Goal: Information Seeking & Learning: Check status

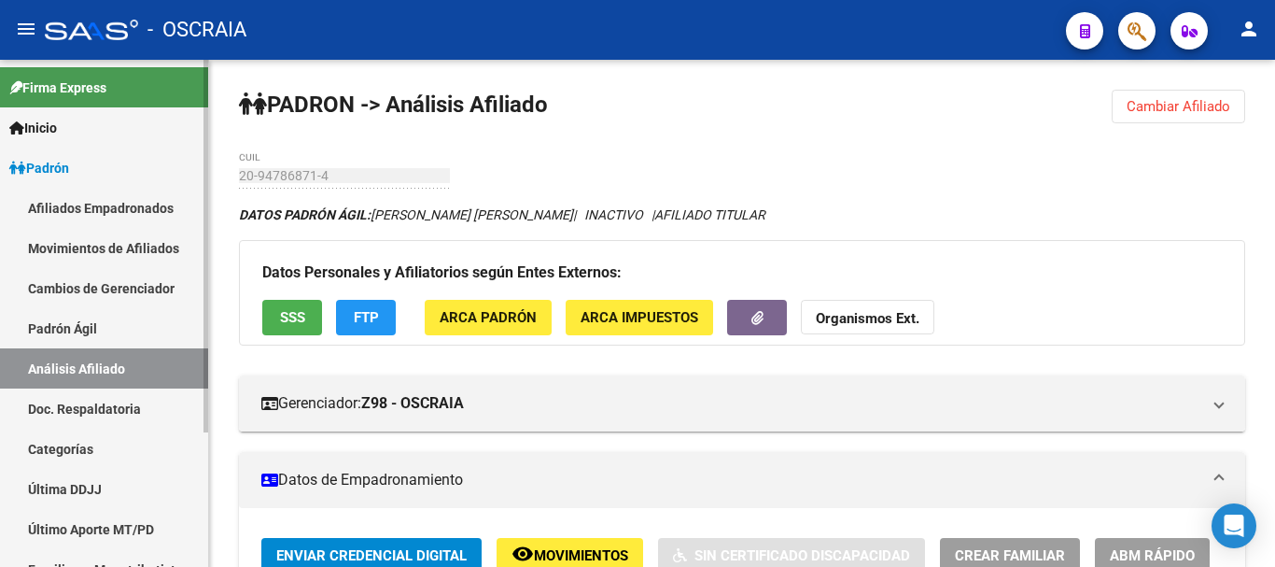
scroll to position [747, 0]
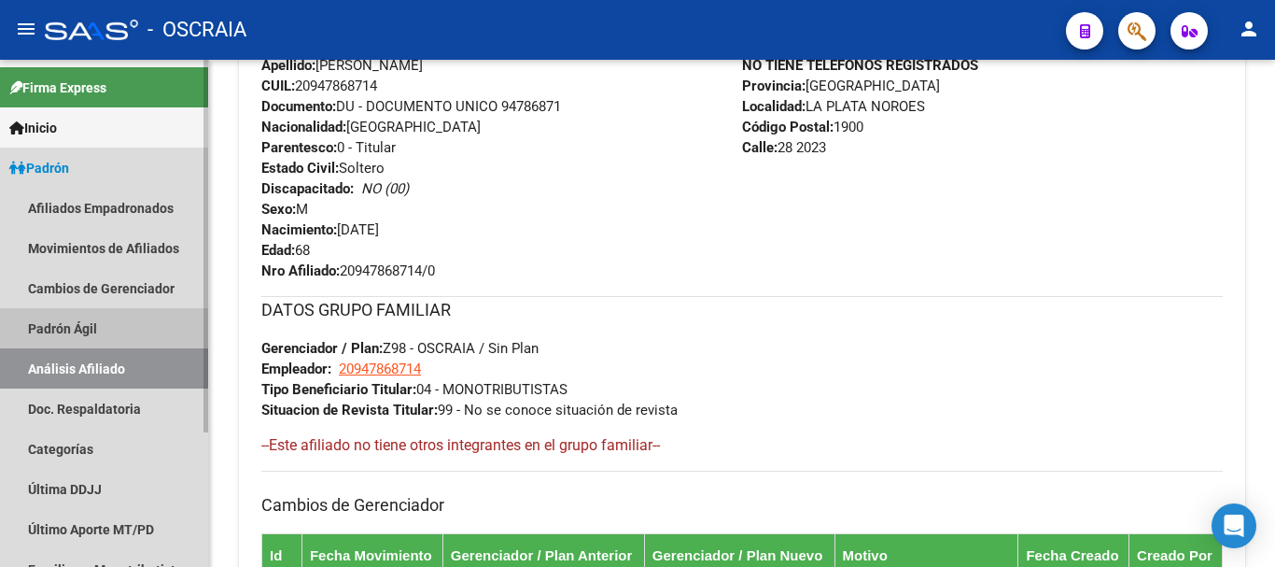
click at [96, 331] on link "Padrón Ágil" at bounding box center [104, 328] width 208 height 40
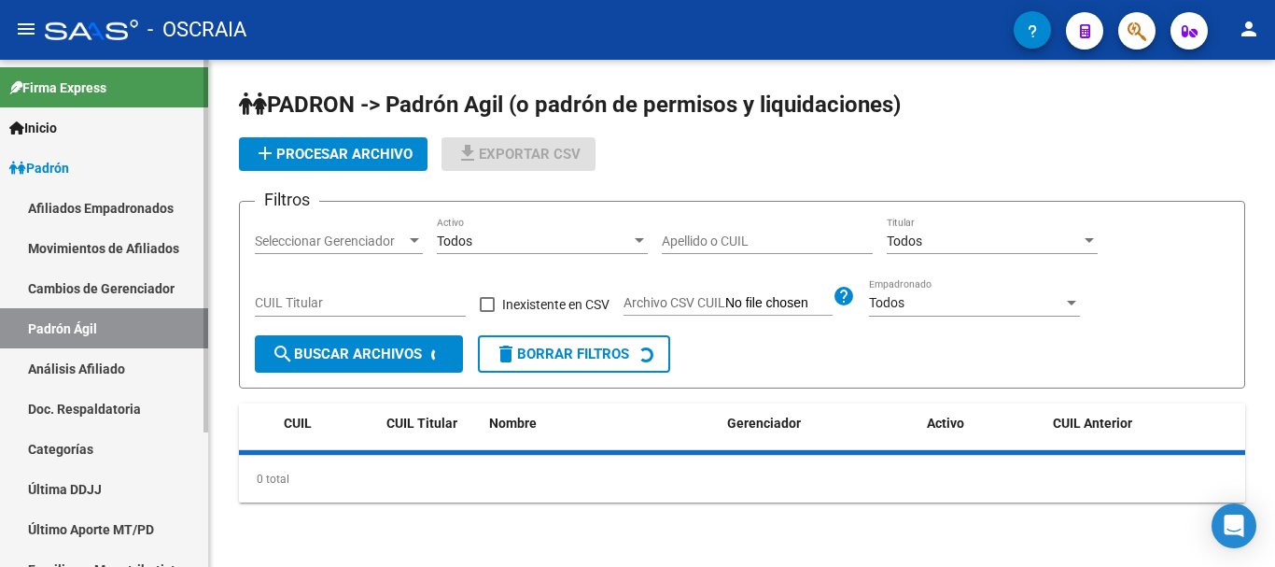
click at [99, 369] on link "Análisis Afiliado" at bounding box center [104, 368] width 208 height 40
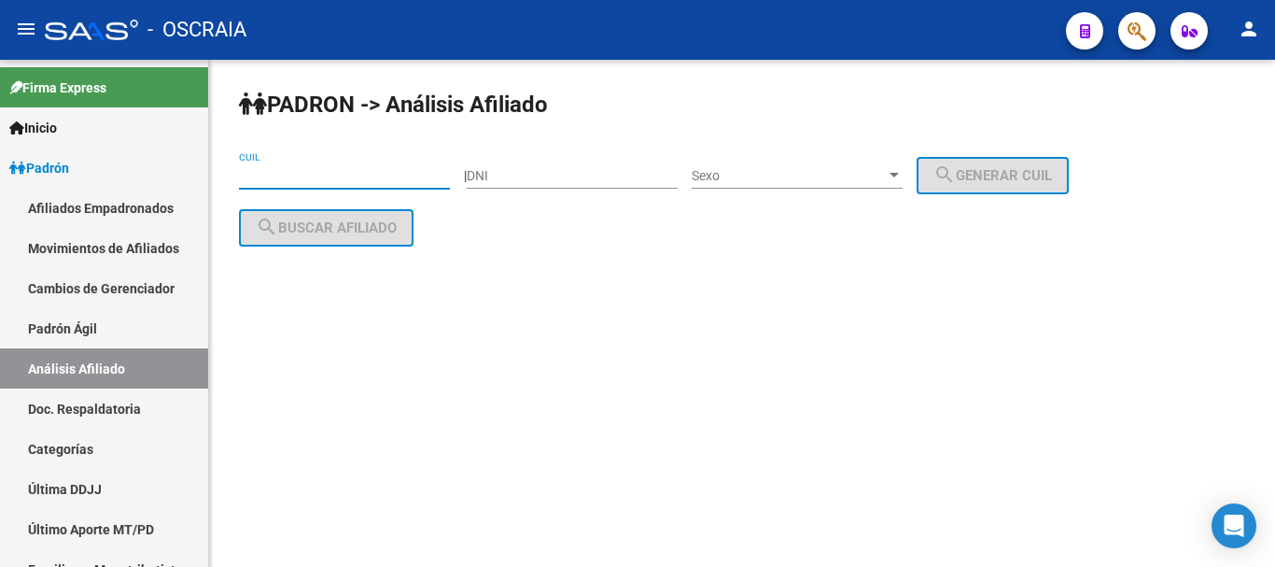
click at [290, 179] on input "CUIL" at bounding box center [344, 176] width 211 height 16
paste input "23-14253383-9"
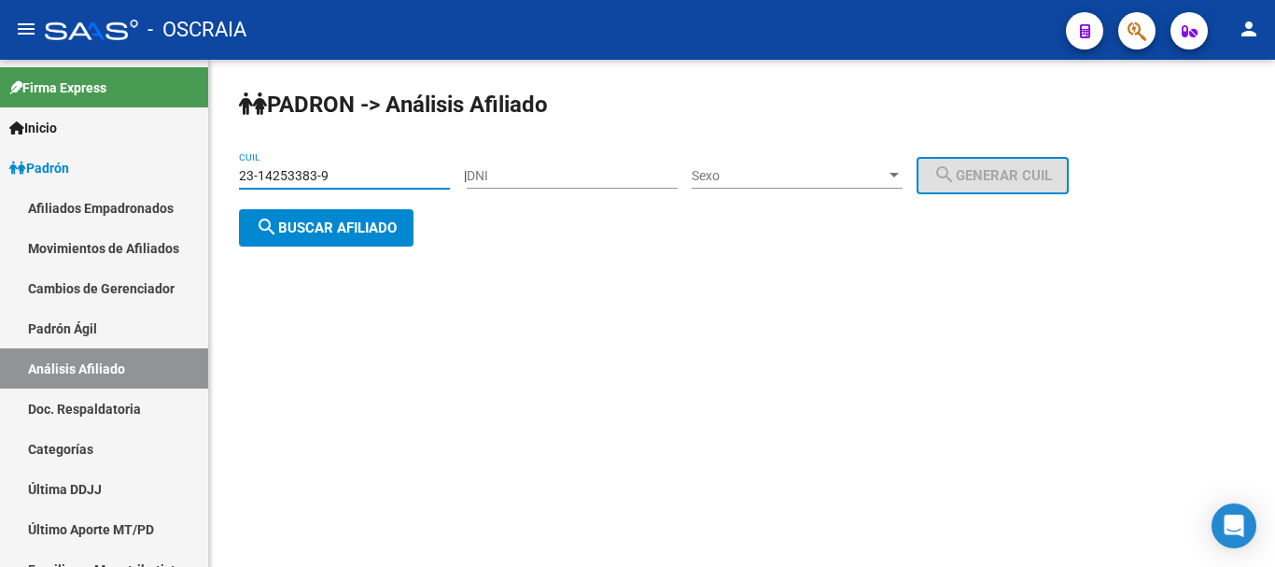
type input "23-14253383-9"
click at [353, 220] on span "search Buscar afiliado" at bounding box center [326, 227] width 141 height 17
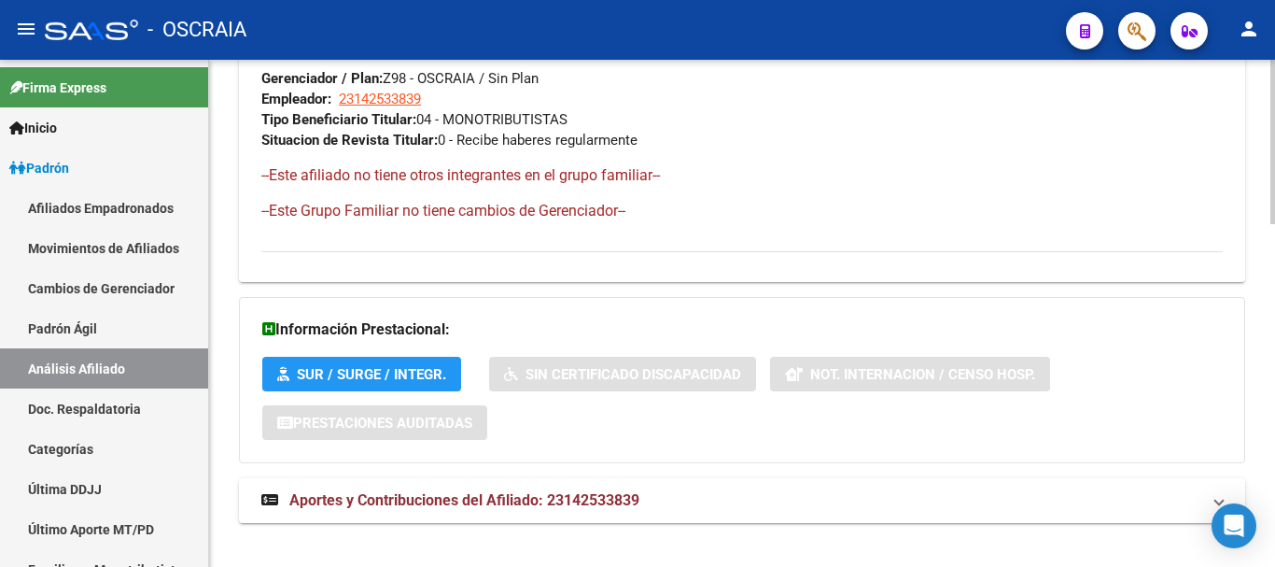
scroll to position [1053, 0]
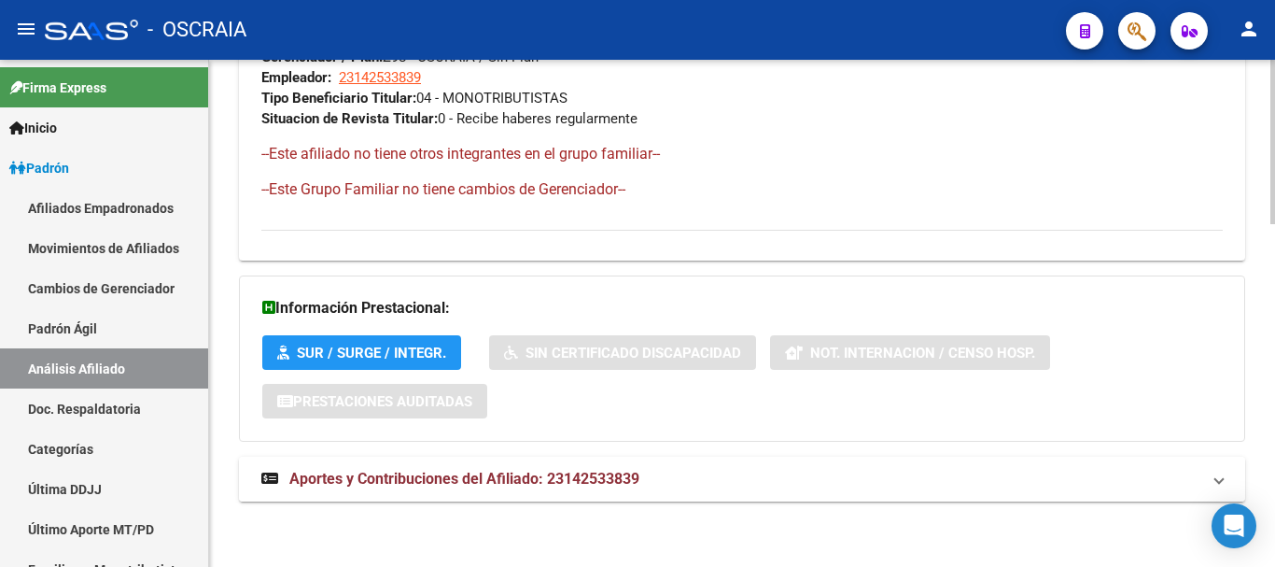
click at [360, 477] on span "Aportes y Contribuciones del Afiliado: 23142533839" at bounding box center [464, 478] width 350 height 18
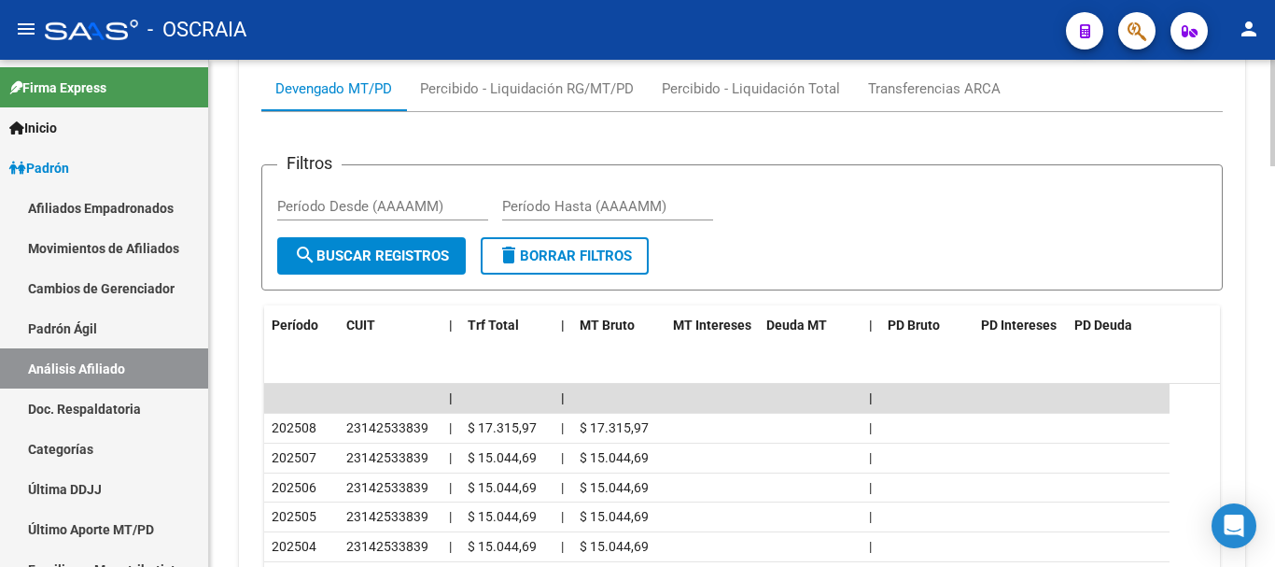
scroll to position [1613, 0]
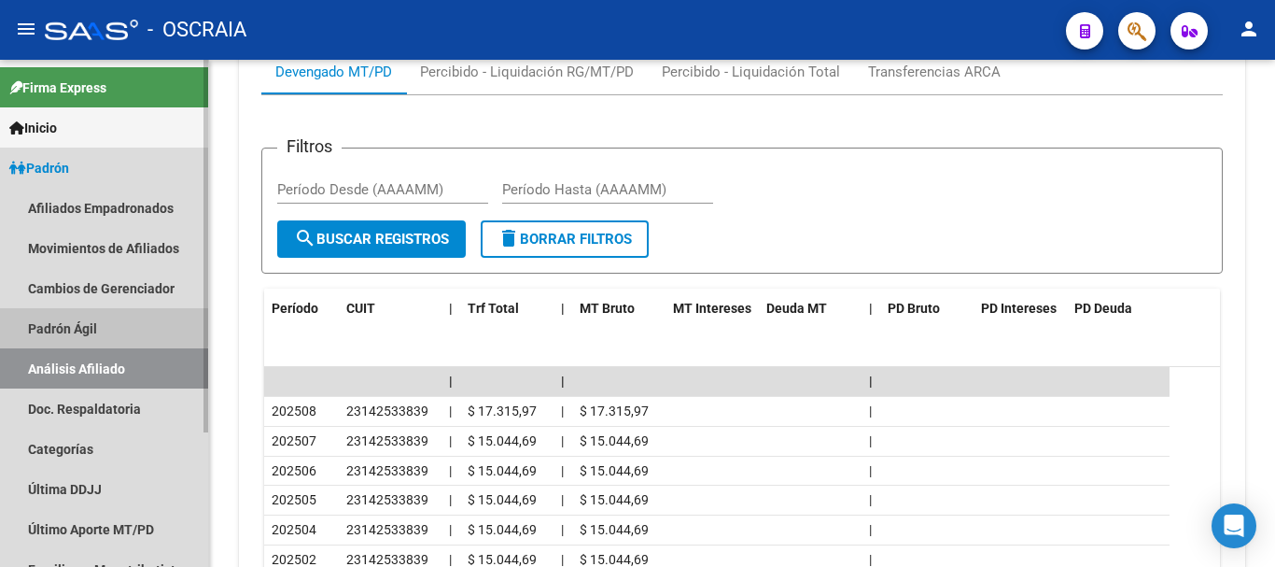
click at [82, 324] on link "Padrón Ágil" at bounding box center [104, 328] width 208 height 40
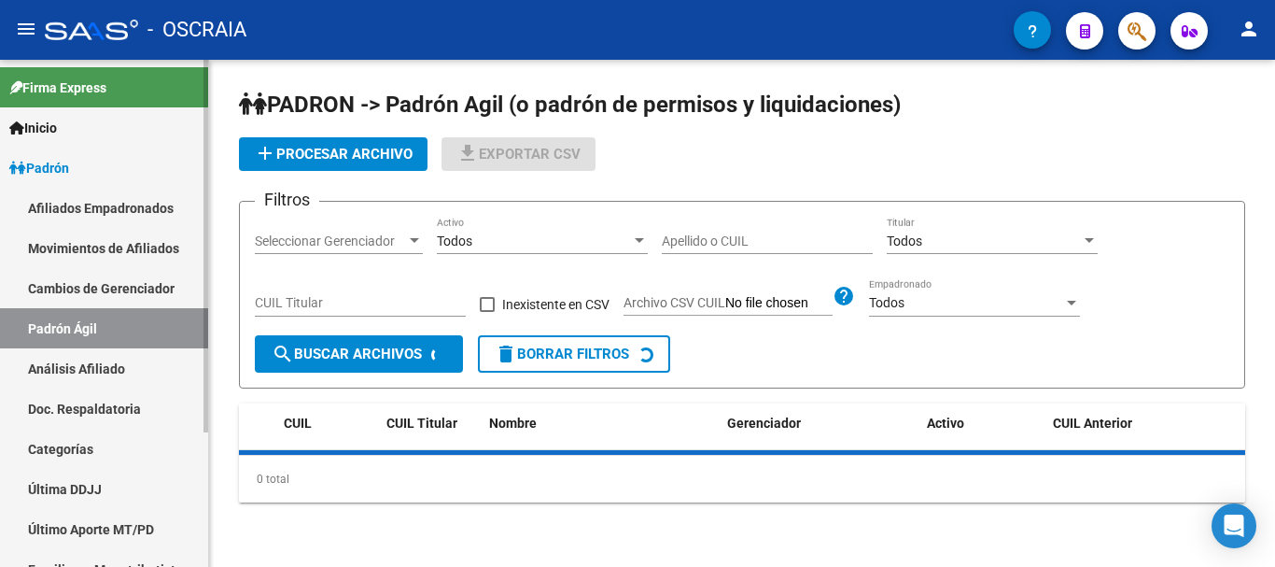
click at [76, 367] on link "Análisis Afiliado" at bounding box center [104, 368] width 208 height 40
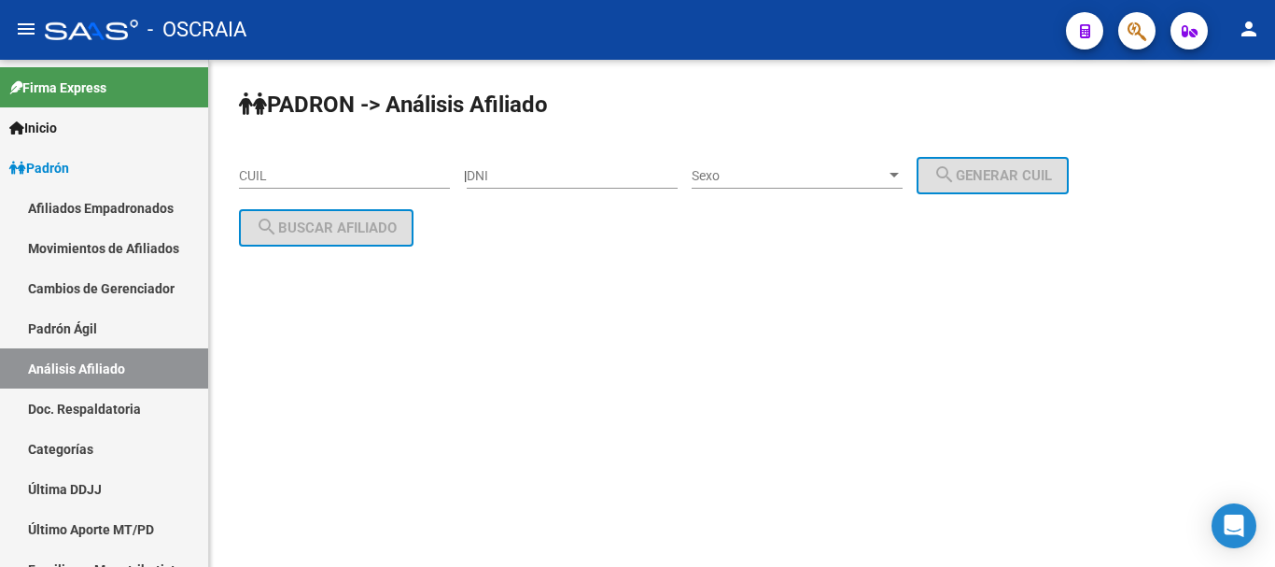
click at [352, 169] on input "CUIL" at bounding box center [344, 176] width 211 height 16
paste input "20-31654622-7"
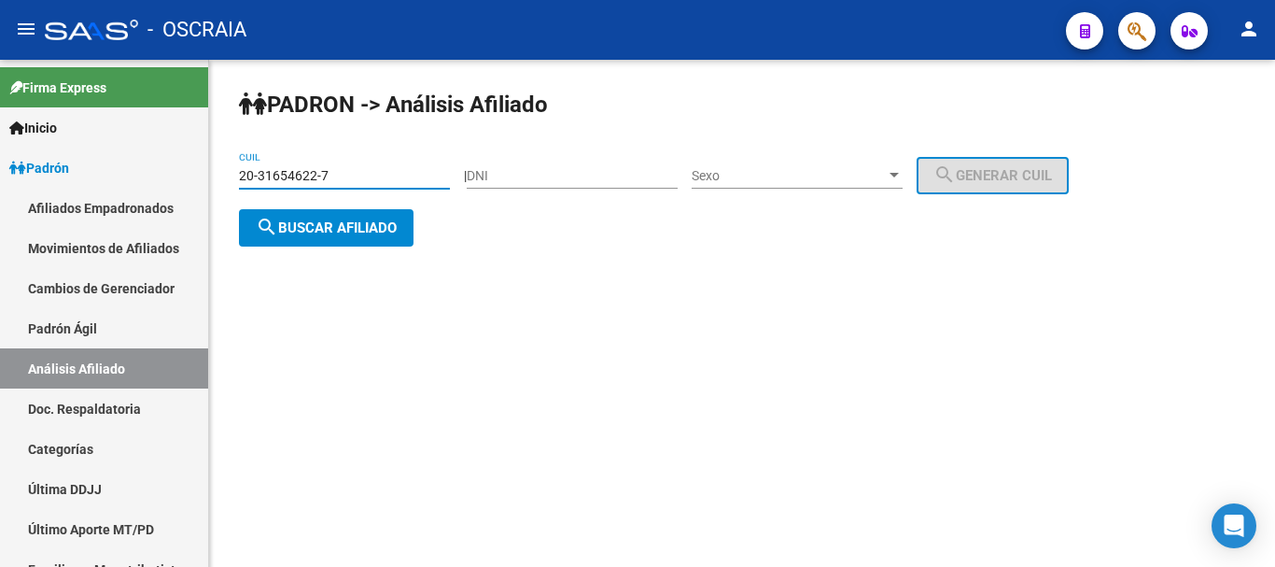
type input "20-31654622-7"
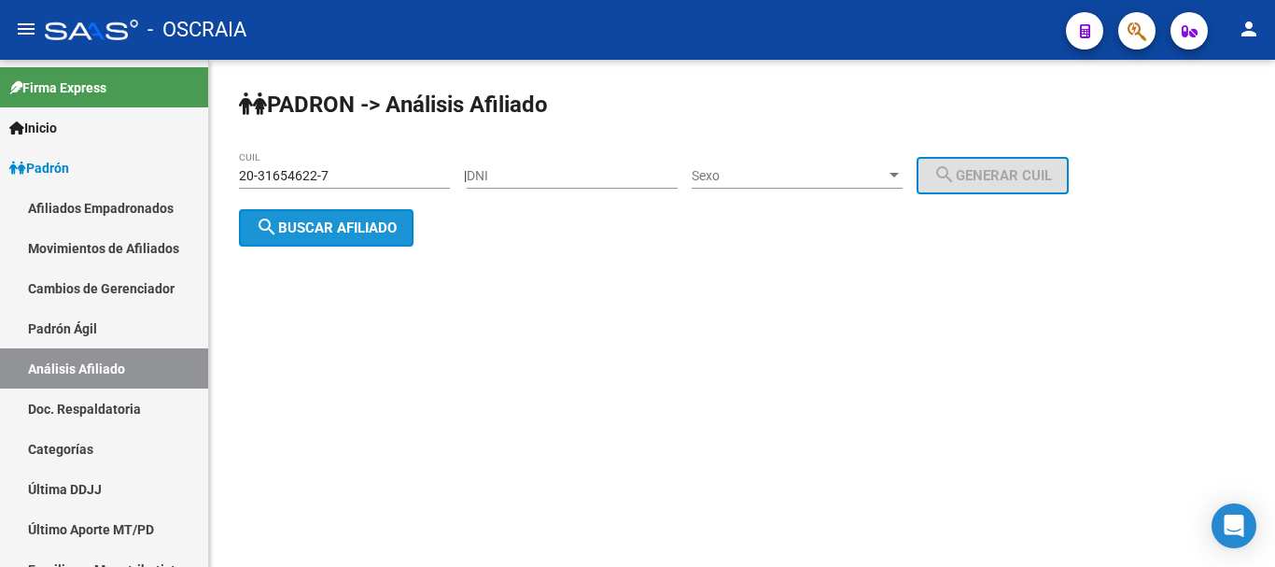
click at [356, 231] on span "search Buscar afiliado" at bounding box center [326, 227] width 141 height 17
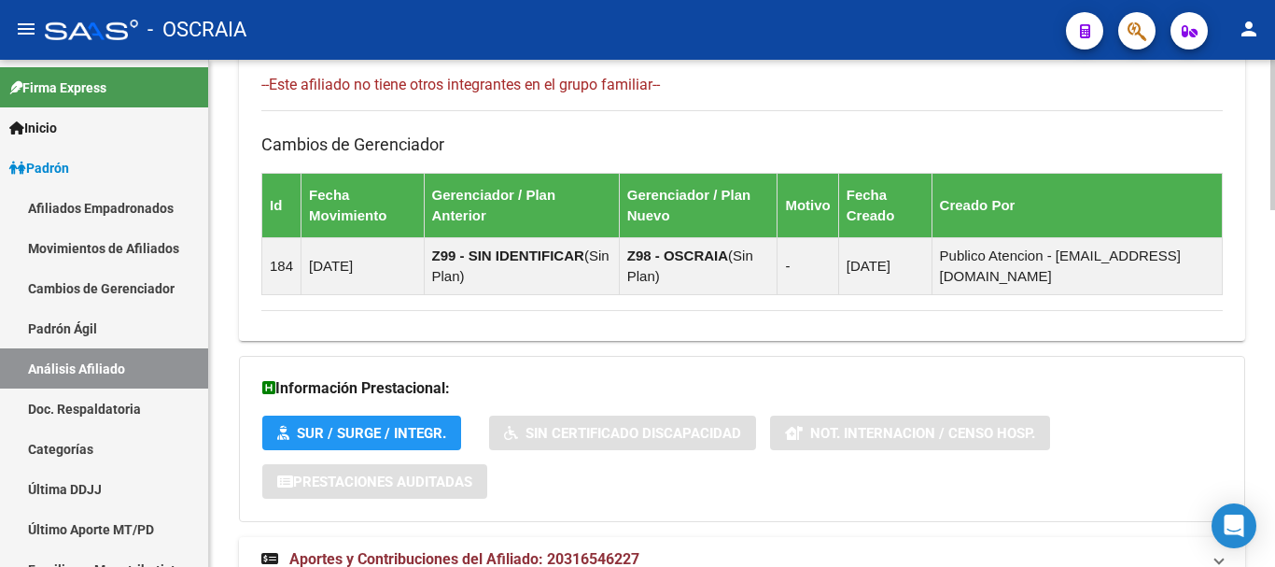
scroll to position [1202, 0]
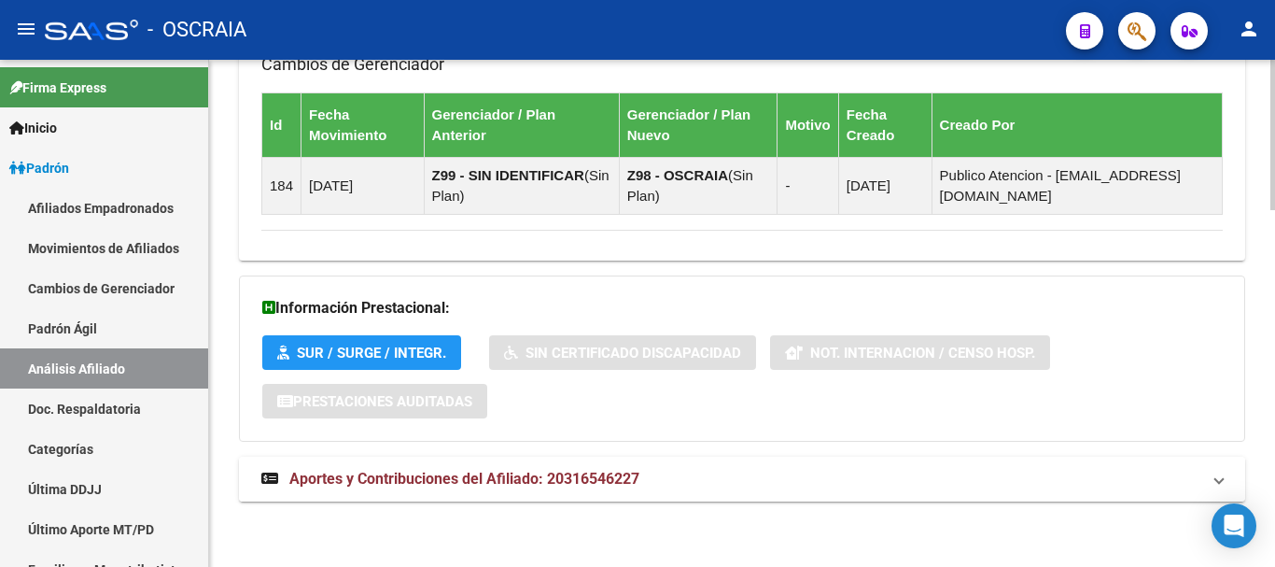
click at [379, 483] on span "Aportes y Contribuciones del Afiliado: 20316546227" at bounding box center [464, 478] width 350 height 18
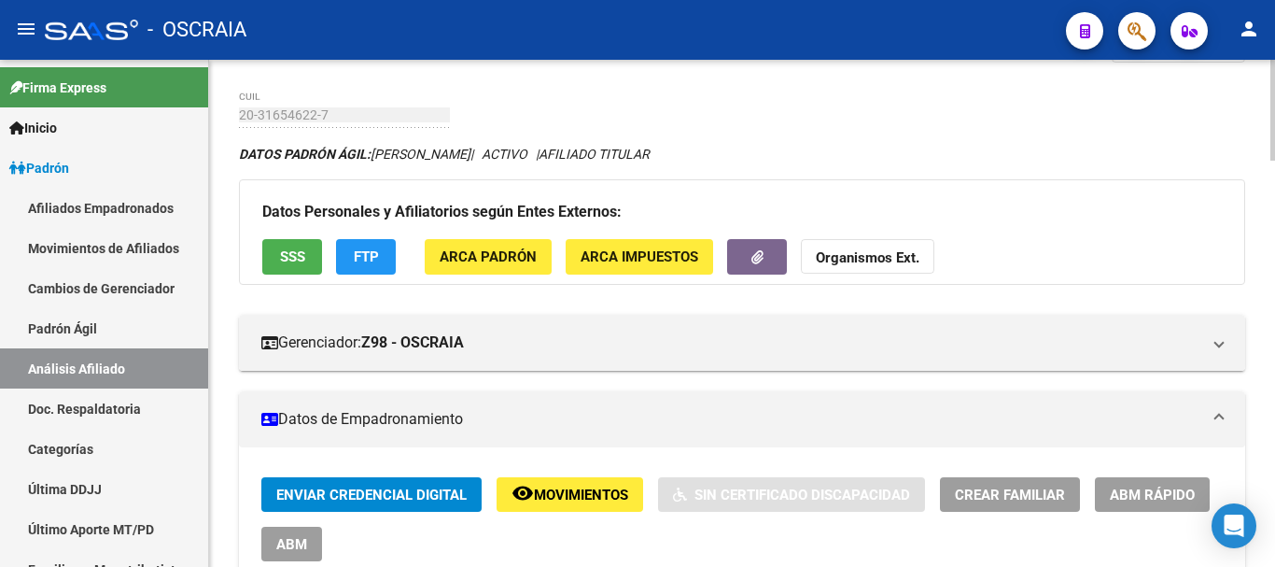
scroll to position [0, 0]
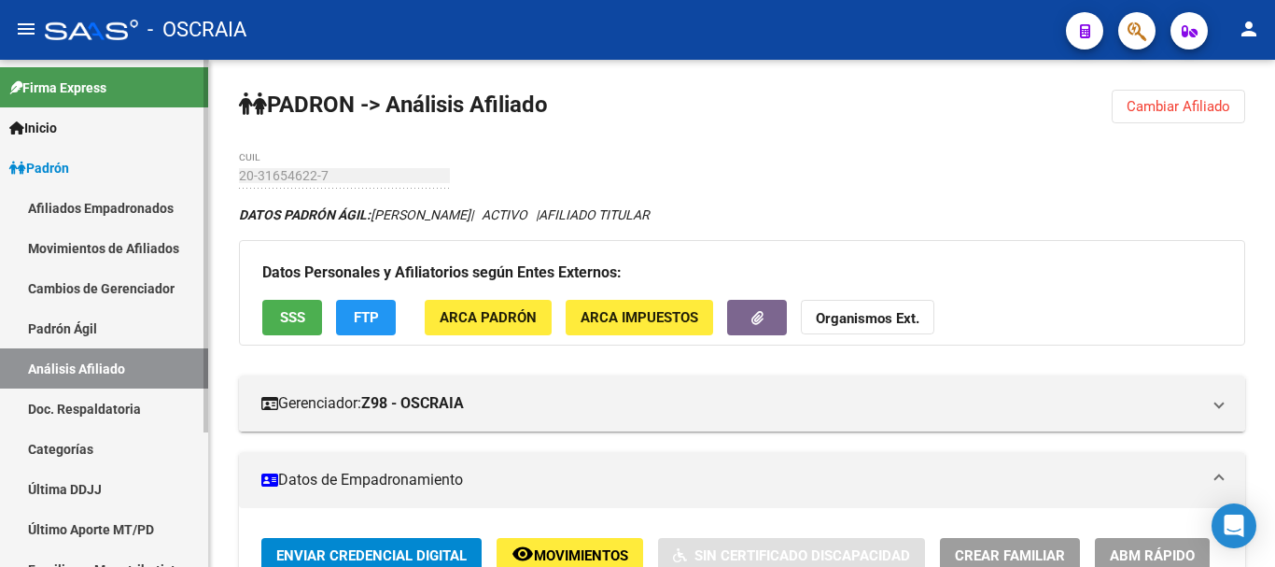
click at [110, 315] on link "Padrón Ágil" at bounding box center [104, 328] width 208 height 40
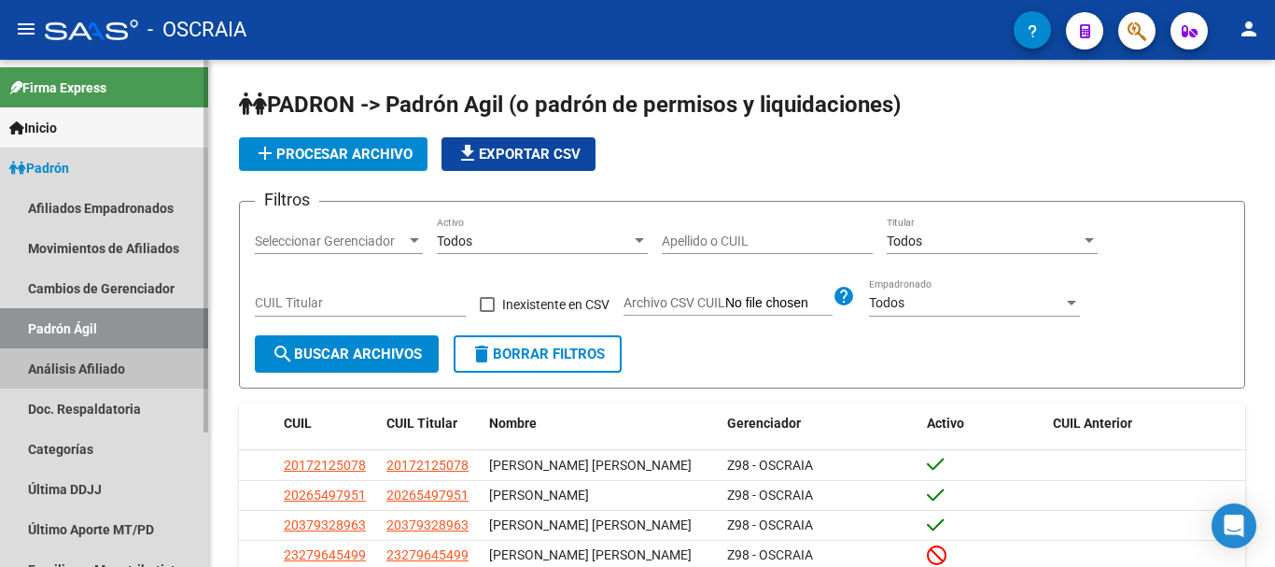
click at [110, 364] on link "Análisis Afiliado" at bounding box center [104, 368] width 208 height 40
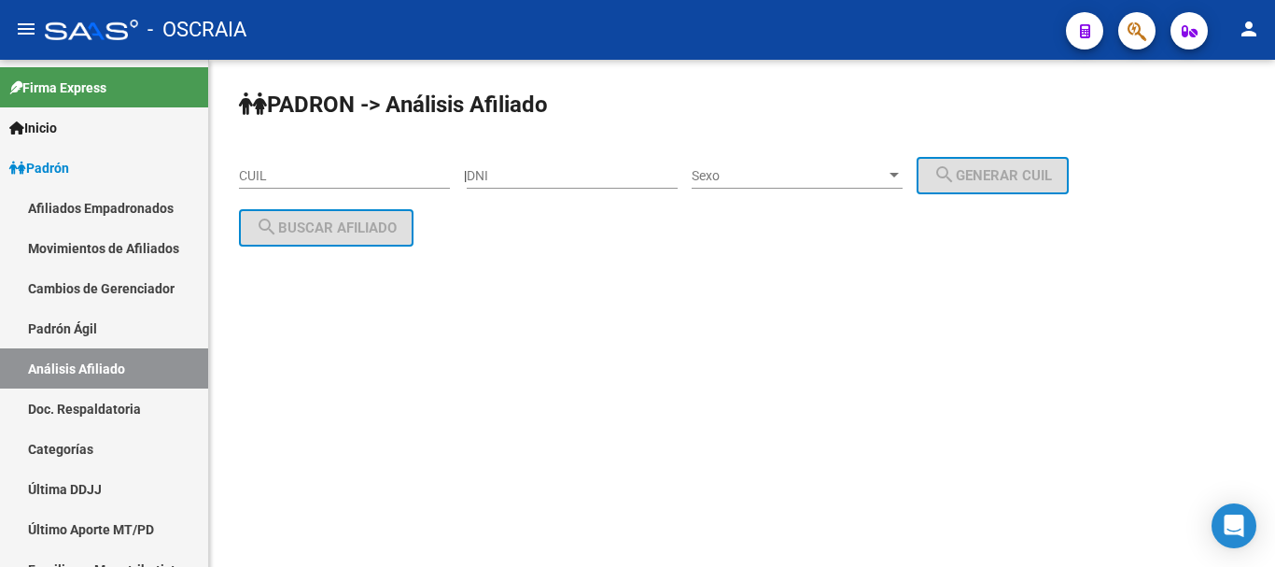
click at [291, 162] on div "CUIL" at bounding box center [344, 169] width 211 height 37
click at [291, 172] on input "CUIL" at bounding box center [344, 176] width 211 height 16
paste input "20-21521046-5"
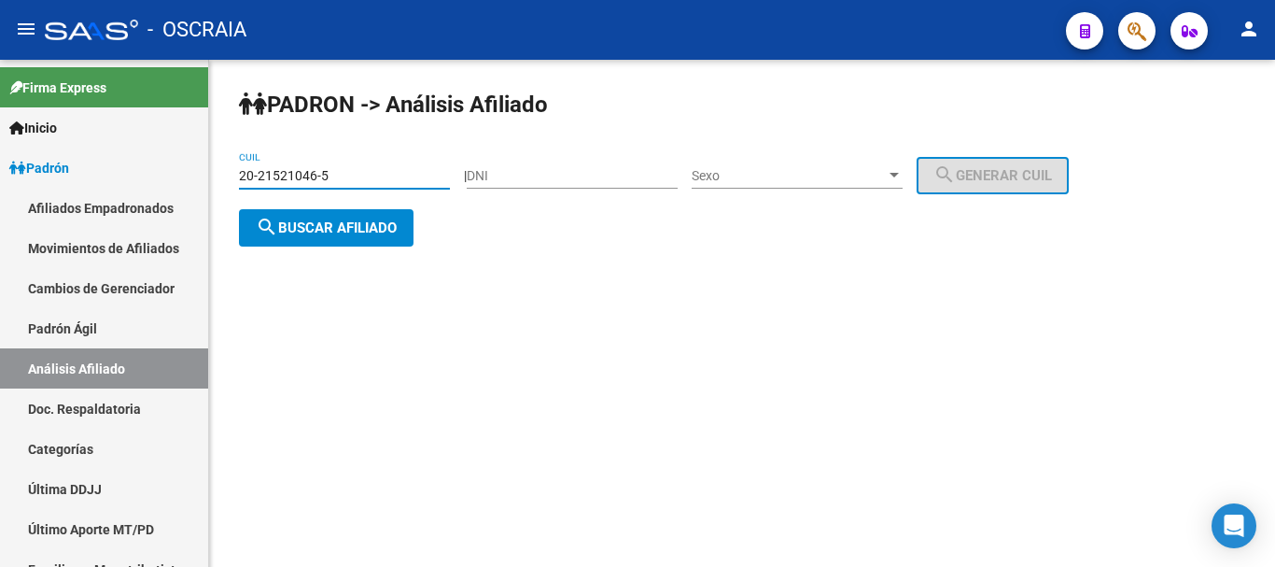
type input "20-21521046-5"
click at [341, 224] on span "search Buscar afiliado" at bounding box center [326, 227] width 141 height 17
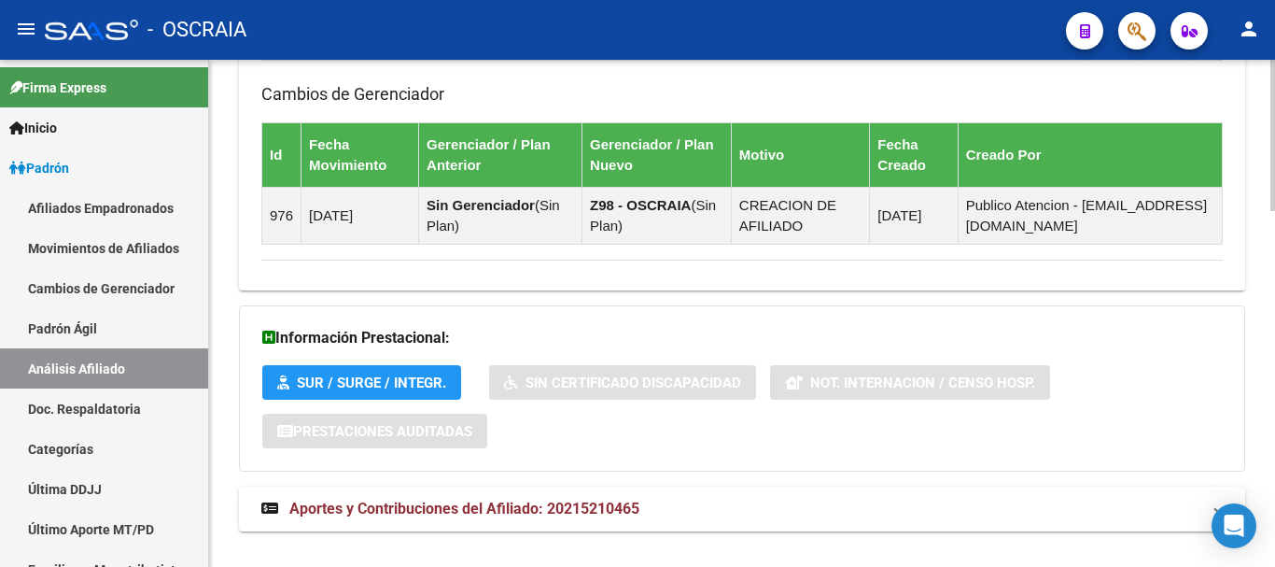
scroll to position [1187, 0]
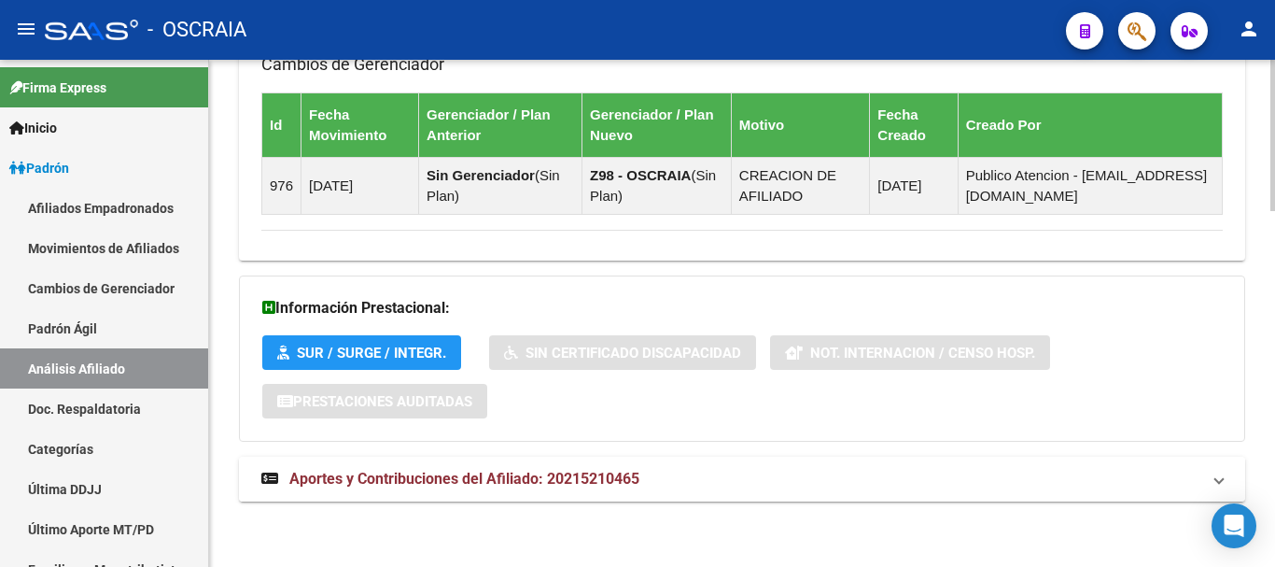
click at [365, 479] on span "Aportes y Contribuciones del Afiliado: 20215210465" at bounding box center [464, 478] width 350 height 18
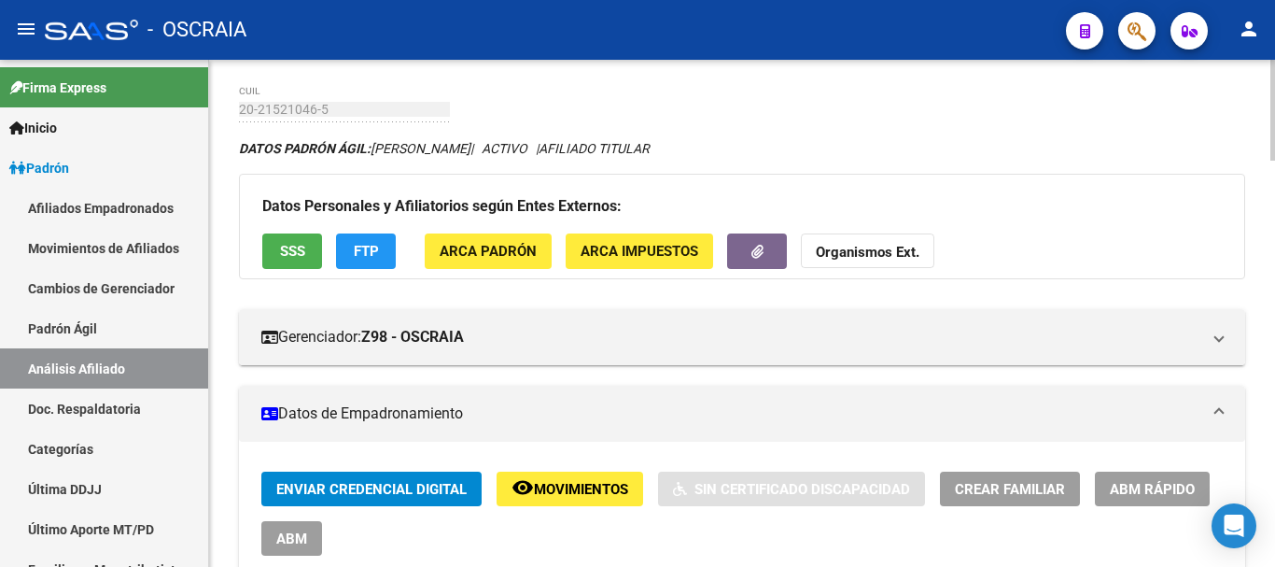
scroll to position [0, 0]
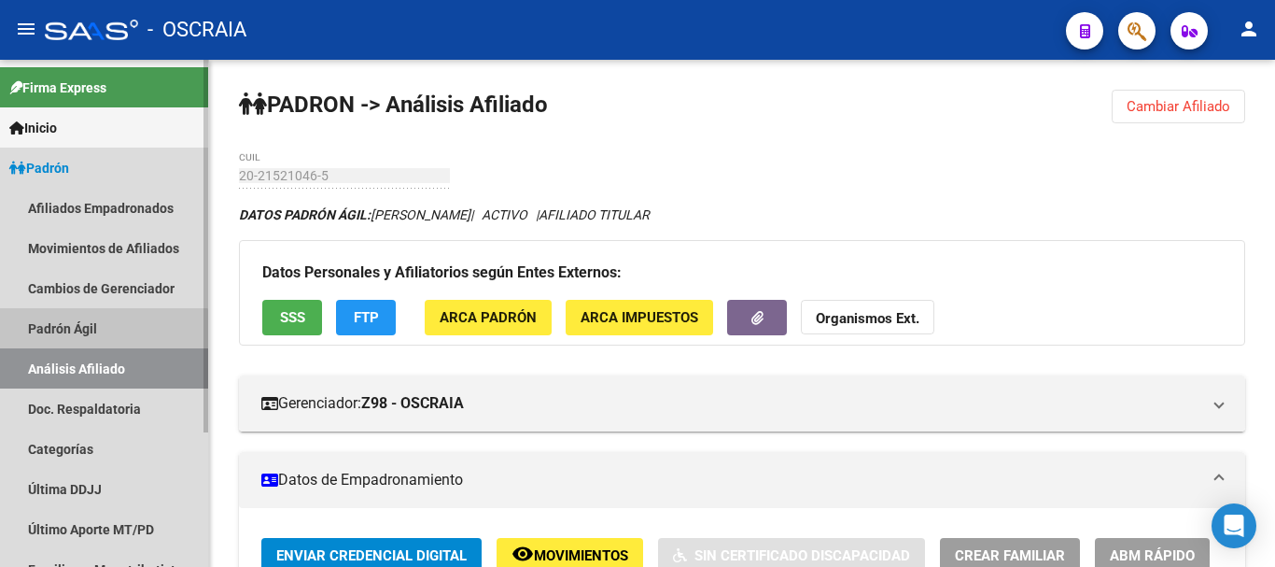
click at [100, 334] on link "Padrón Ágil" at bounding box center [104, 328] width 208 height 40
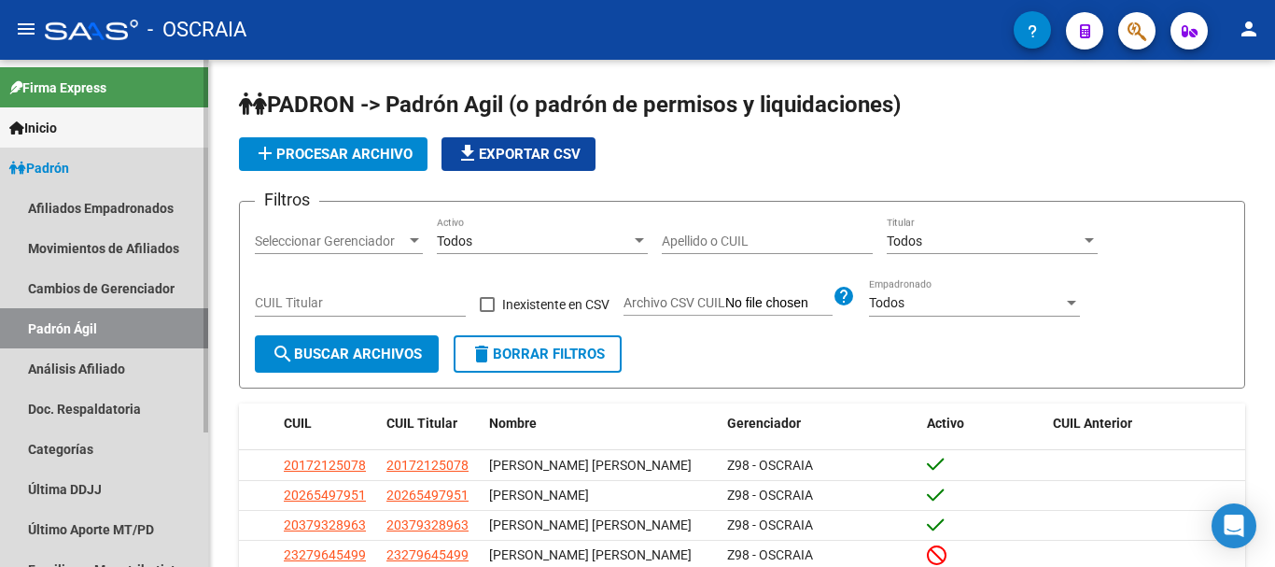
click at [89, 312] on link "Padrón Ágil" at bounding box center [104, 328] width 208 height 40
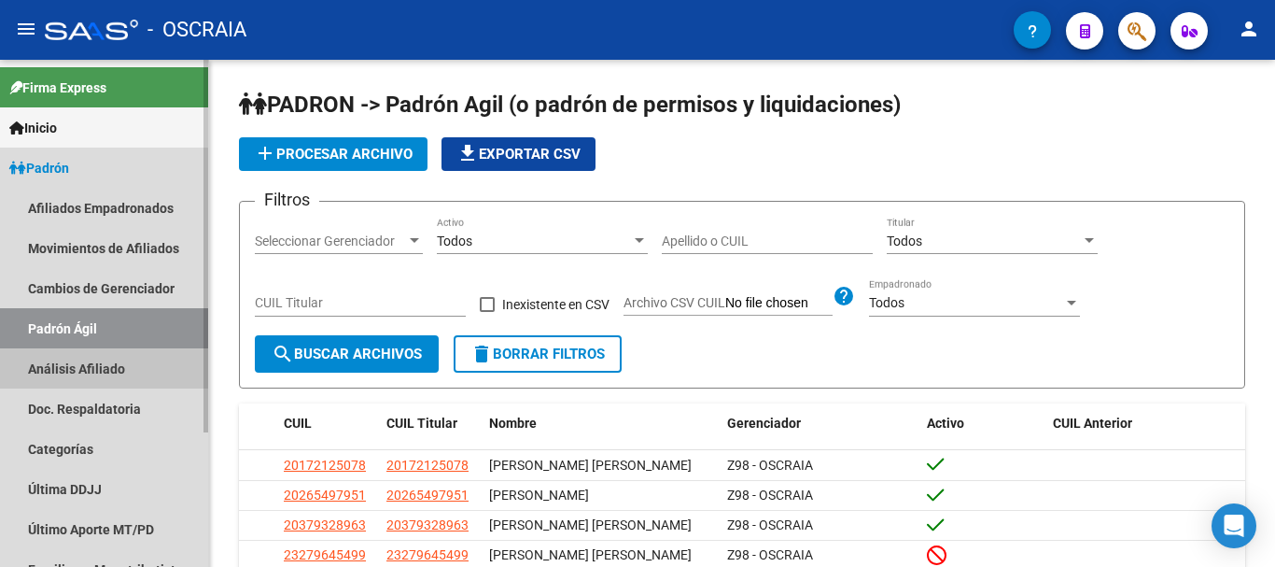
click at [82, 371] on link "Análisis Afiliado" at bounding box center [104, 368] width 208 height 40
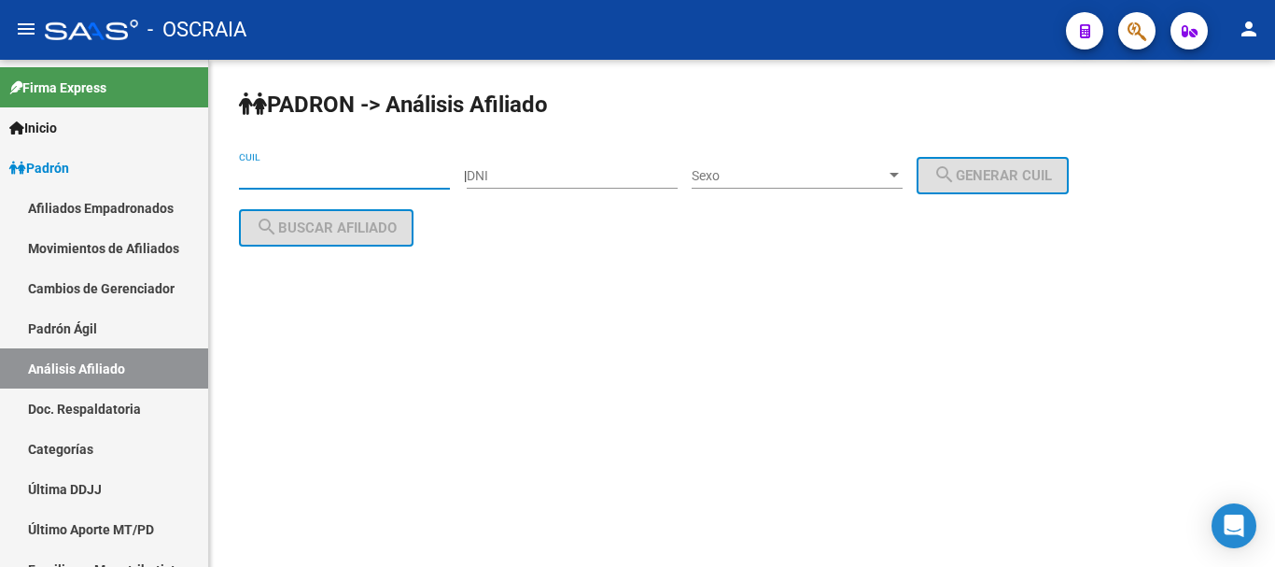
click at [353, 179] on input "CUIL" at bounding box center [344, 176] width 211 height 16
paste input "27-33006648-8"
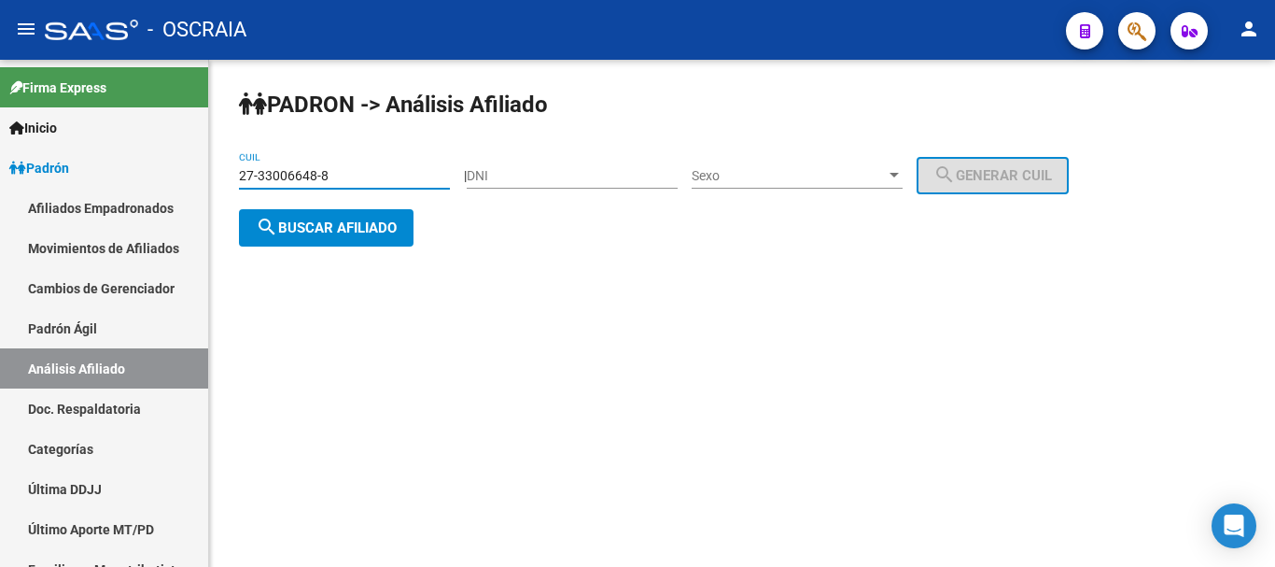
type input "27-33006648-8"
click at [363, 224] on span "search Buscar afiliado" at bounding box center [326, 227] width 141 height 17
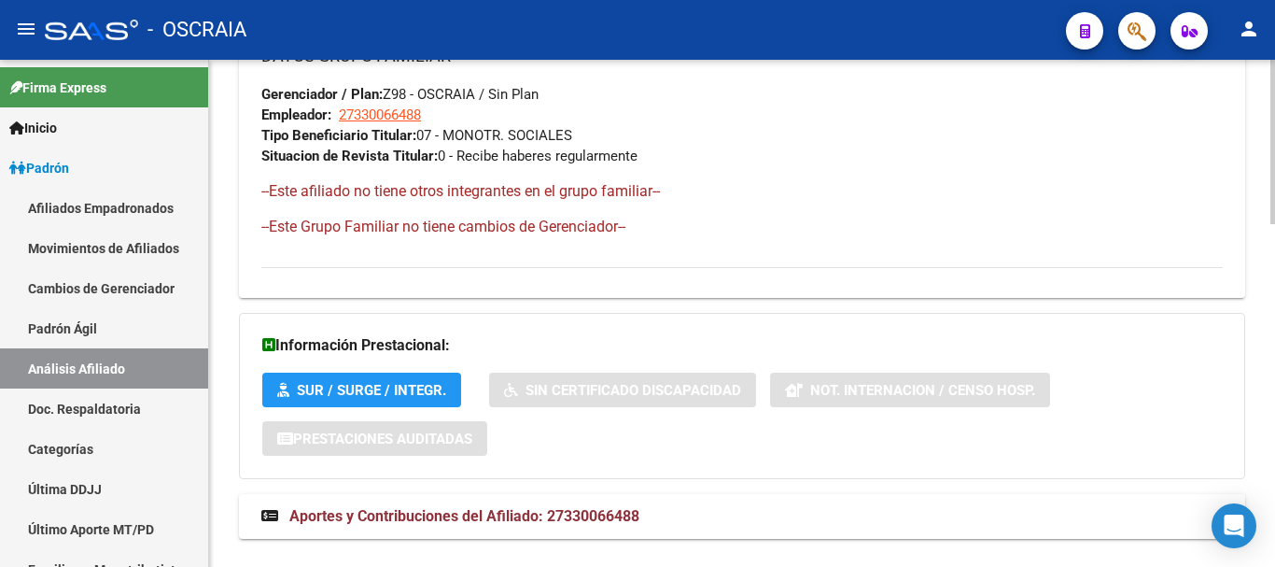
scroll to position [1053, 0]
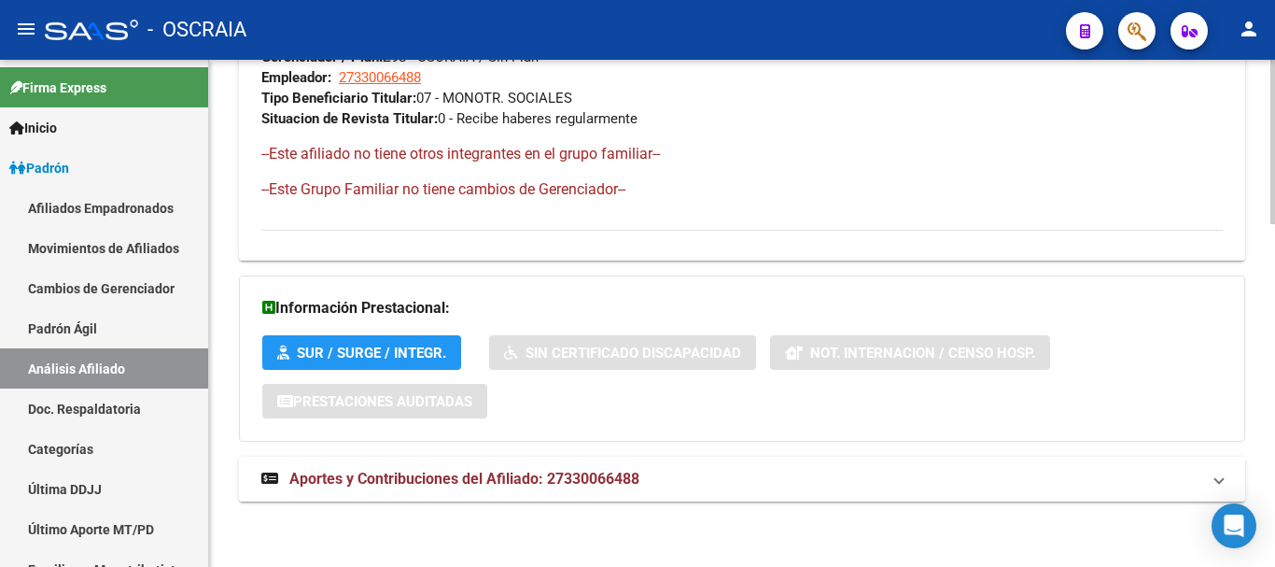
click at [507, 477] on span "Aportes y Contribuciones del Afiliado: 27330066488" at bounding box center [464, 478] width 350 height 18
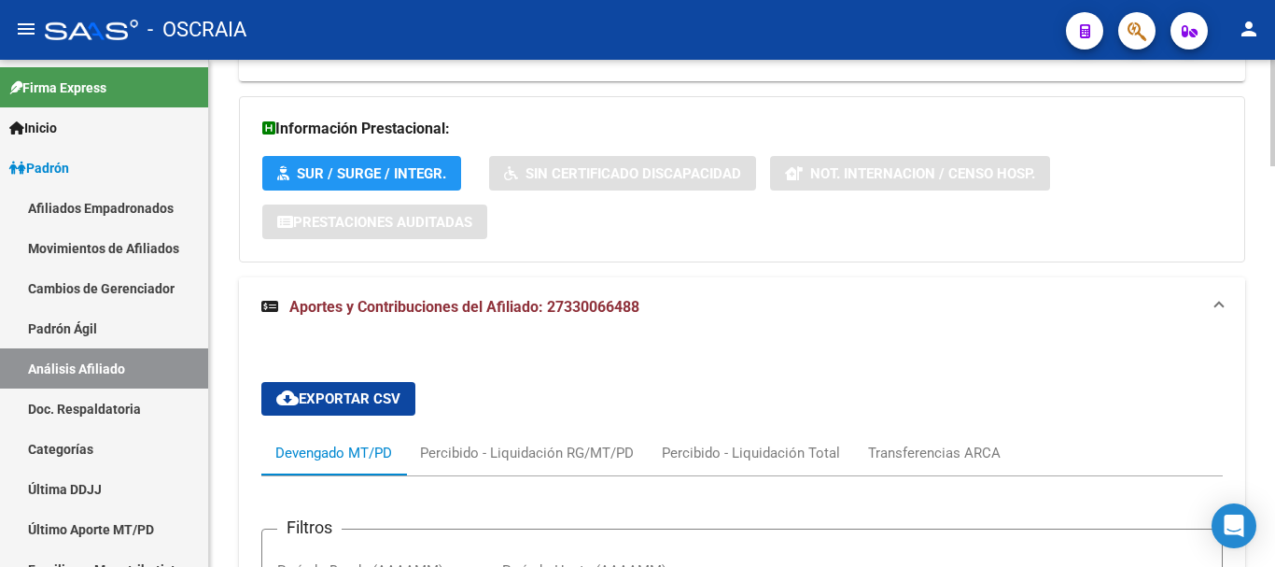
scroll to position [1146, 0]
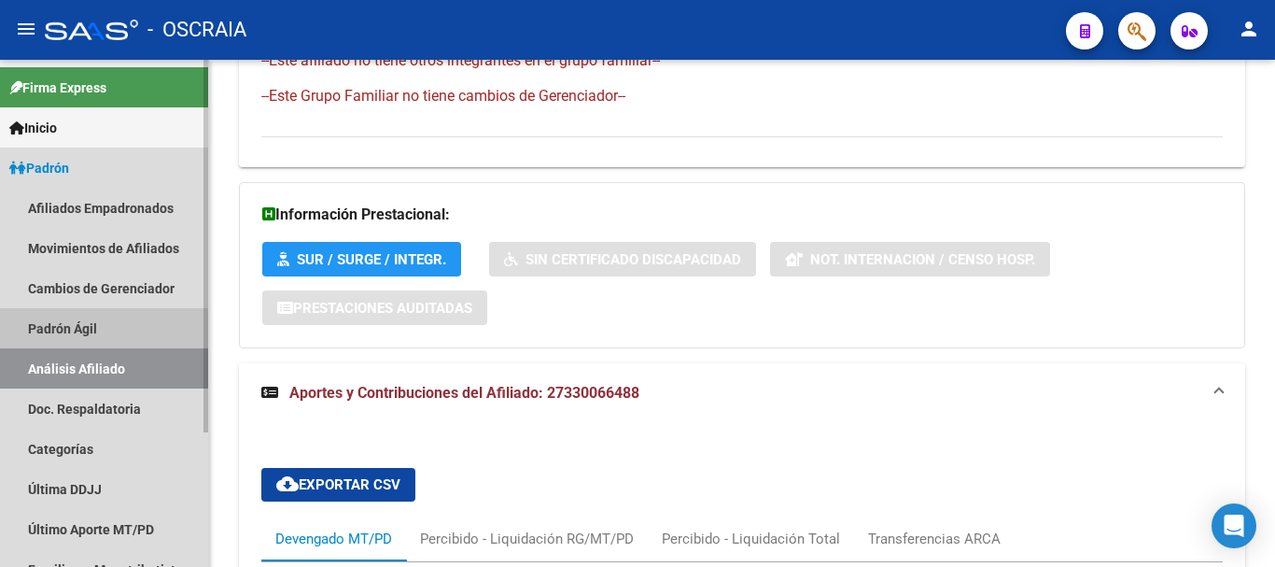
click at [110, 329] on link "Padrón Ágil" at bounding box center [104, 328] width 208 height 40
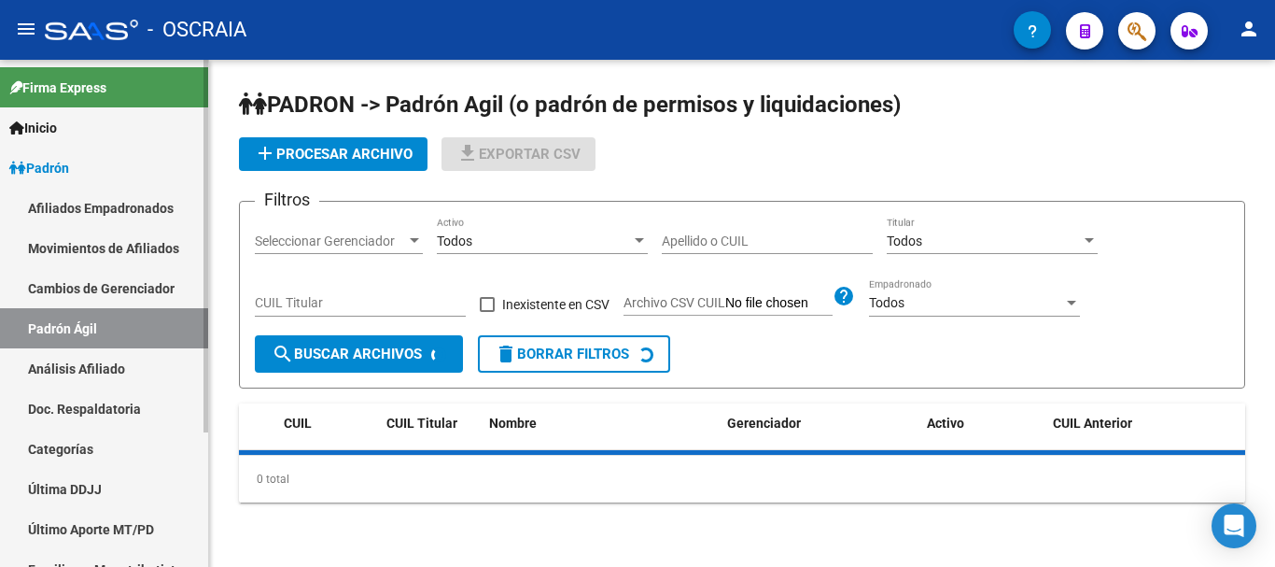
click at [101, 362] on link "Análisis Afiliado" at bounding box center [104, 368] width 208 height 40
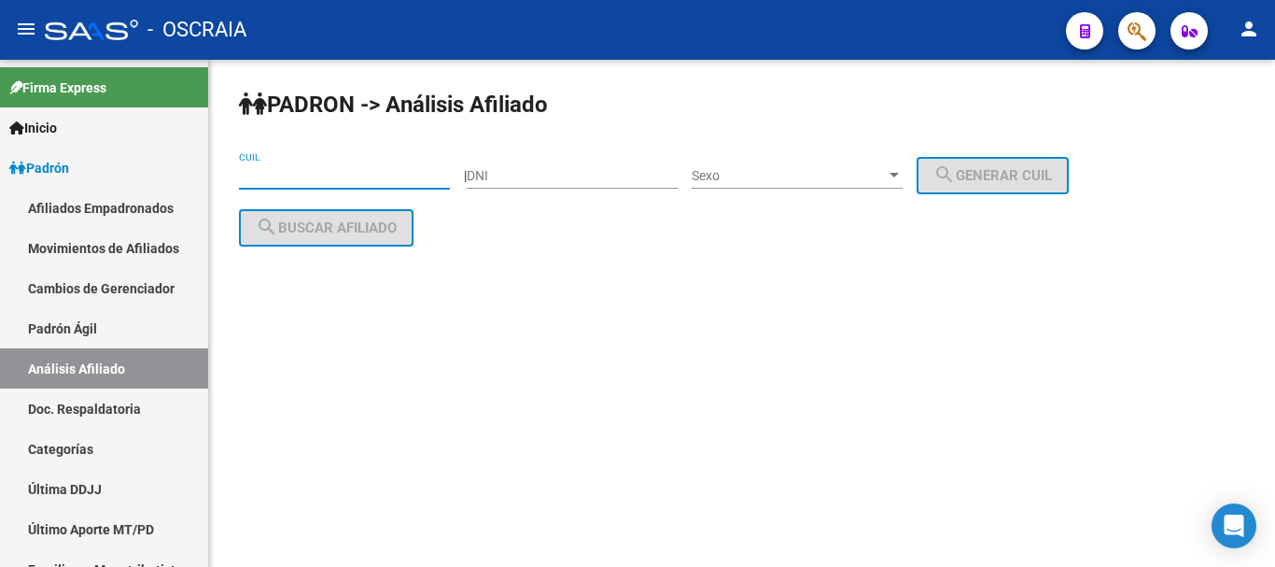
click at [293, 177] on input "CUIL" at bounding box center [344, 176] width 211 height 16
paste input "20-28706953-8"
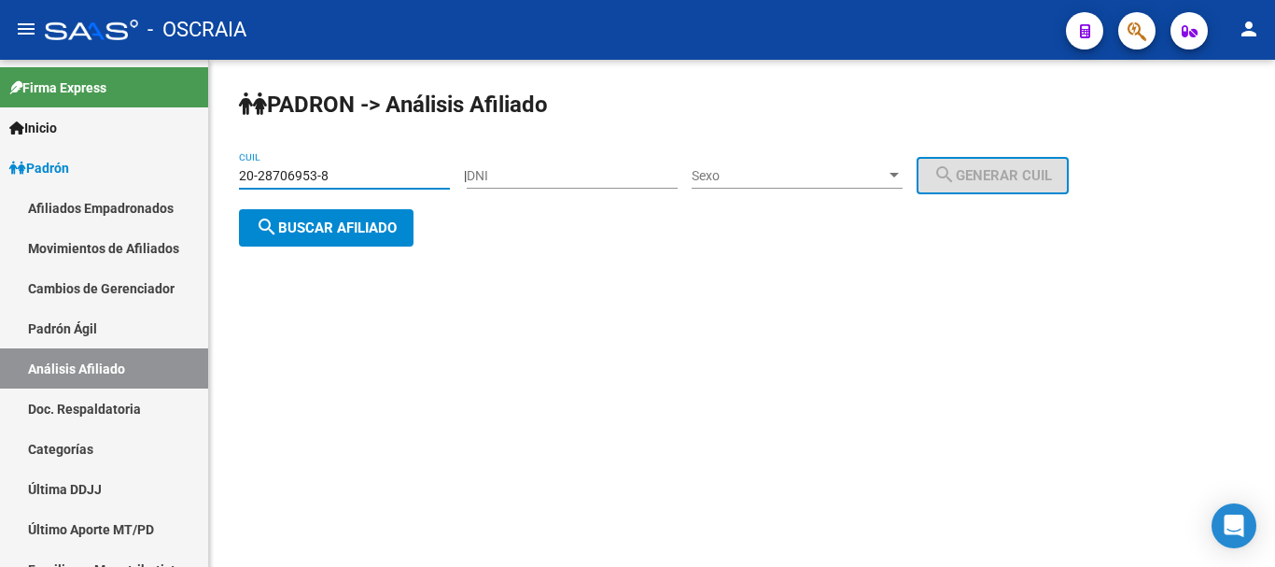
type input "20-28706953-8"
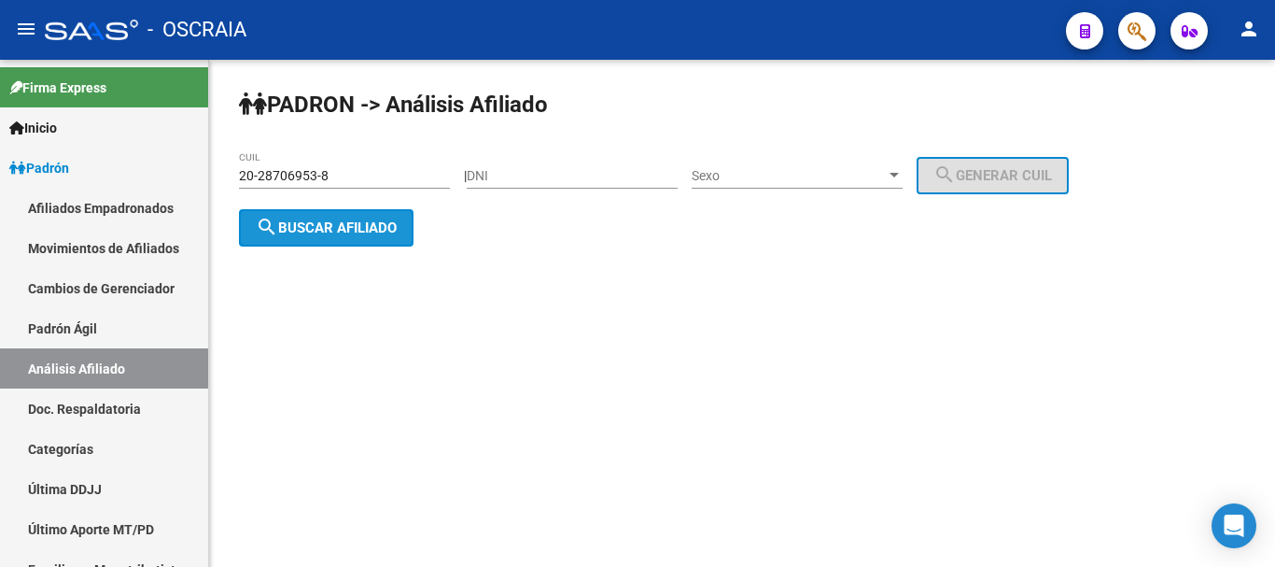
click at [373, 223] on span "search Buscar afiliado" at bounding box center [326, 227] width 141 height 17
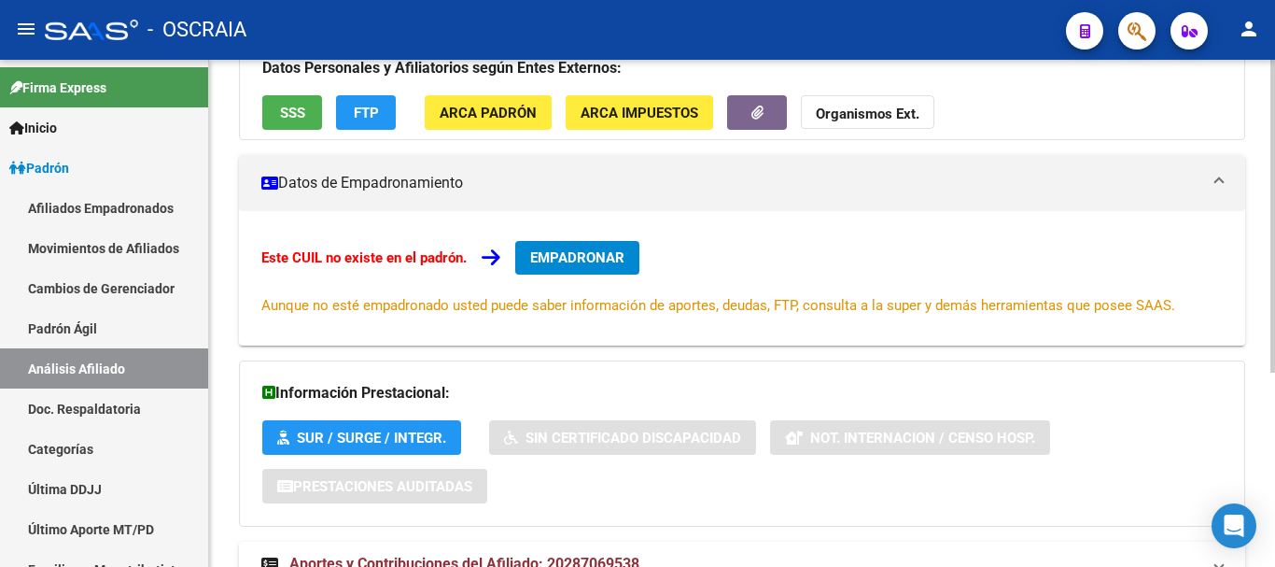
scroll to position [315, 0]
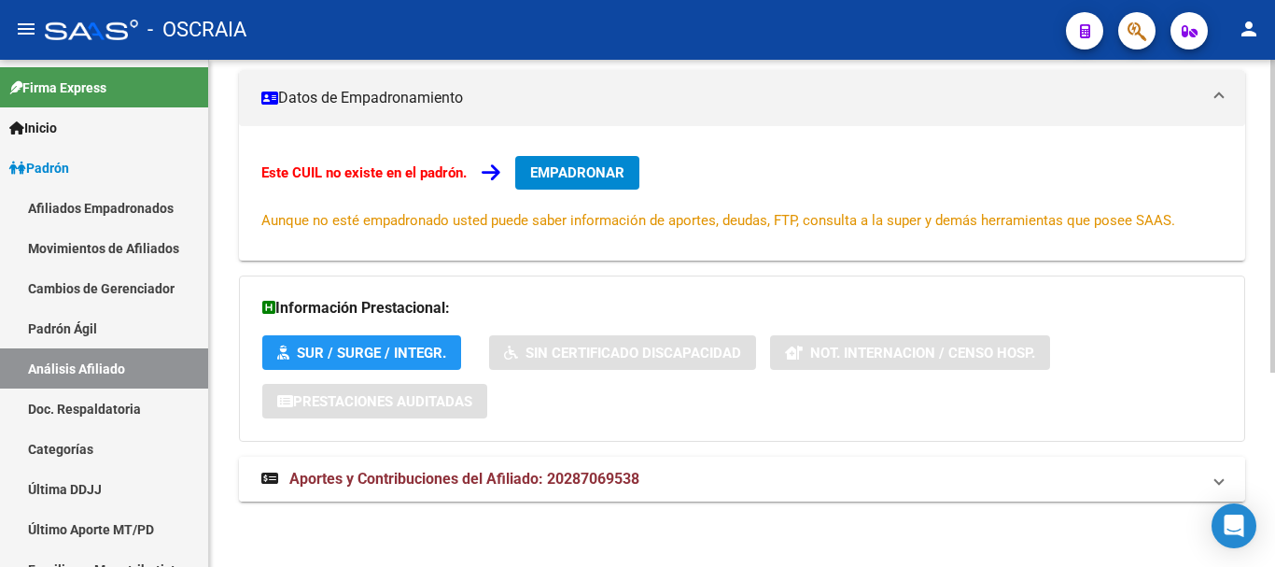
click at [323, 477] on span "Aportes y Contribuciones del Afiliado: 20287069538" at bounding box center [464, 478] width 350 height 18
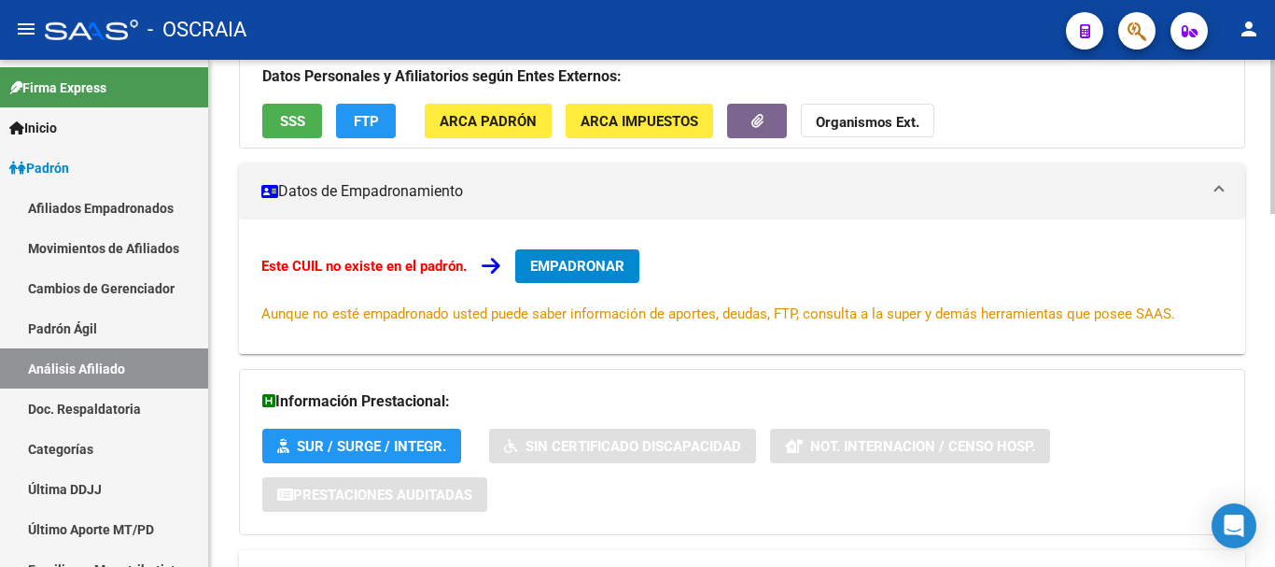
scroll to position [0, 0]
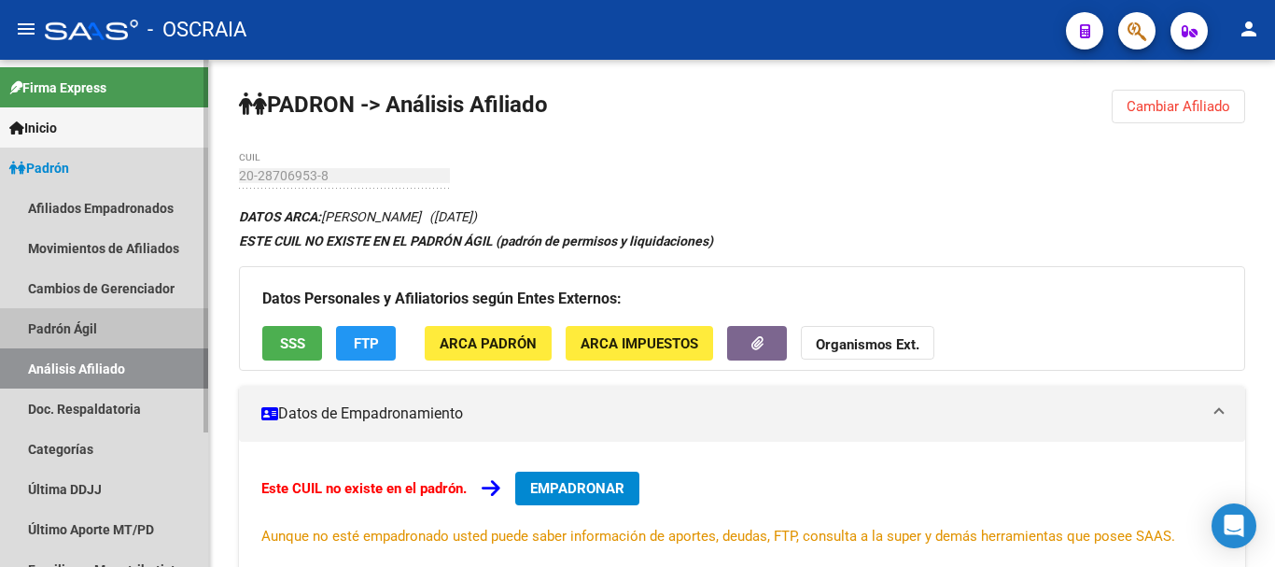
click at [93, 312] on link "Padrón Ágil" at bounding box center [104, 328] width 208 height 40
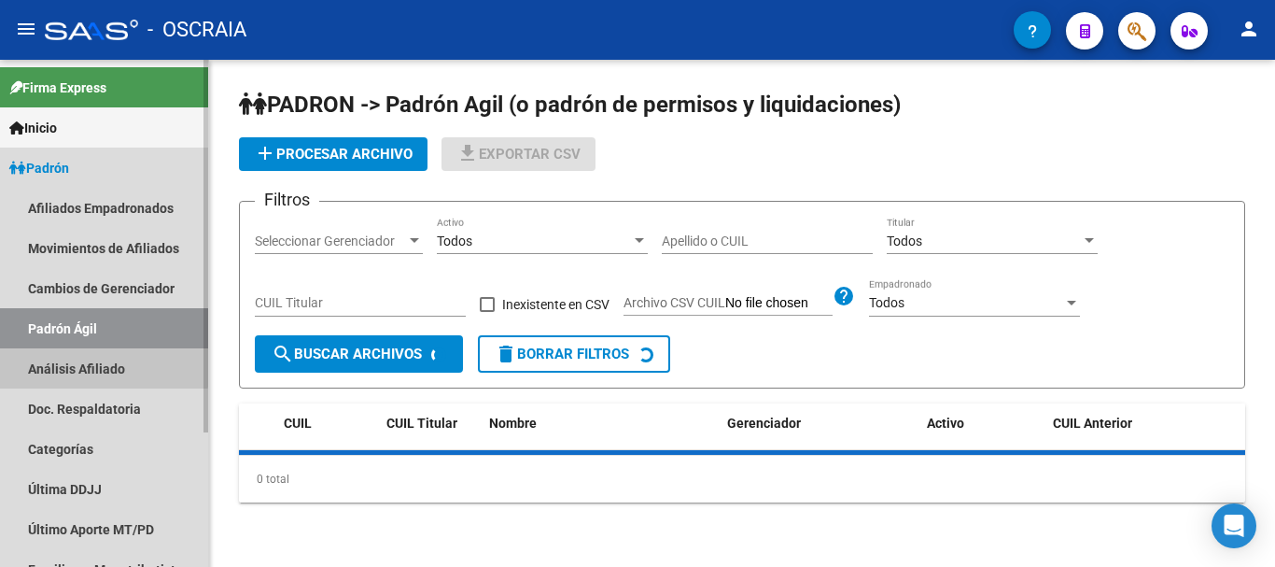
click at [91, 361] on link "Análisis Afiliado" at bounding box center [104, 368] width 208 height 40
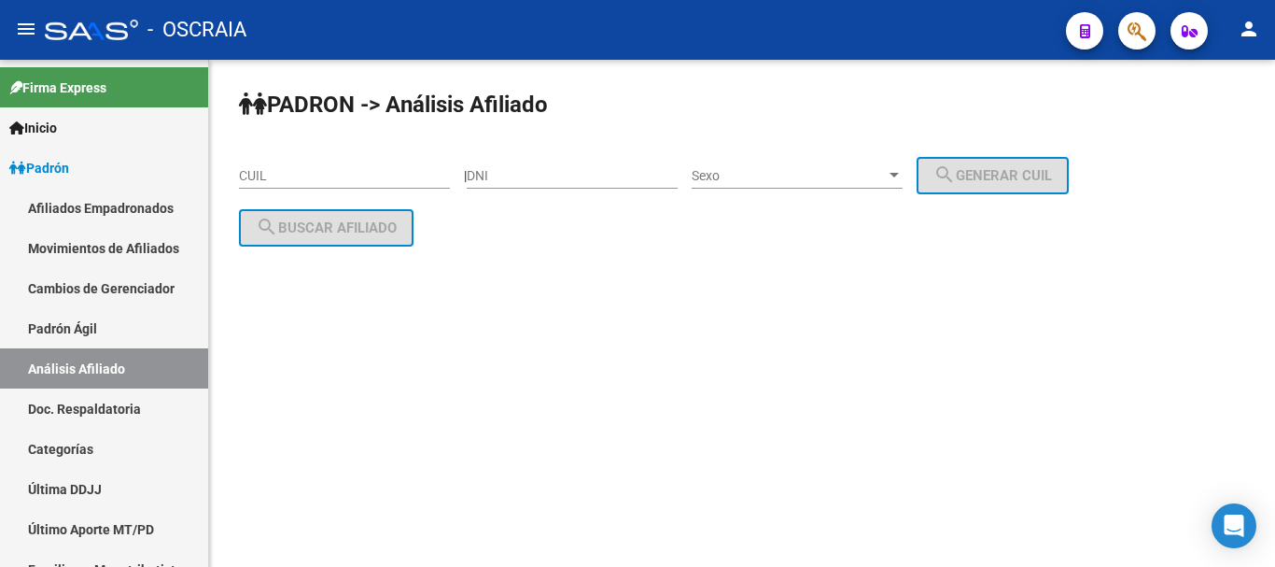
click at [328, 181] on input "CUIL" at bounding box center [344, 176] width 211 height 16
paste input "27-28961018-4"
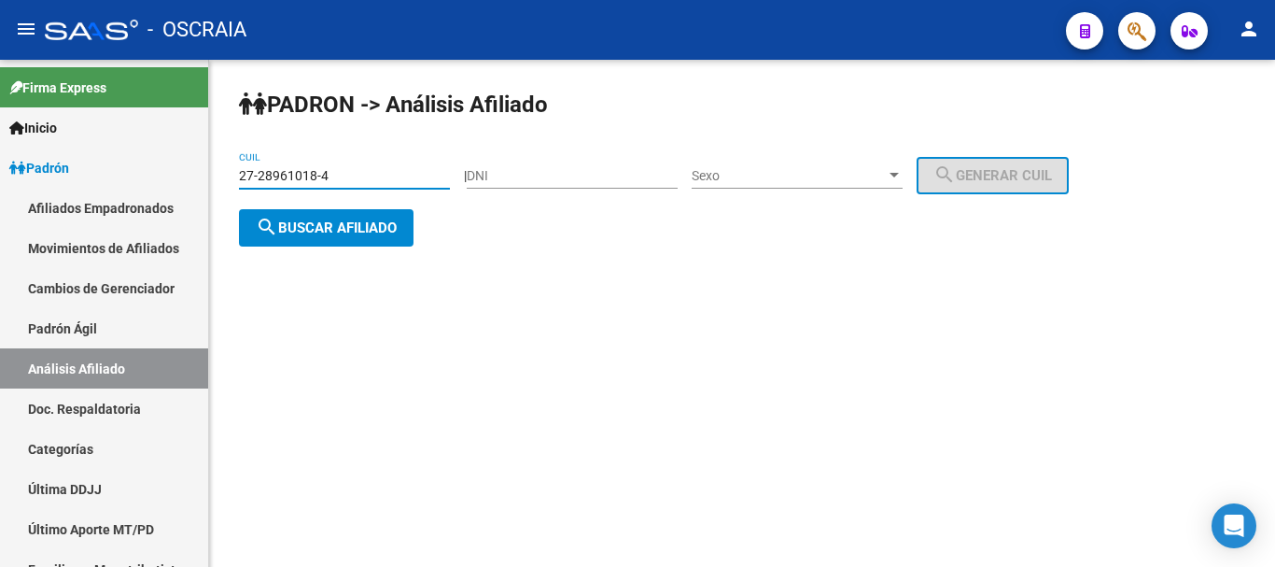
type input "27-28961018-4"
click at [364, 234] on span "search Buscar afiliado" at bounding box center [326, 227] width 141 height 17
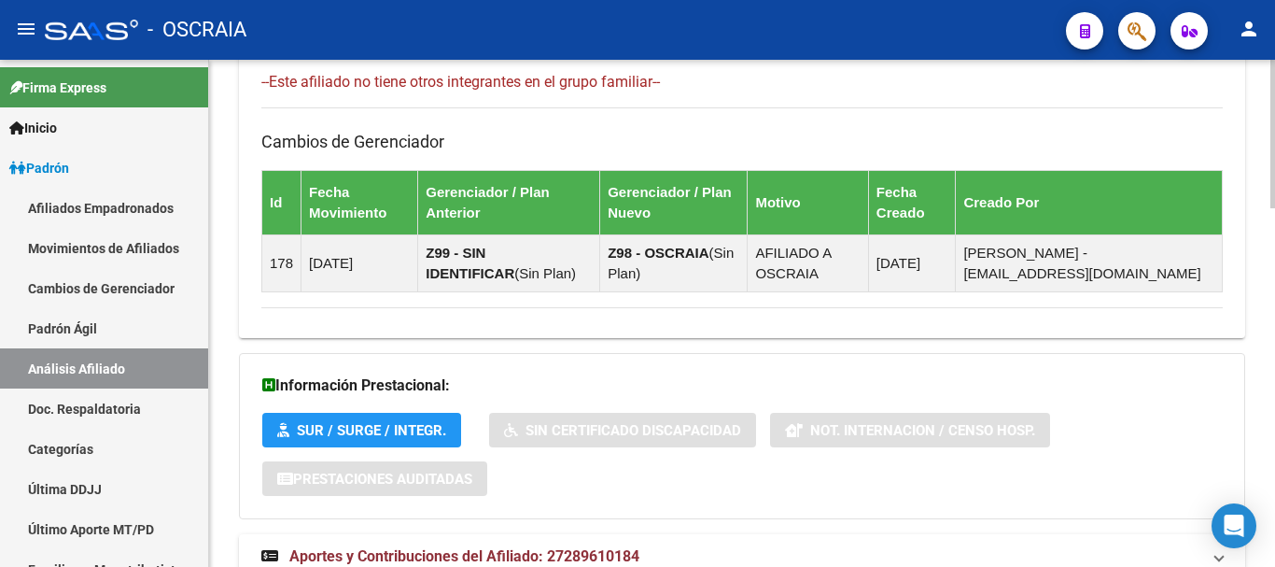
scroll to position [1223, 0]
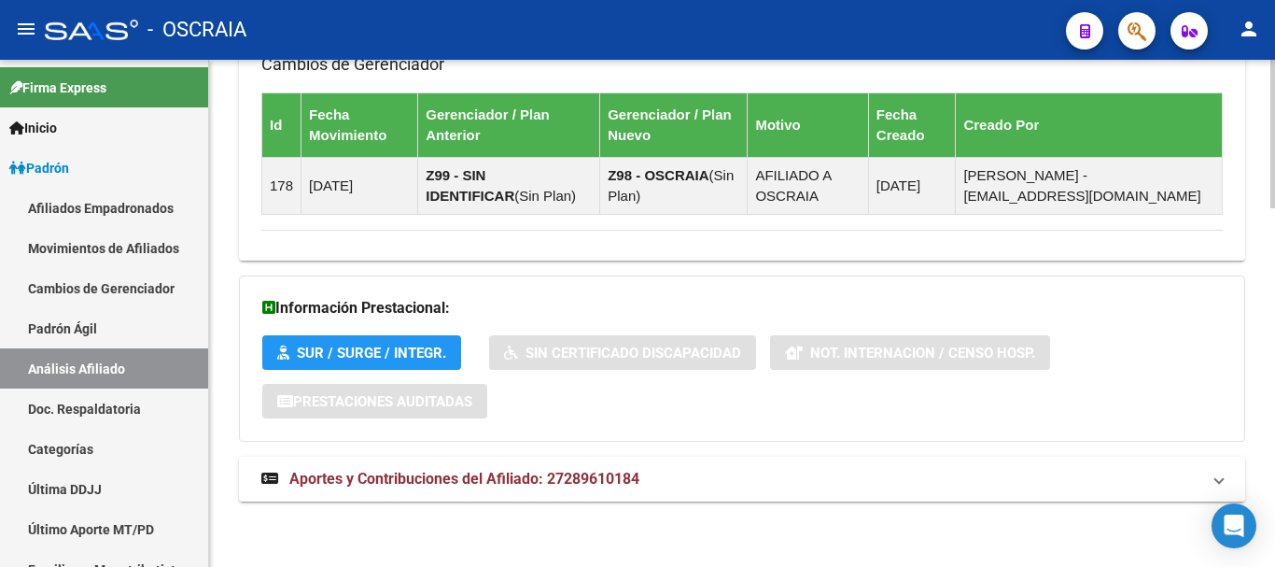
click at [488, 472] on span "Aportes y Contribuciones del Afiliado: 27289610184" at bounding box center [464, 478] width 350 height 18
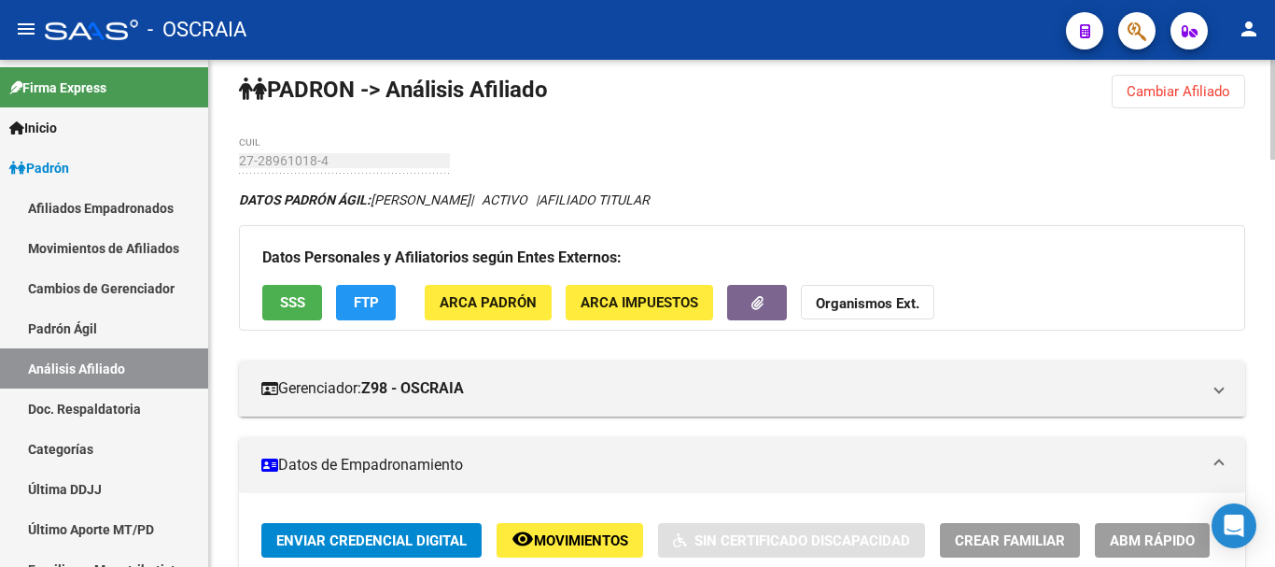
scroll to position [0, 0]
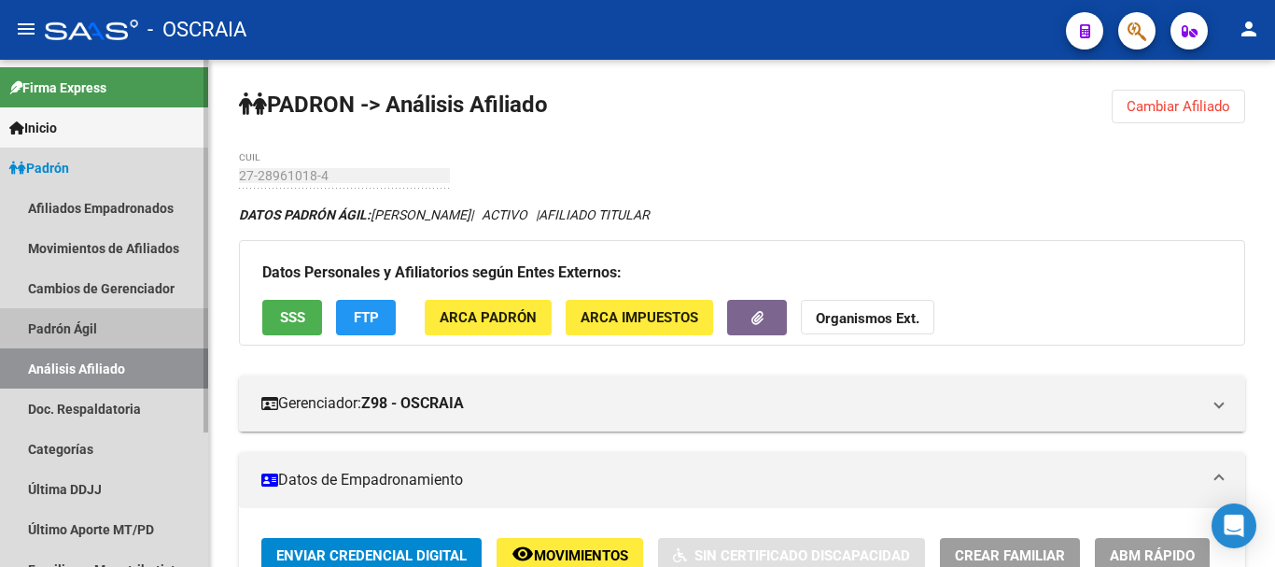
click at [77, 325] on link "Padrón Ágil" at bounding box center [104, 328] width 208 height 40
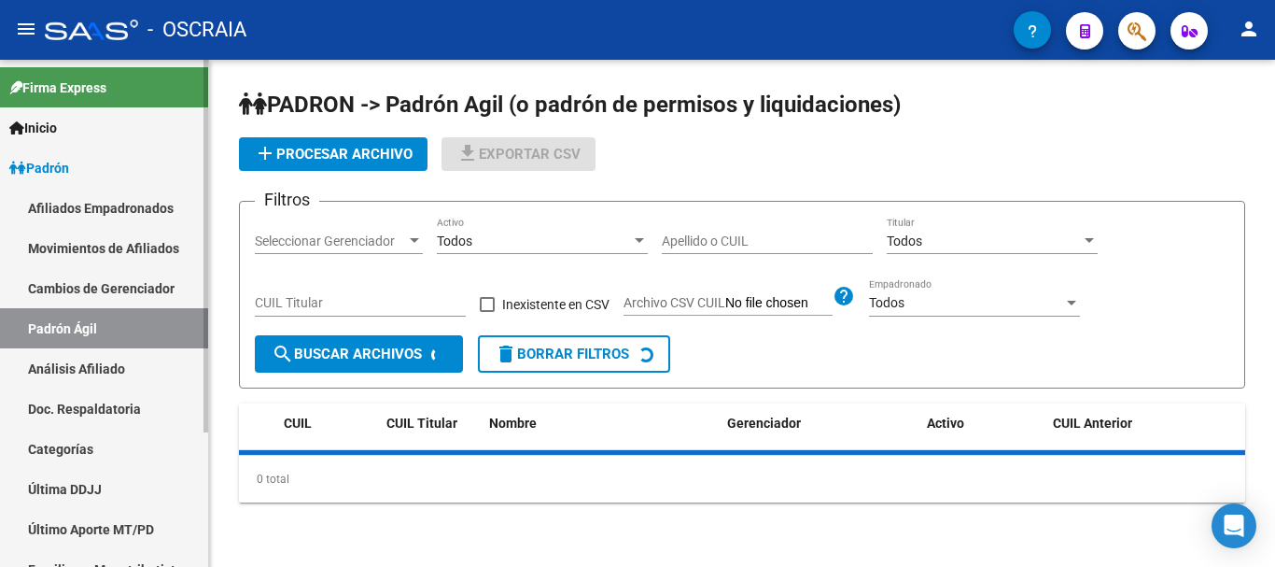
click at [94, 365] on link "Análisis Afiliado" at bounding box center [104, 368] width 208 height 40
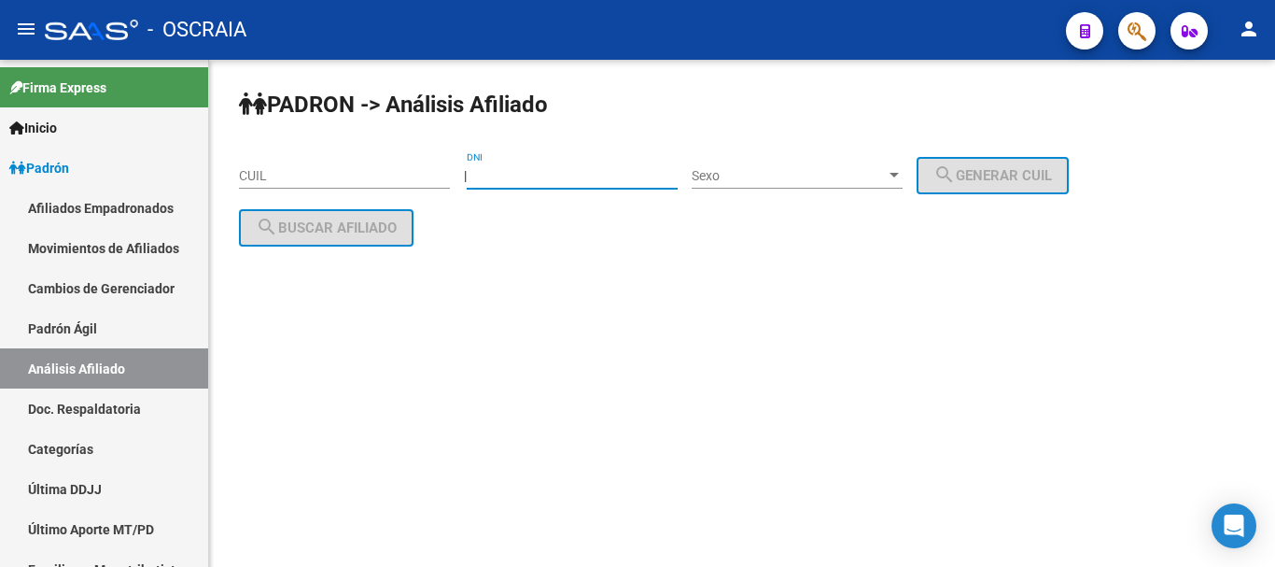
click at [569, 176] on input "DNI" at bounding box center [572, 176] width 211 height 16
type input "35424524"
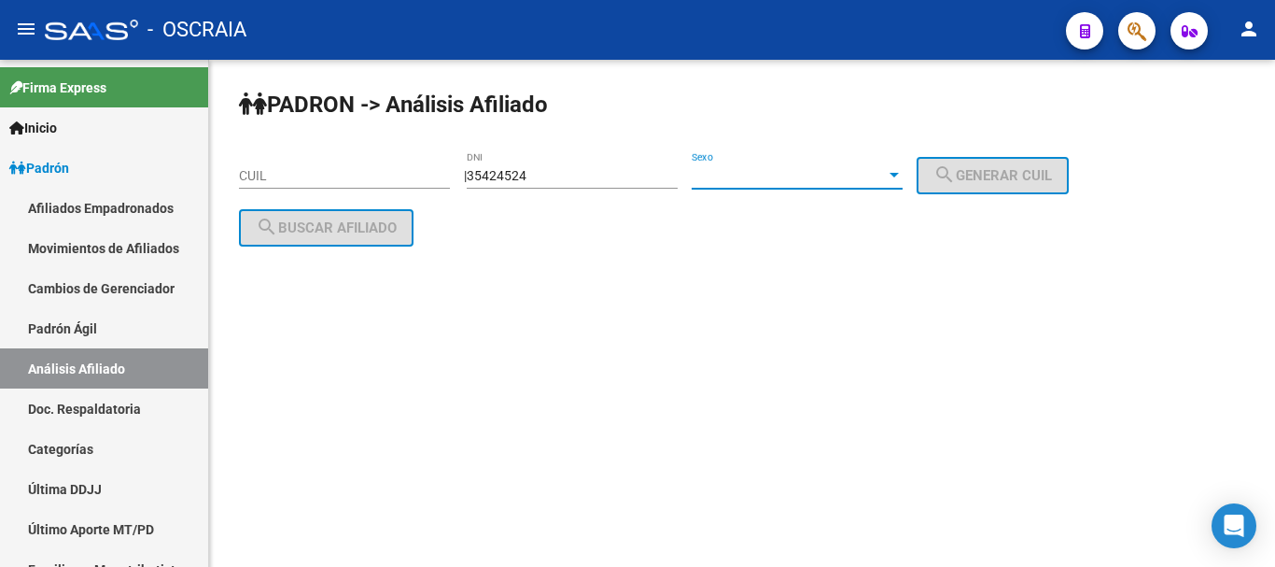
click at [879, 183] on span "Sexo" at bounding box center [789, 176] width 194 height 16
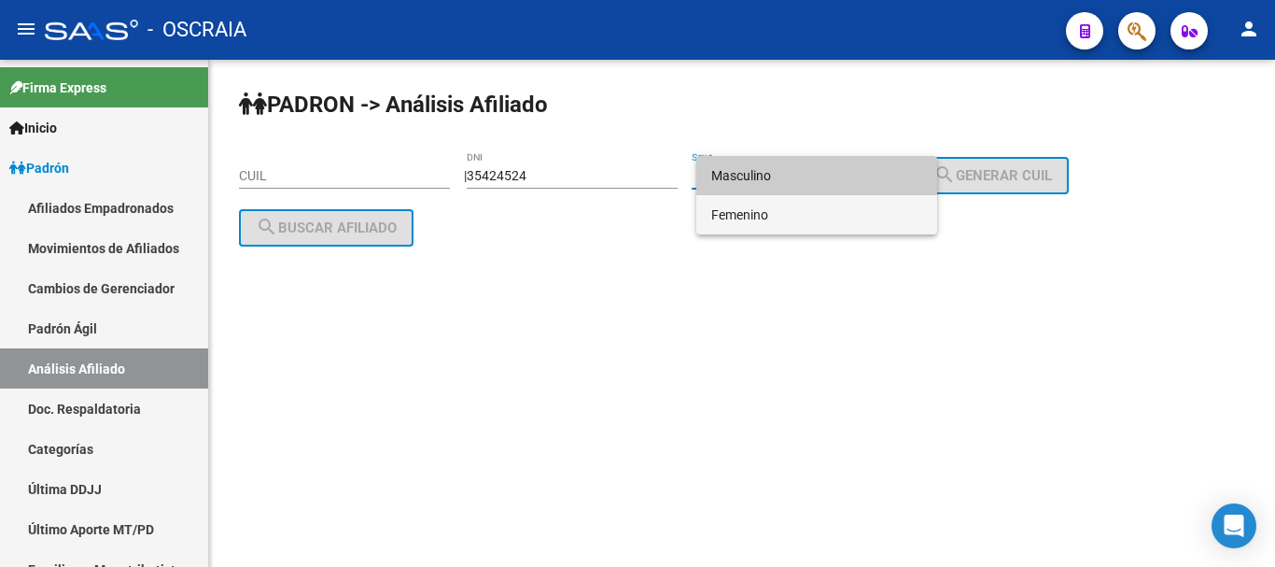
click at [874, 212] on span "Femenino" at bounding box center [816, 214] width 211 height 39
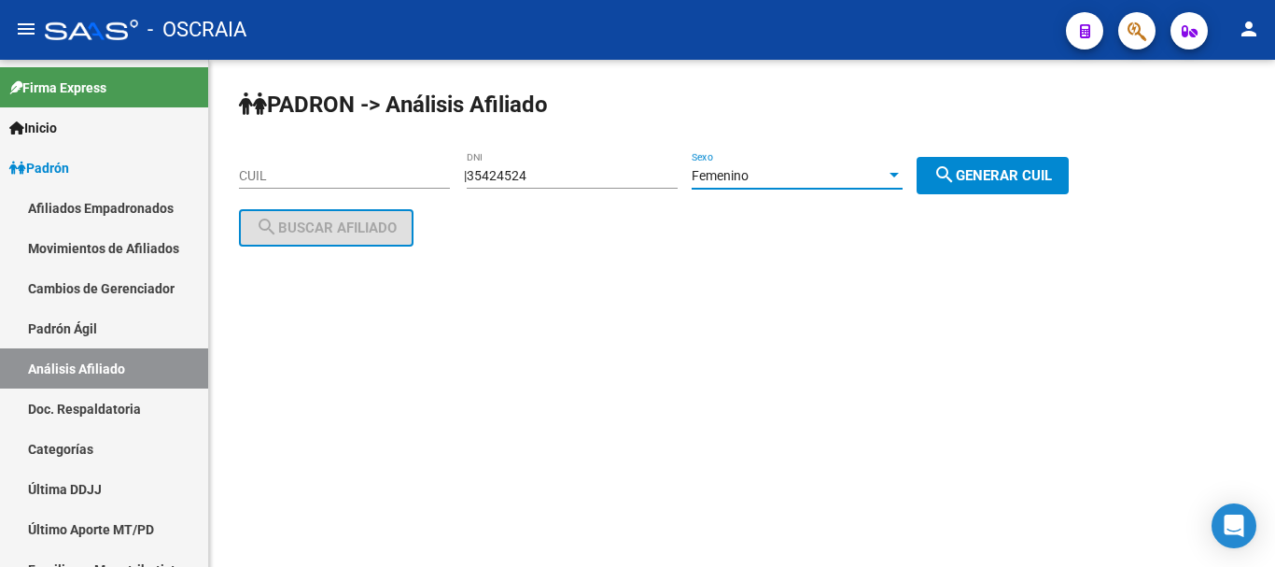
click at [1000, 172] on span "search Generar CUIL" at bounding box center [992, 175] width 119 height 17
type input "27-35424524-3"
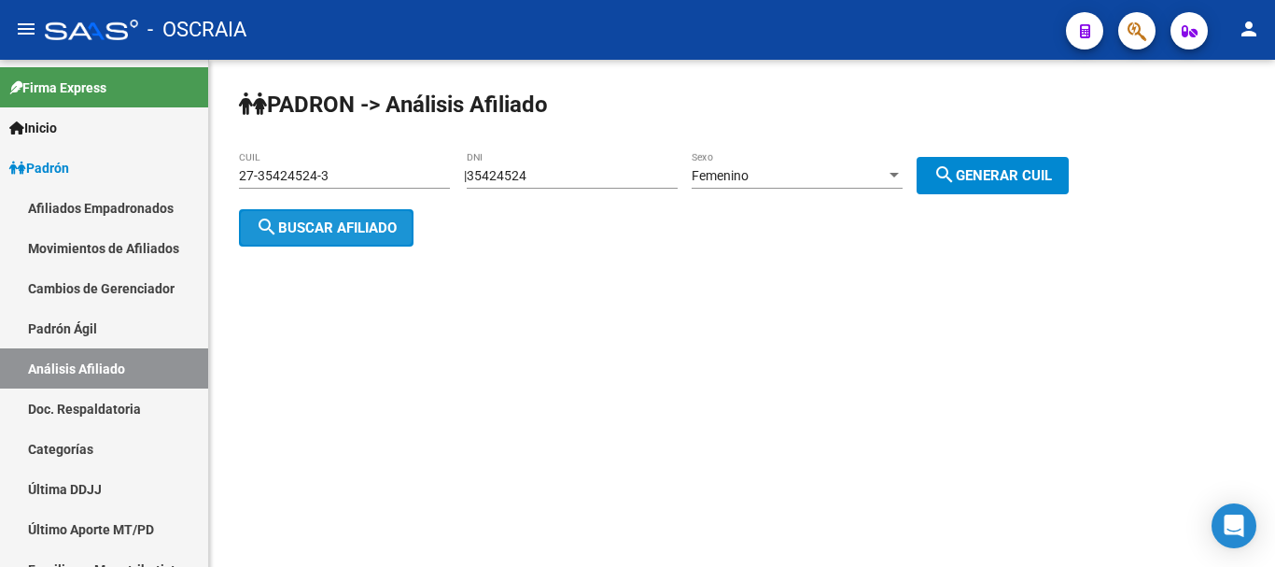
click at [378, 230] on span "search Buscar afiliado" at bounding box center [326, 227] width 141 height 17
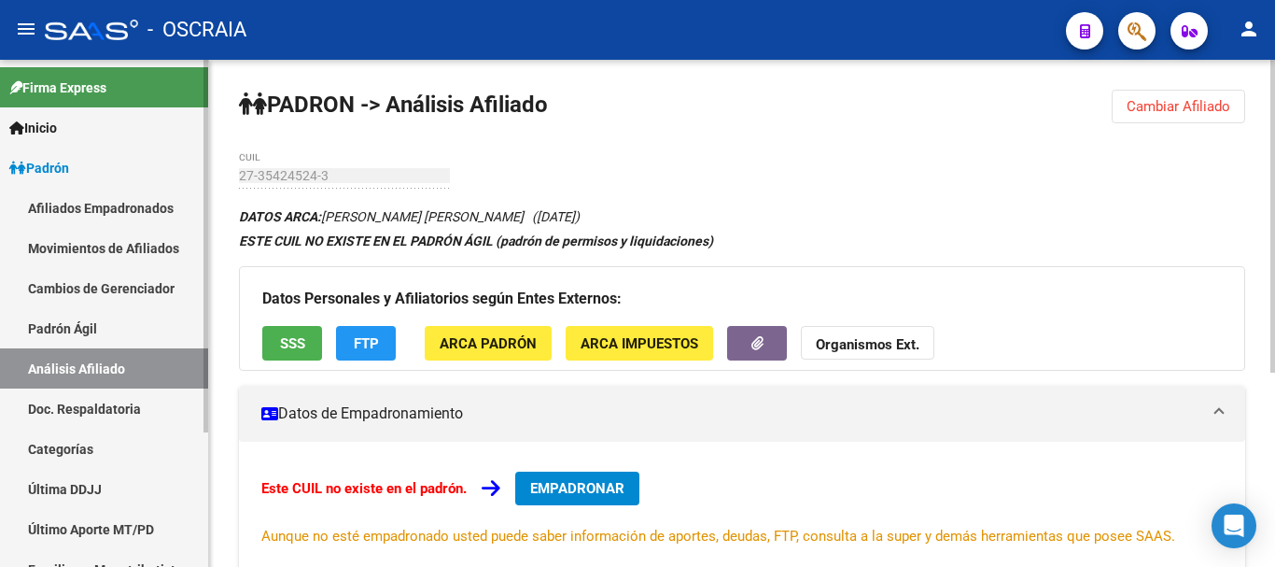
click at [91, 327] on link "Padrón Ágil" at bounding box center [104, 328] width 208 height 40
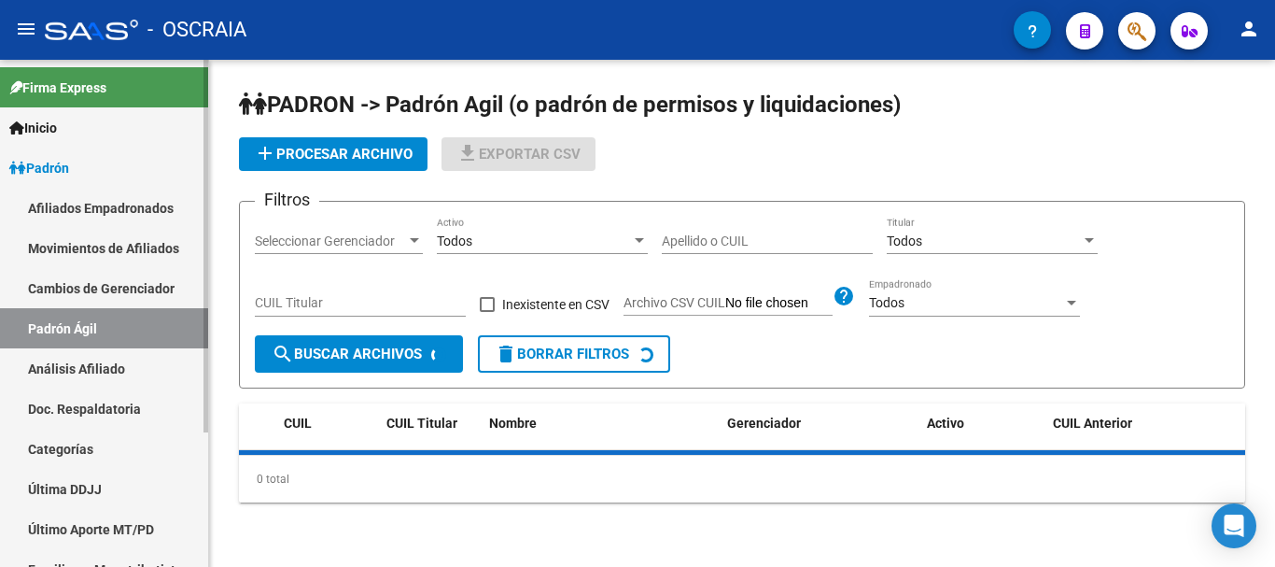
click at [89, 365] on link "Análisis Afiliado" at bounding box center [104, 368] width 208 height 40
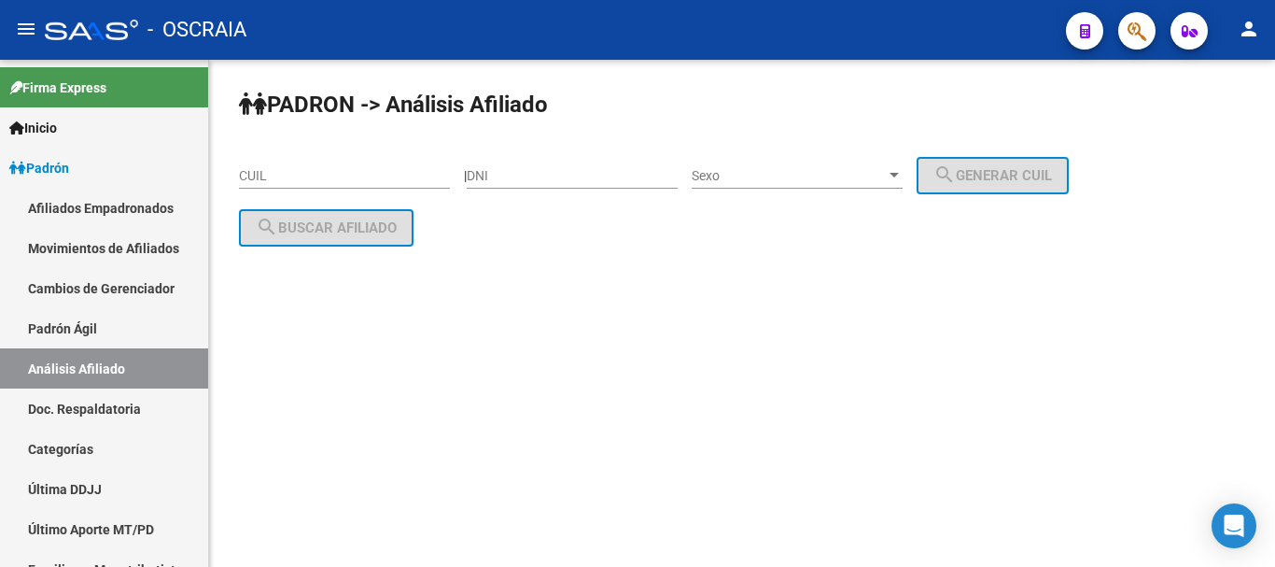
click at [555, 174] on input "DNI" at bounding box center [572, 176] width 211 height 16
type input "35424521"
click at [795, 171] on span "Sexo" at bounding box center [789, 176] width 194 height 16
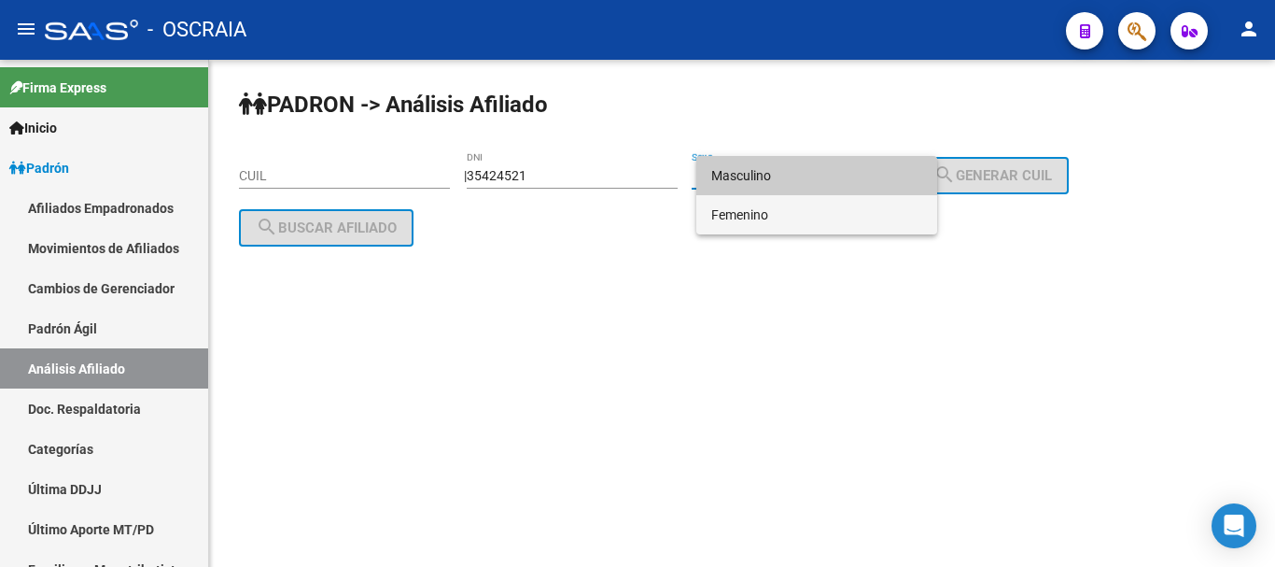
click at [791, 223] on span "Femenino" at bounding box center [816, 214] width 211 height 39
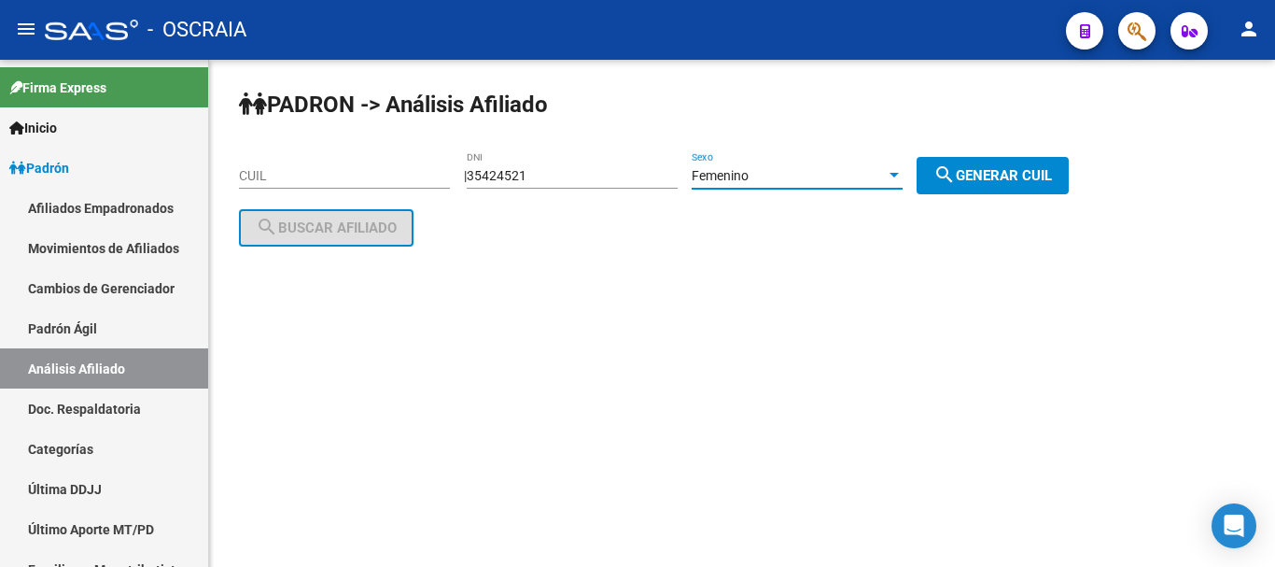
click at [1052, 174] on span "search Generar CUIL" at bounding box center [992, 175] width 119 height 17
type input "27-35424521-9"
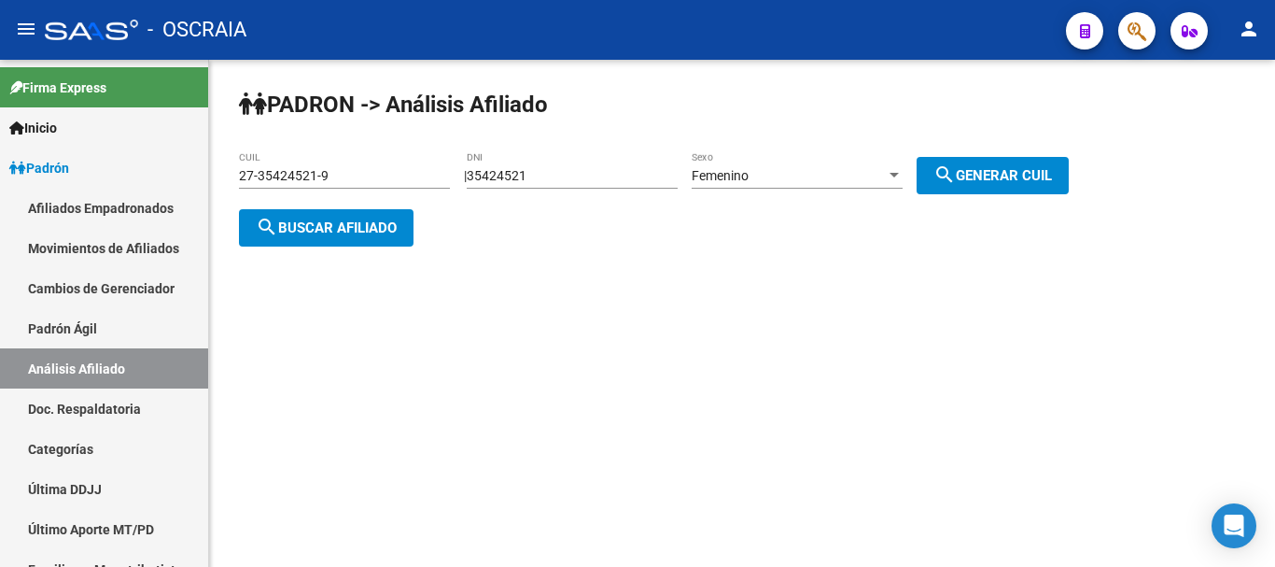
click at [370, 219] on span "search Buscar afiliado" at bounding box center [326, 227] width 141 height 17
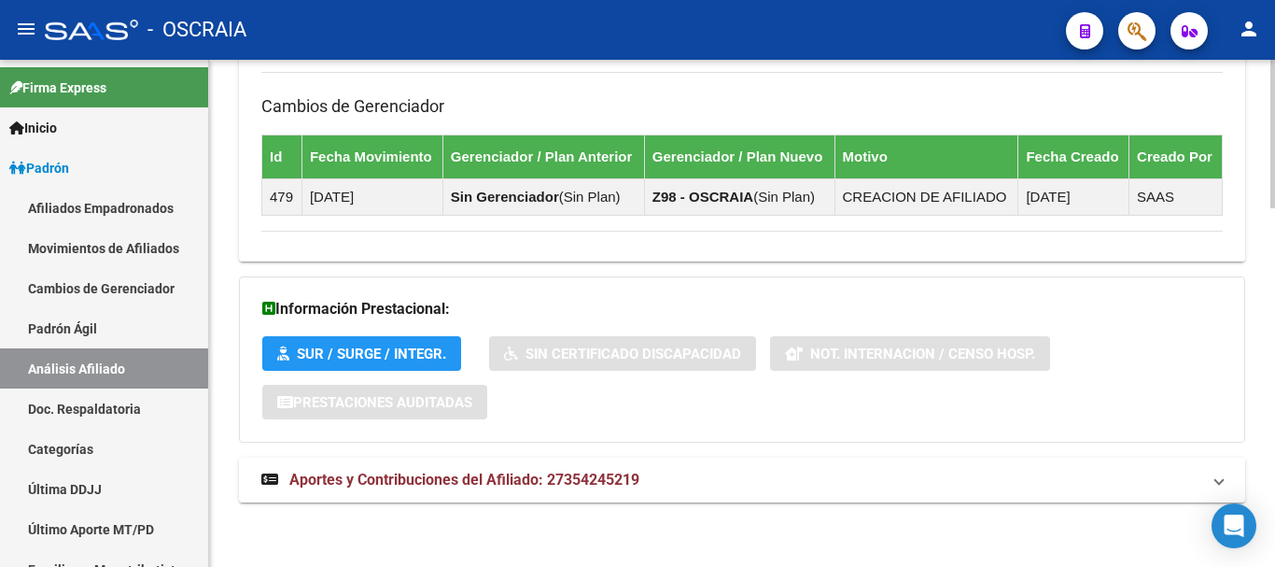
scroll to position [1223, 0]
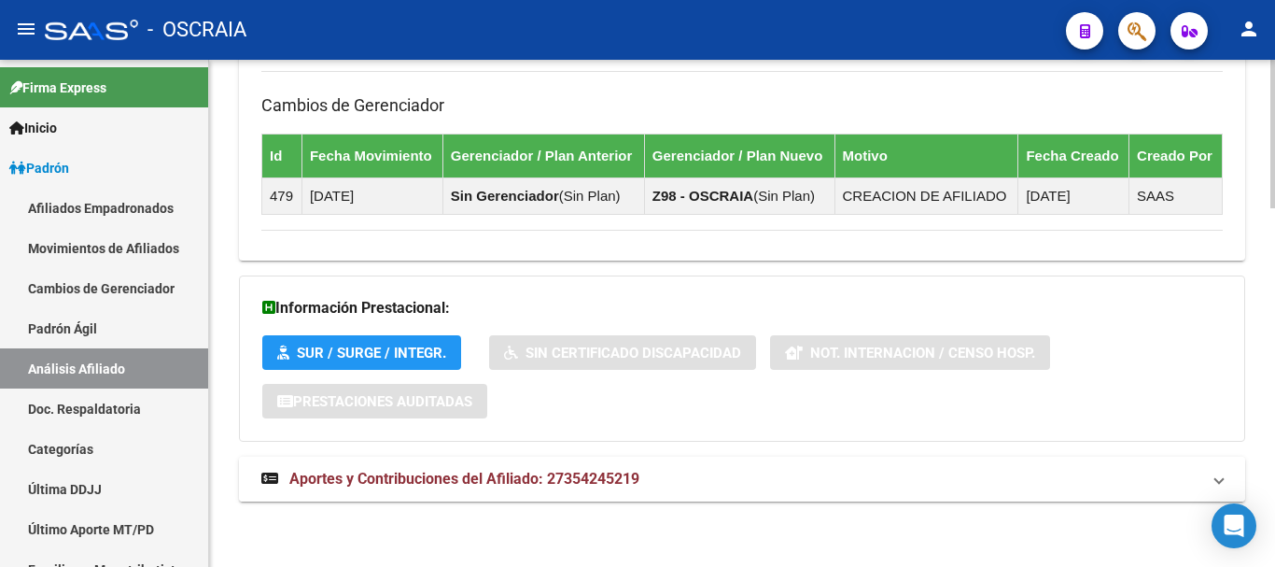
click at [527, 474] on span "Aportes y Contribuciones del Afiliado: 27354245219" at bounding box center [464, 478] width 350 height 18
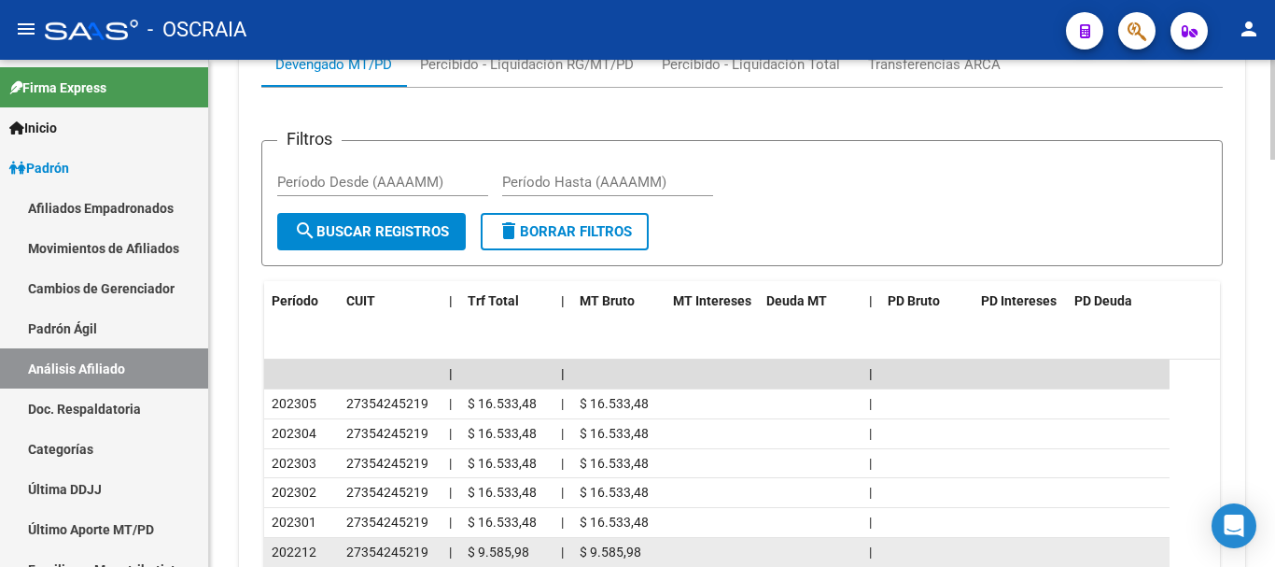
scroll to position [1876, 0]
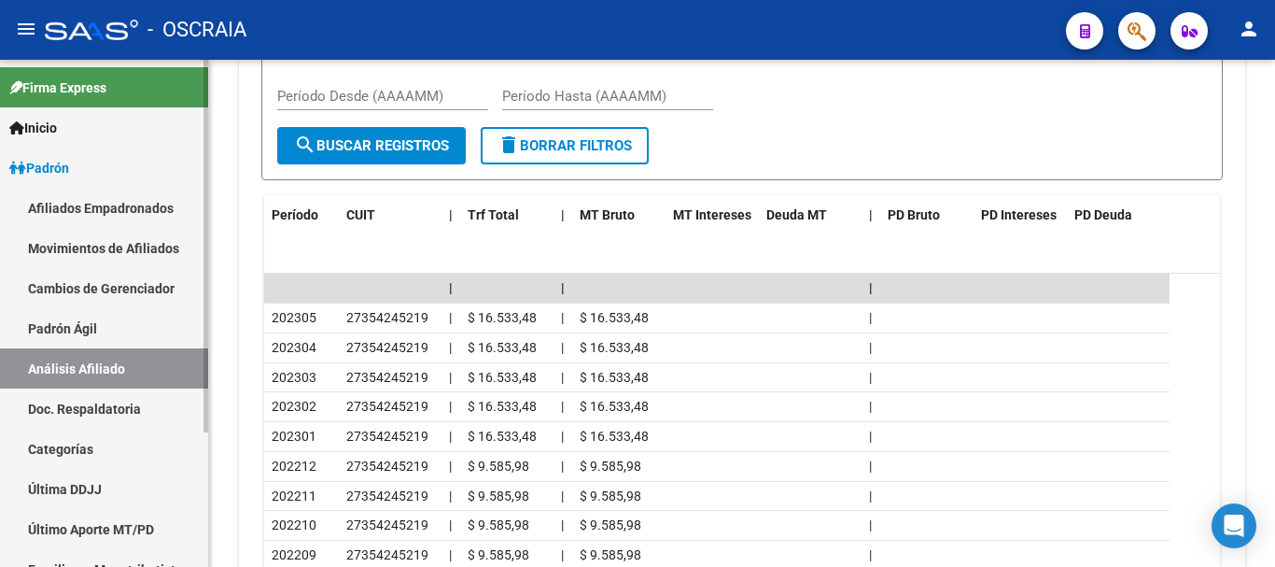
click at [66, 328] on link "Padrón Ágil" at bounding box center [104, 328] width 208 height 40
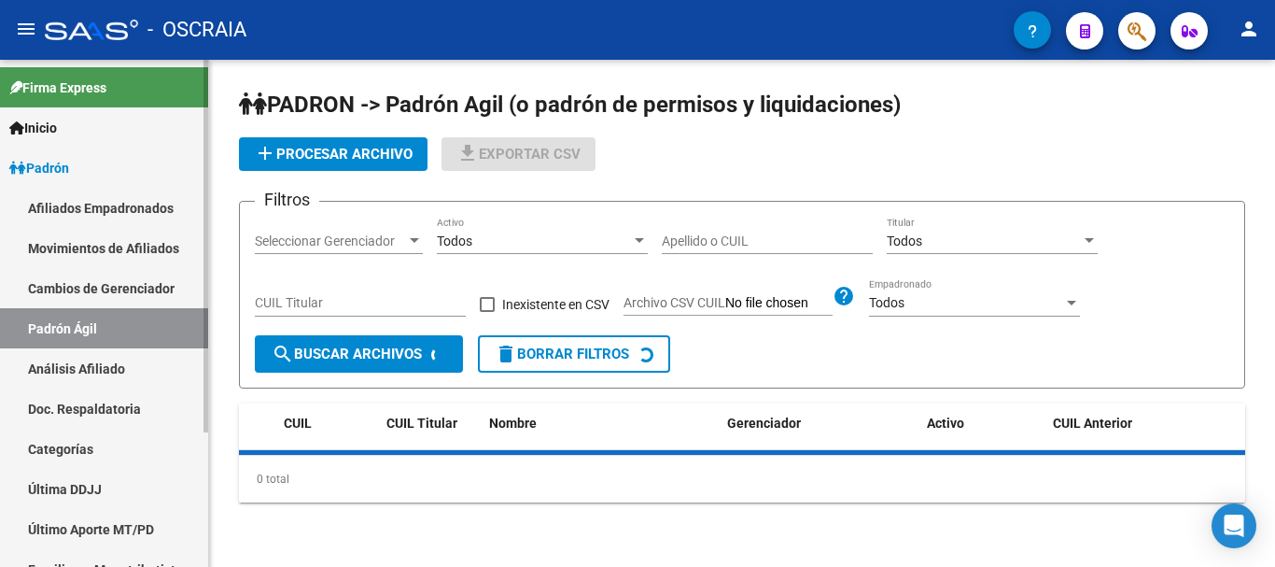
click at [59, 370] on link "Análisis Afiliado" at bounding box center [104, 368] width 208 height 40
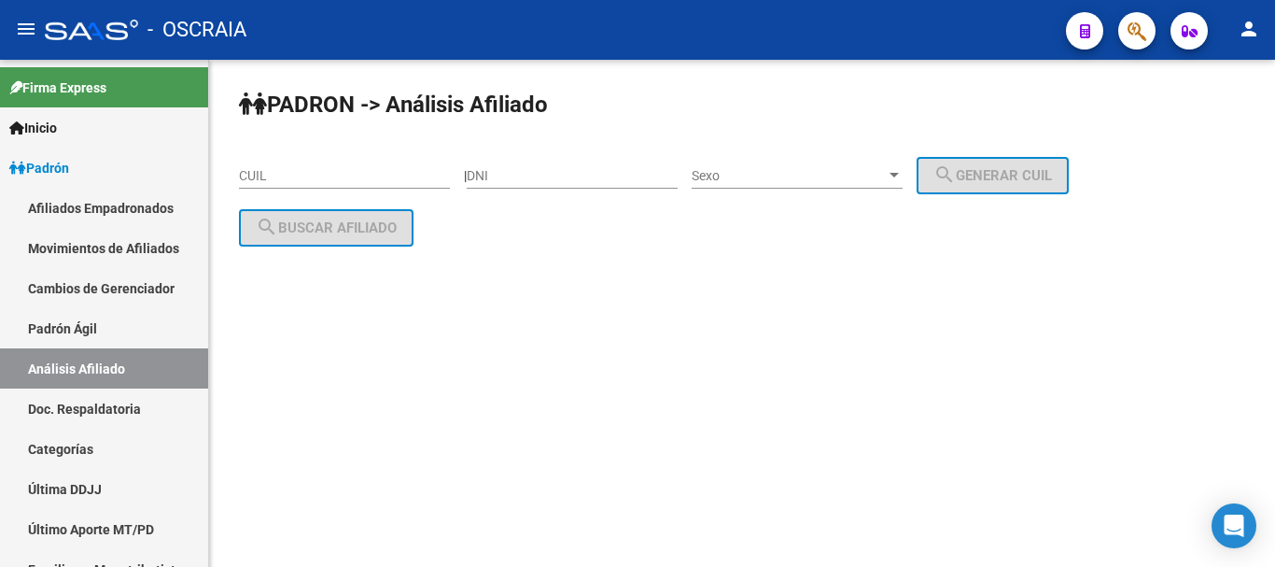
click at [304, 179] on input "CUIL" at bounding box center [344, 176] width 211 height 16
paste input "20-20231174-2"
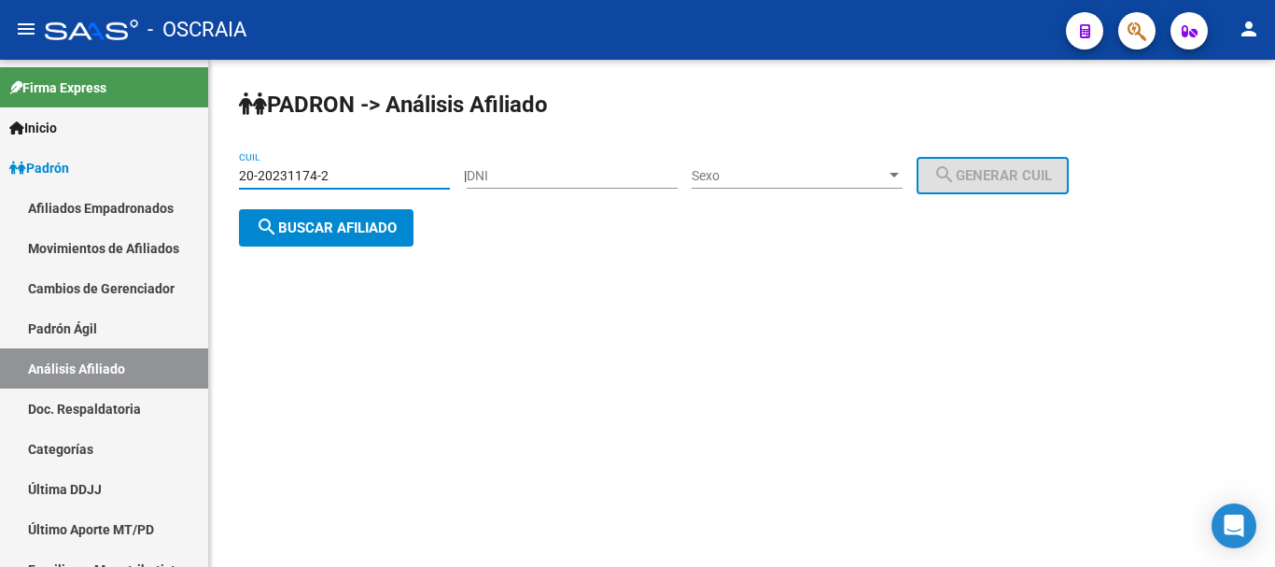
type input "20-20231174-2"
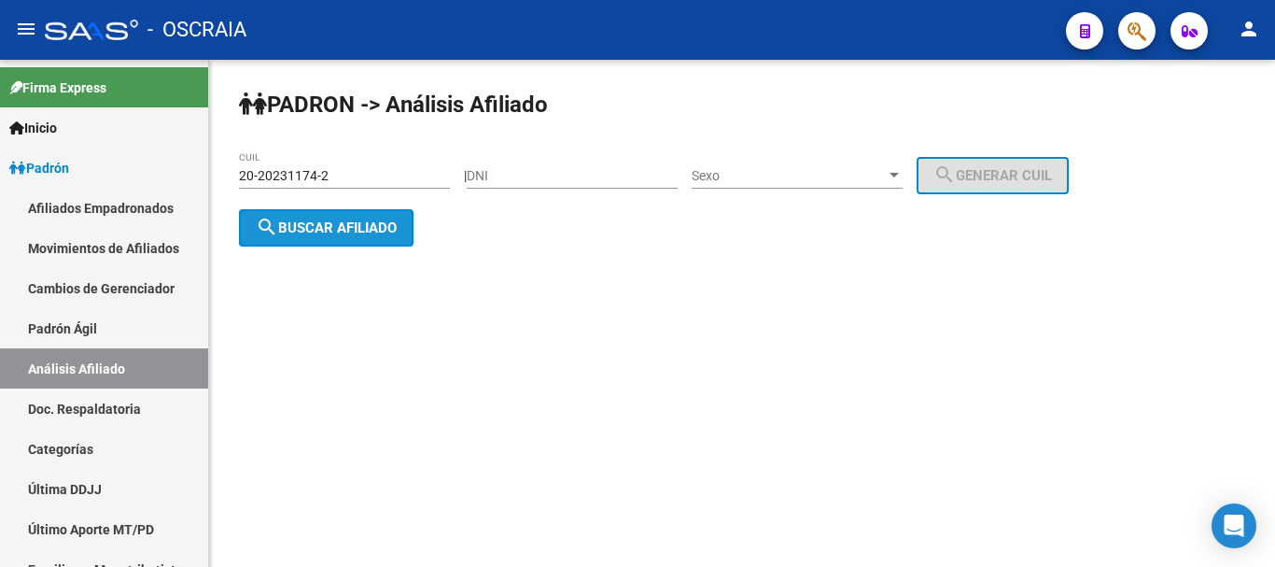
click at [329, 219] on span "search Buscar afiliado" at bounding box center [326, 227] width 141 height 17
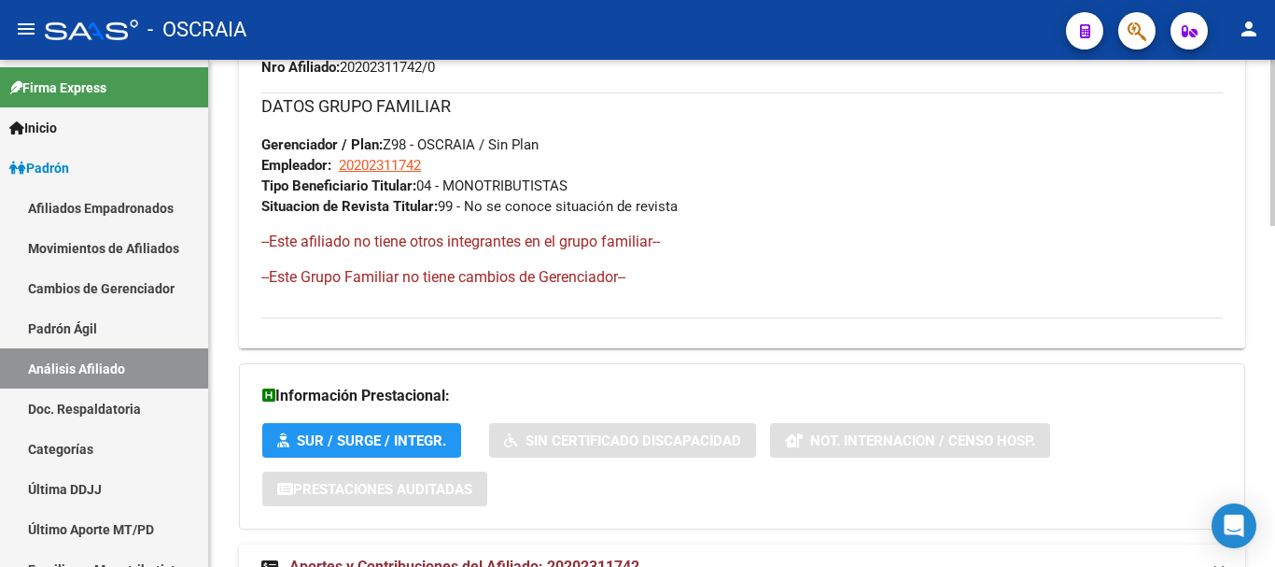
scroll to position [1038, 0]
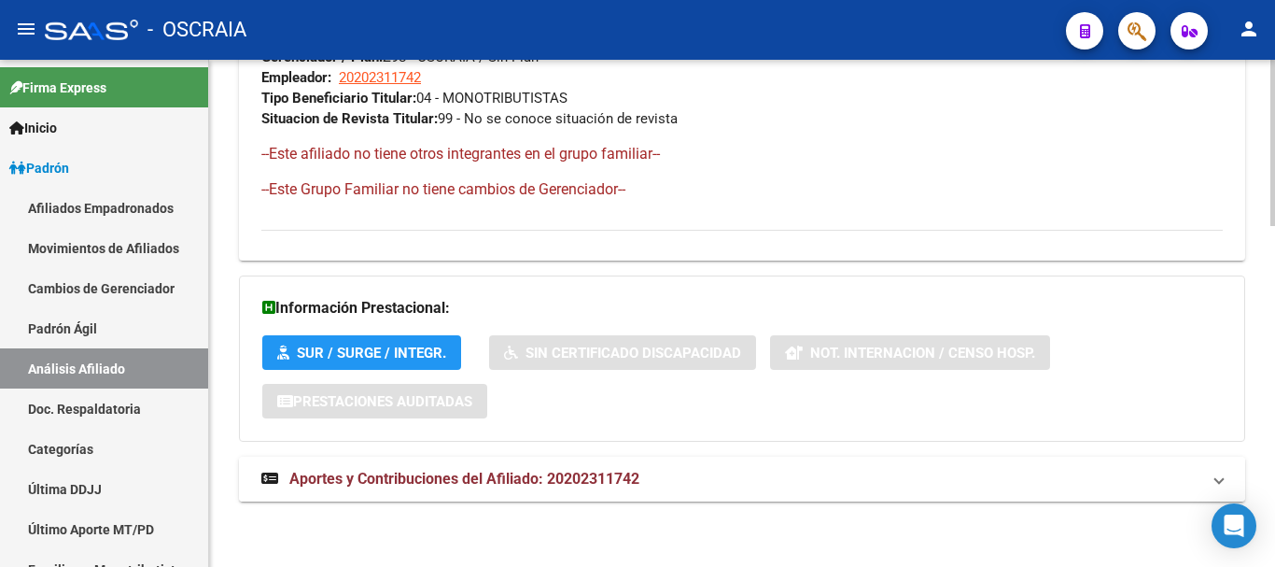
click at [551, 474] on span "Aportes y Contribuciones del Afiliado: 20202311742" at bounding box center [464, 478] width 350 height 18
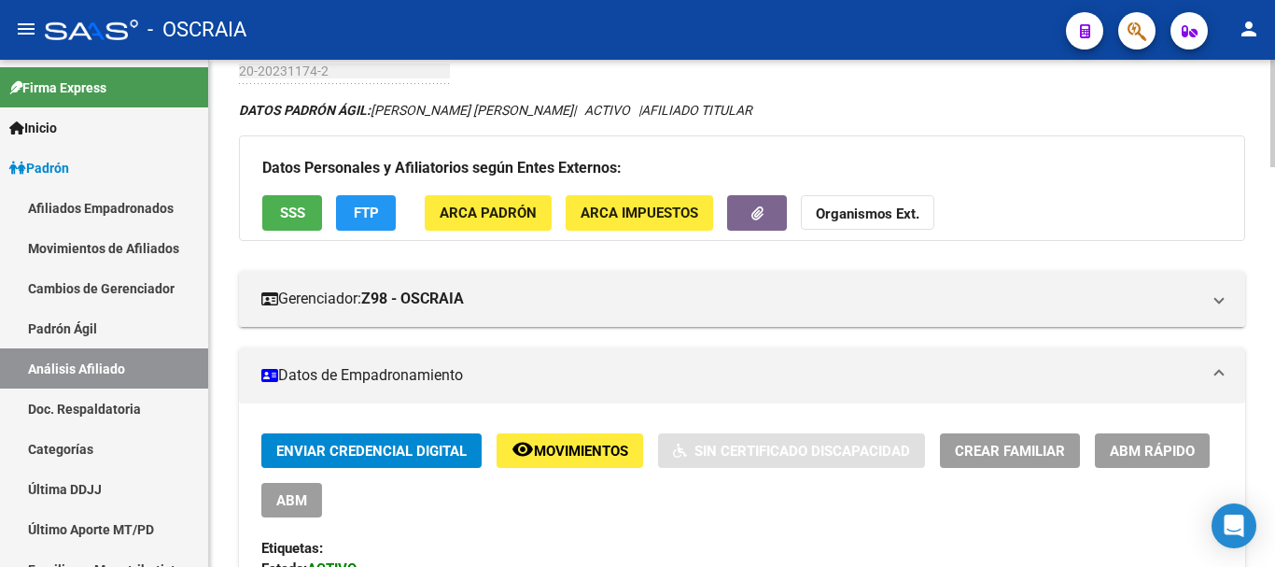
scroll to position [0, 0]
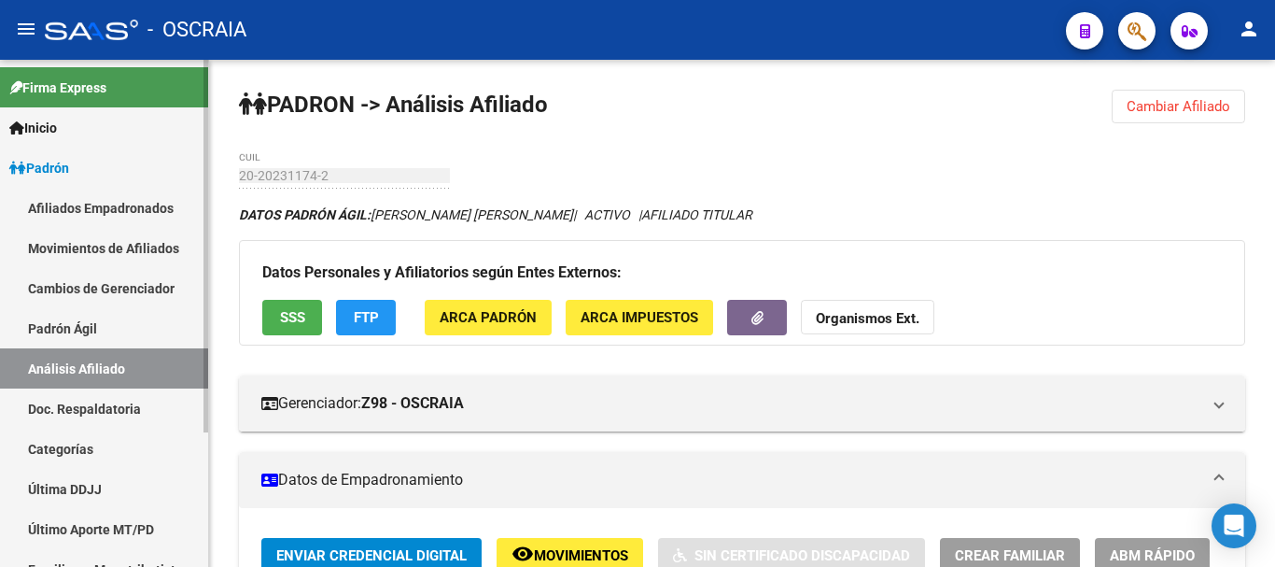
click at [90, 330] on link "Padrón Ágil" at bounding box center [104, 328] width 208 height 40
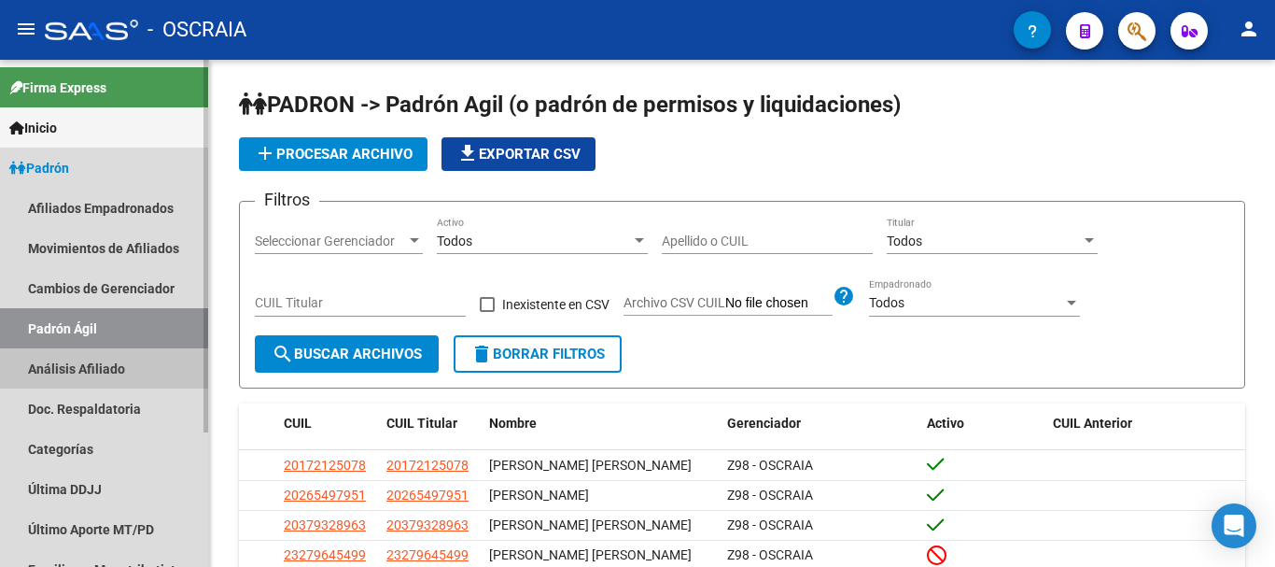
click at [91, 359] on link "Análisis Afiliado" at bounding box center [104, 368] width 208 height 40
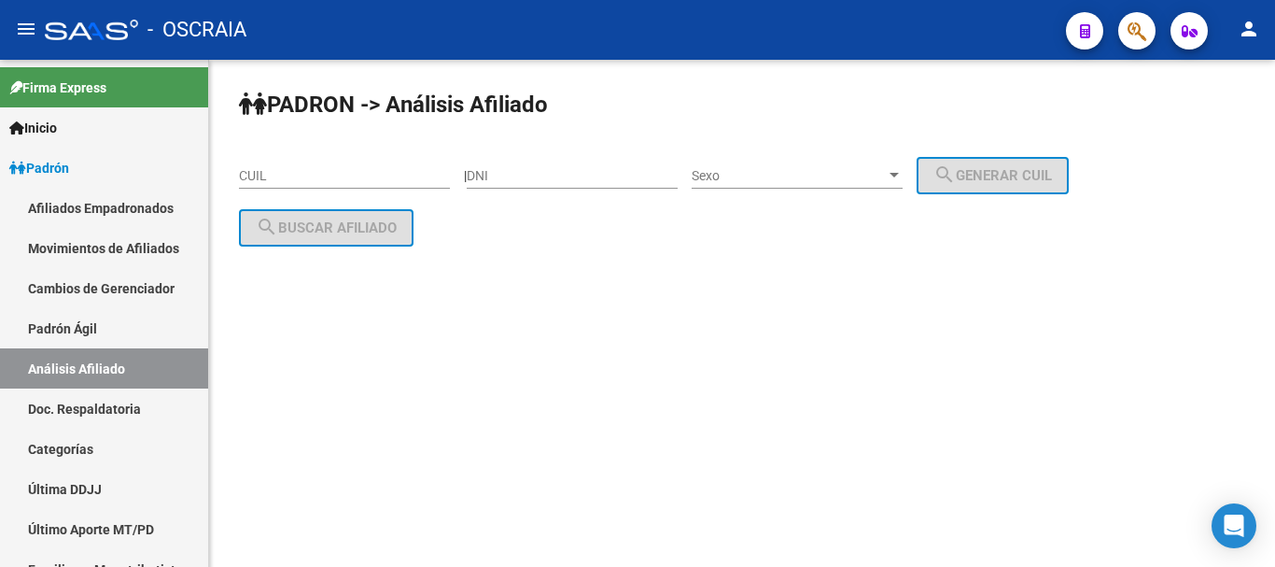
click at [523, 378] on mat-sidenav-content "PADRON -> Análisis Afiliado CUIL | DNI Sexo Sexo search Generar CUIL search Bus…" at bounding box center [742, 313] width 1066 height 507
click at [369, 177] on input "CUIL" at bounding box center [344, 176] width 211 height 16
paste input "27-35424521-9"
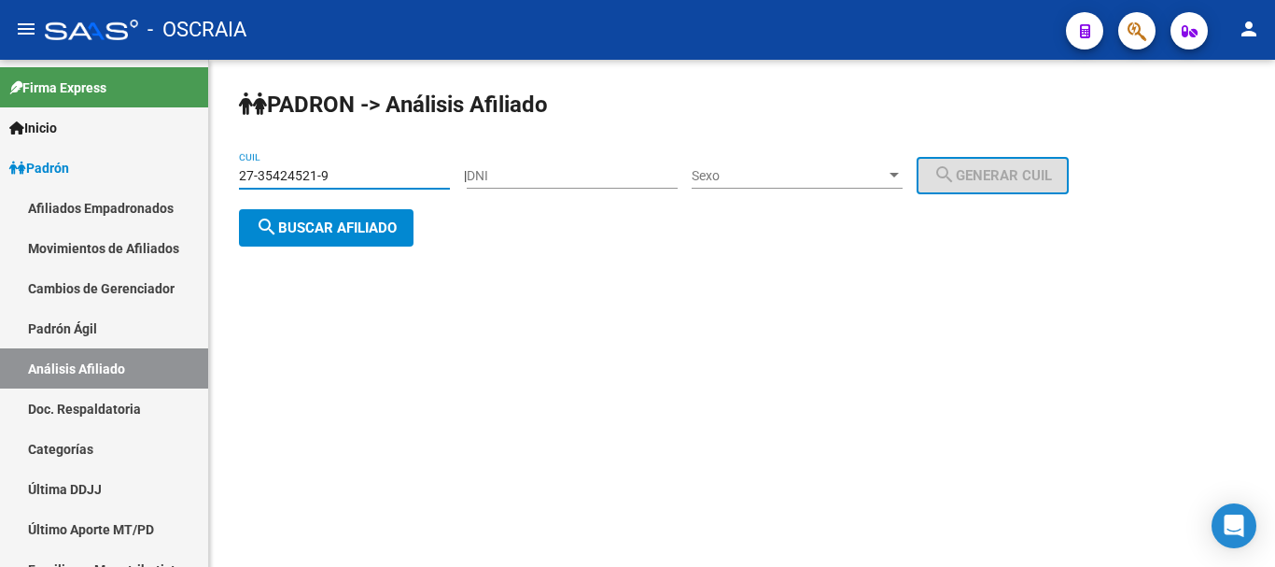
type input "27-35424521-9"
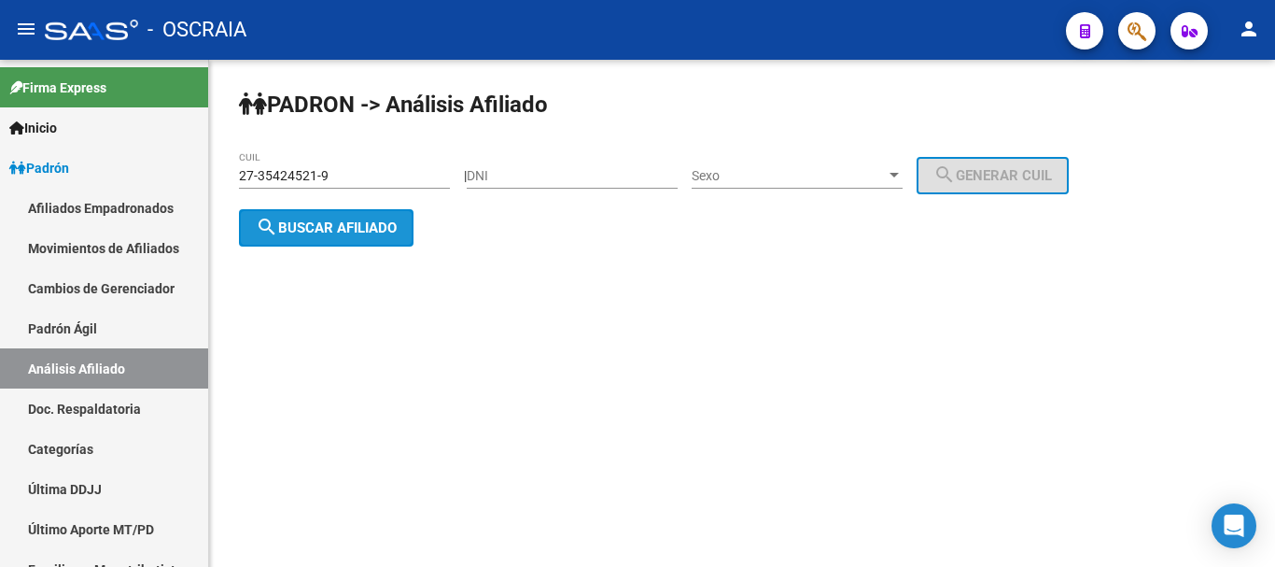
click at [383, 227] on span "search Buscar afiliado" at bounding box center [326, 227] width 141 height 17
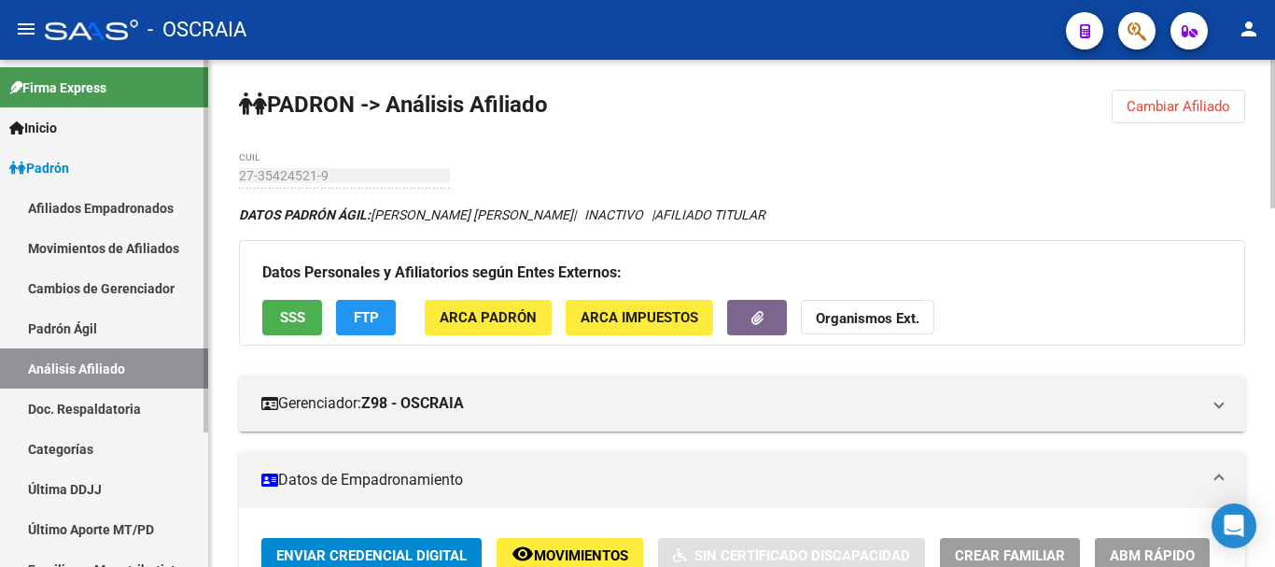
click at [47, 330] on link "Padrón Ágil" at bounding box center [104, 328] width 208 height 40
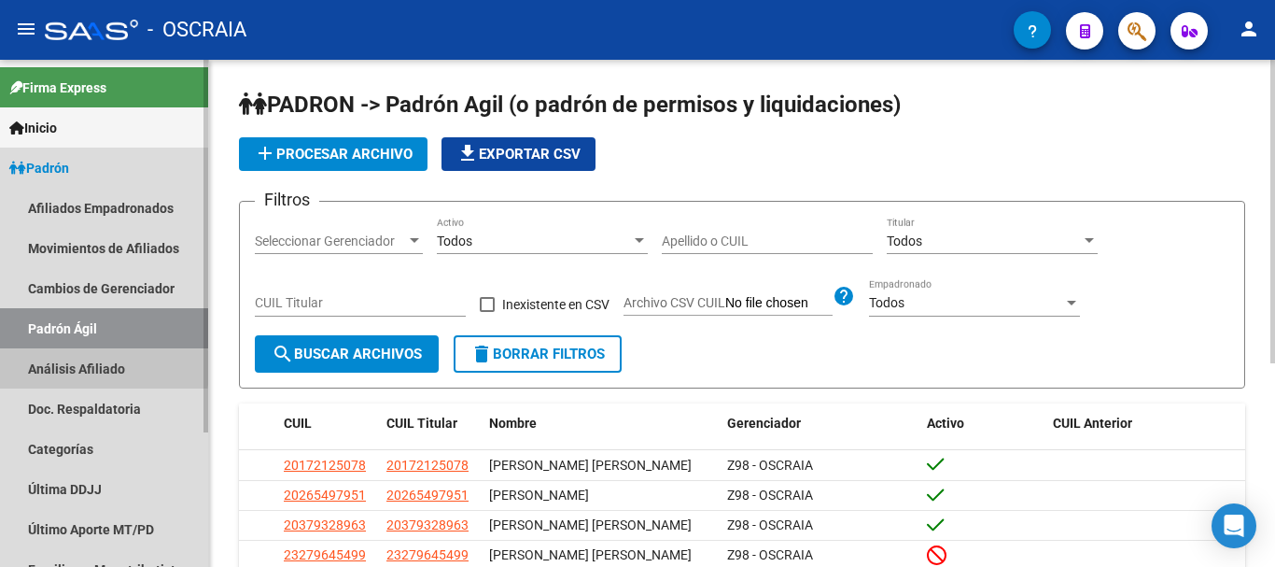
click at [49, 368] on link "Análisis Afiliado" at bounding box center [104, 368] width 208 height 40
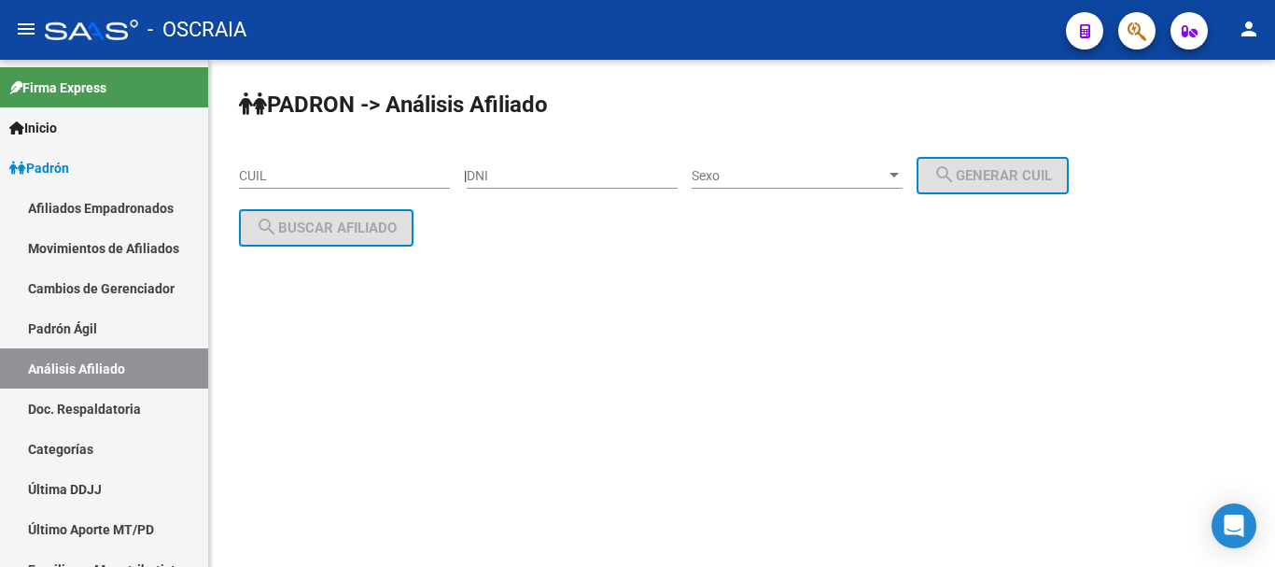
click at [340, 168] on input "CUIL" at bounding box center [344, 176] width 211 height 16
paste input "20-95940153-6"
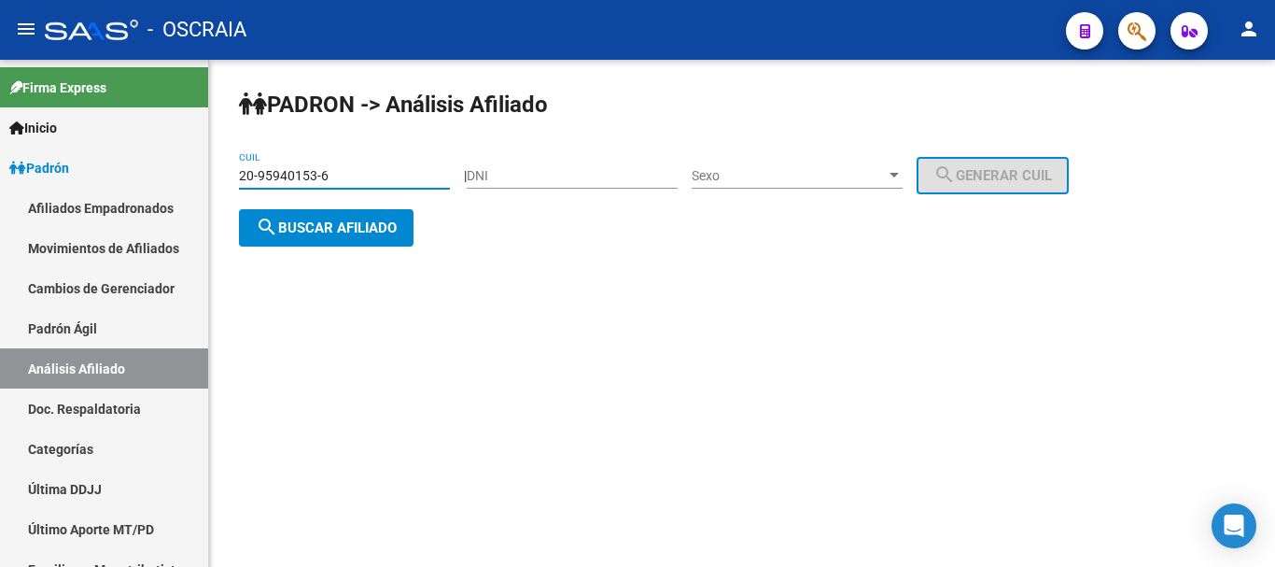
type input "20-95940153-6"
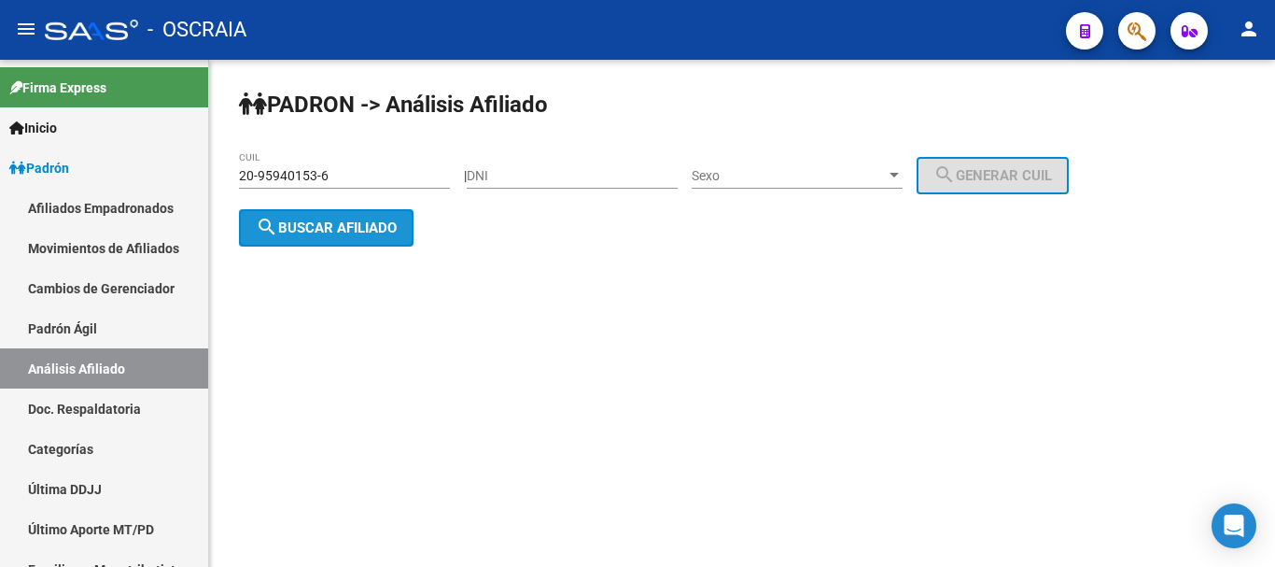
click at [357, 228] on span "search Buscar afiliado" at bounding box center [326, 227] width 141 height 17
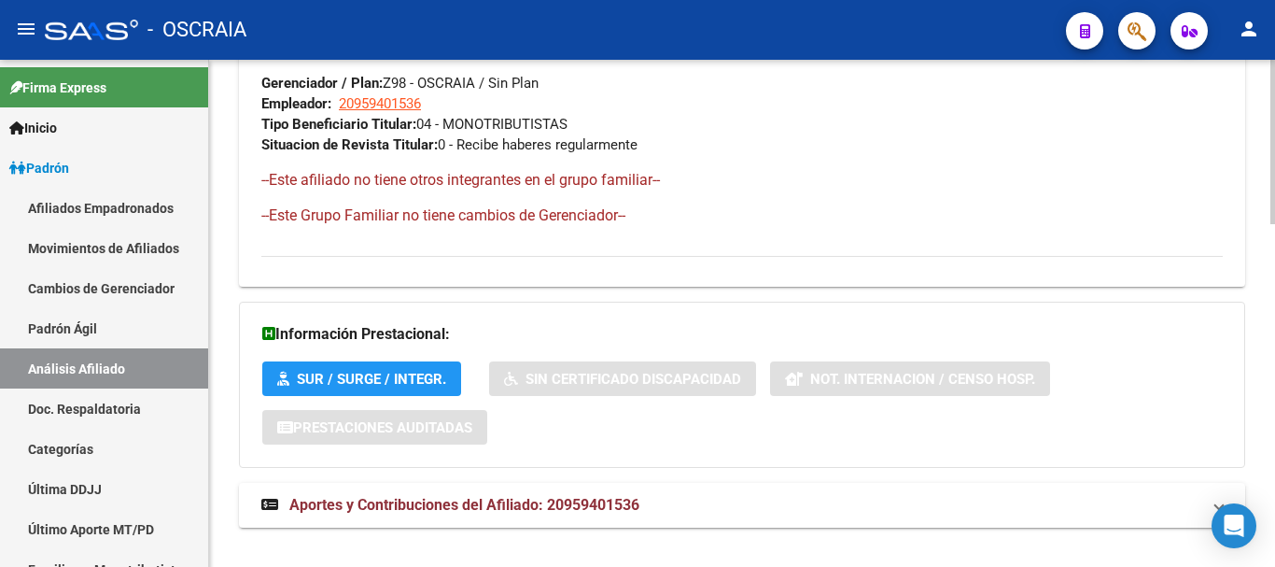
scroll to position [1053, 0]
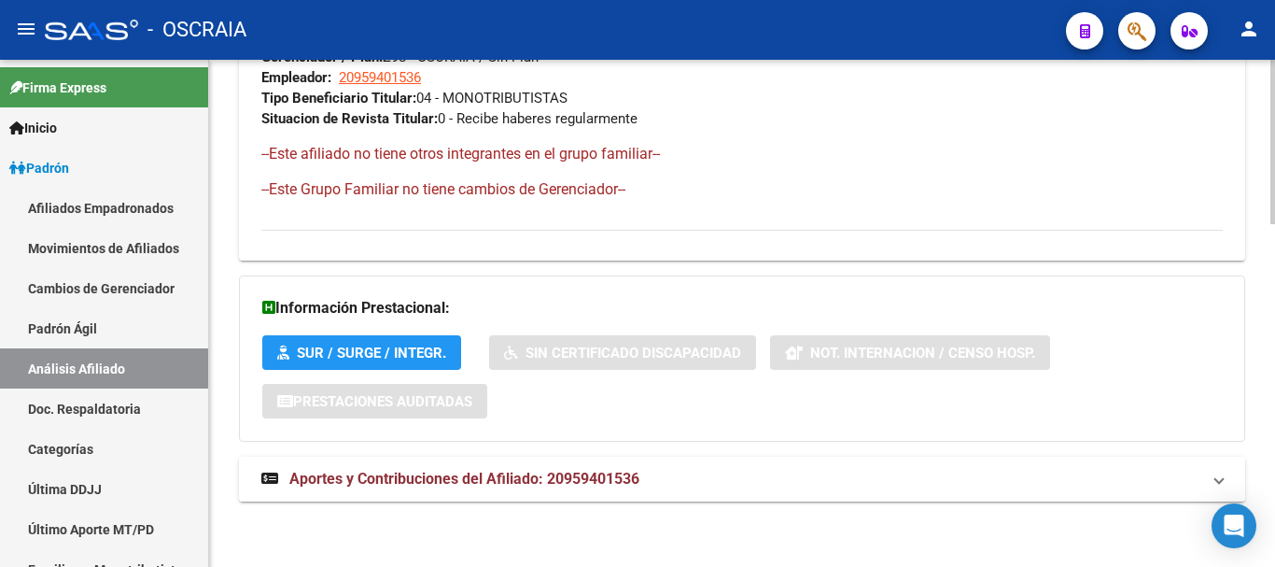
click at [494, 479] on span "Aportes y Contribuciones del Afiliado: 20959401536" at bounding box center [464, 478] width 350 height 18
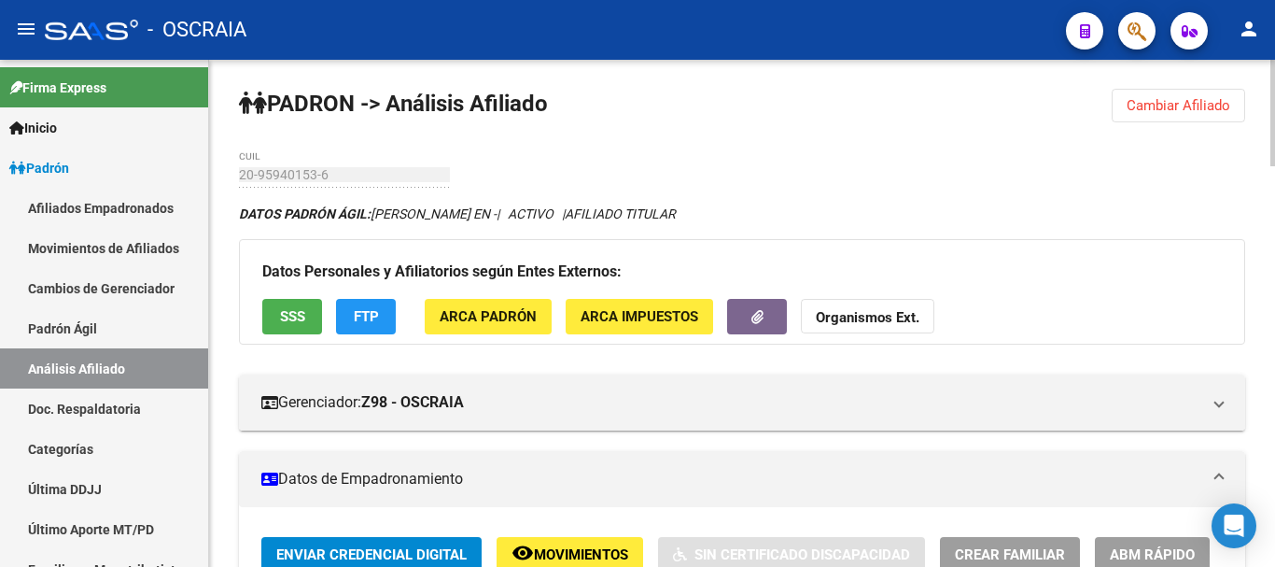
scroll to position [0, 0]
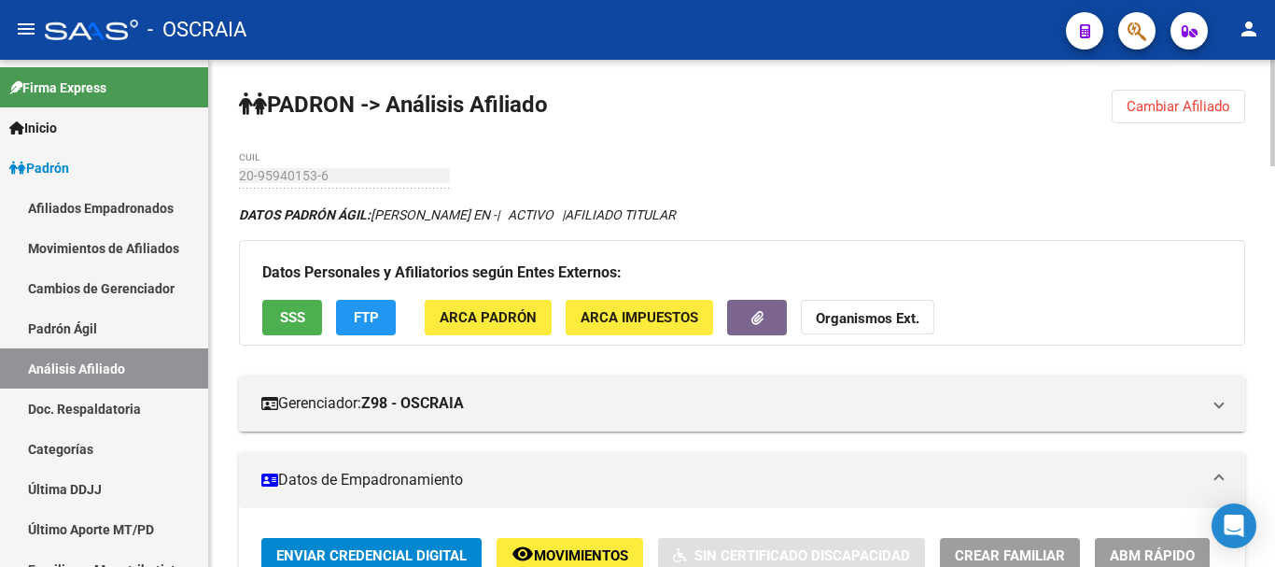
click at [873, 207] on div "DATOS PADRÓN ÁGIL: [PERSON_NAME] EN - | ACTIVO | AFILIADO TITULAR" at bounding box center [742, 214] width 1006 height 21
click at [88, 330] on link "Padrón Ágil" at bounding box center [104, 328] width 208 height 40
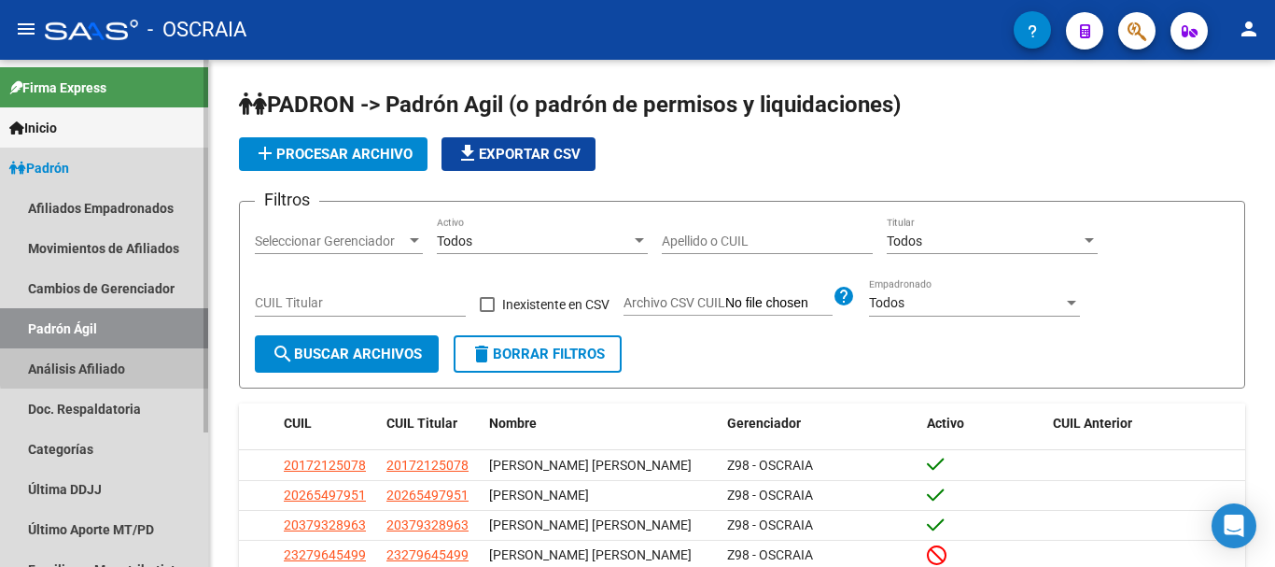
click at [130, 364] on link "Análisis Afiliado" at bounding box center [104, 368] width 208 height 40
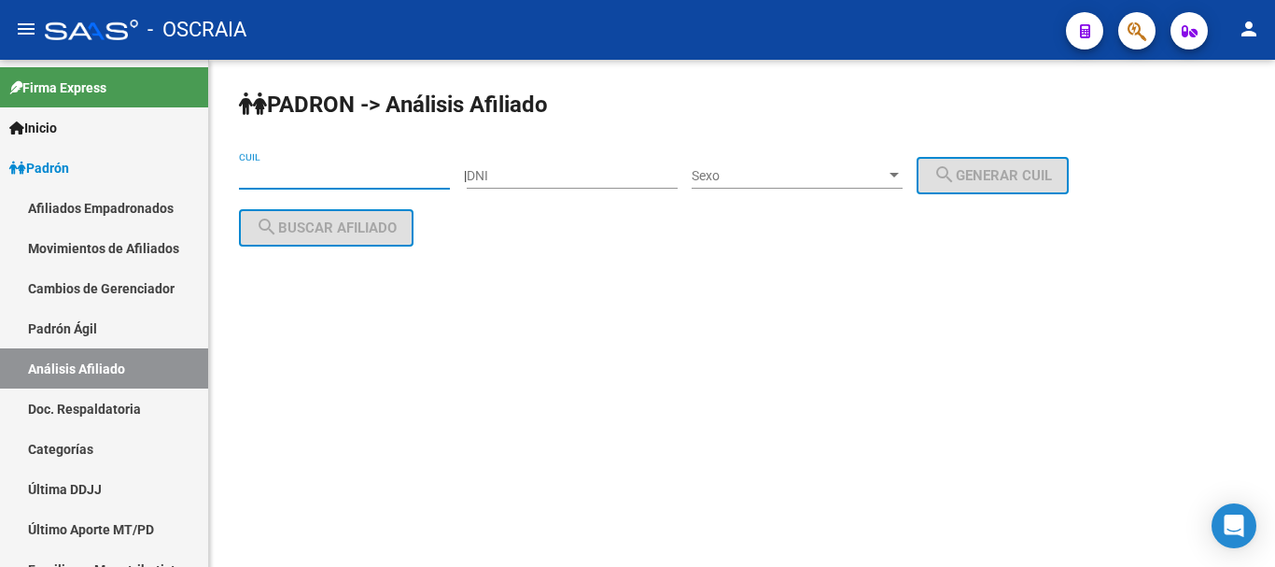
click at [345, 176] on input "CUIL" at bounding box center [344, 176] width 211 height 16
paste input "20-36385104-6"
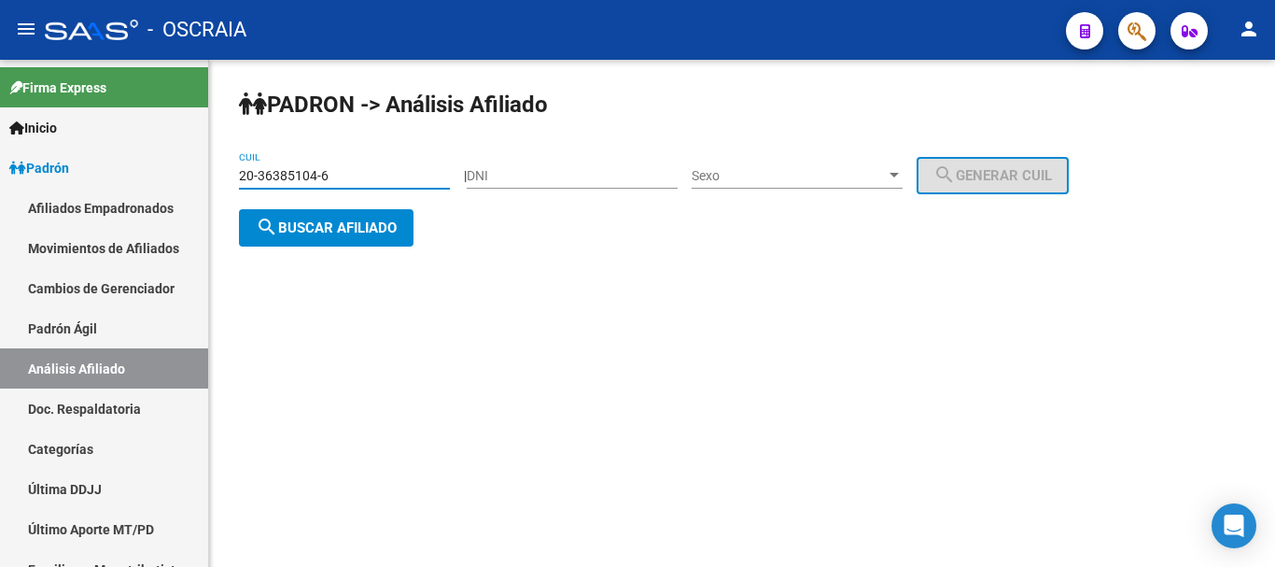
type input "20-36385104-6"
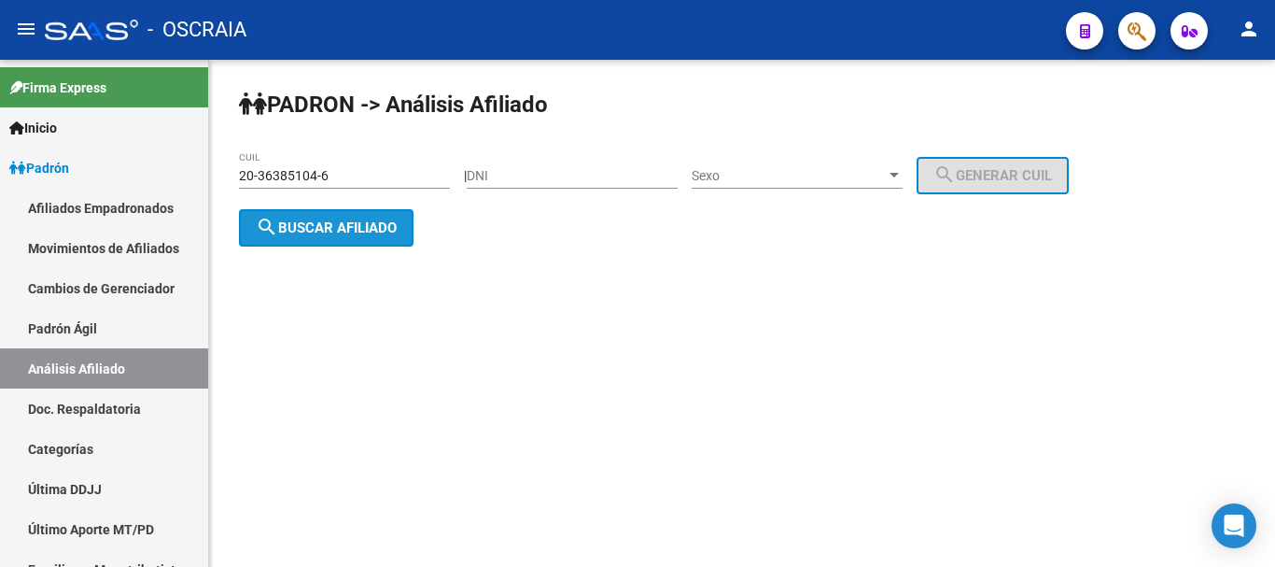
click at [395, 228] on span "search Buscar afiliado" at bounding box center [326, 227] width 141 height 17
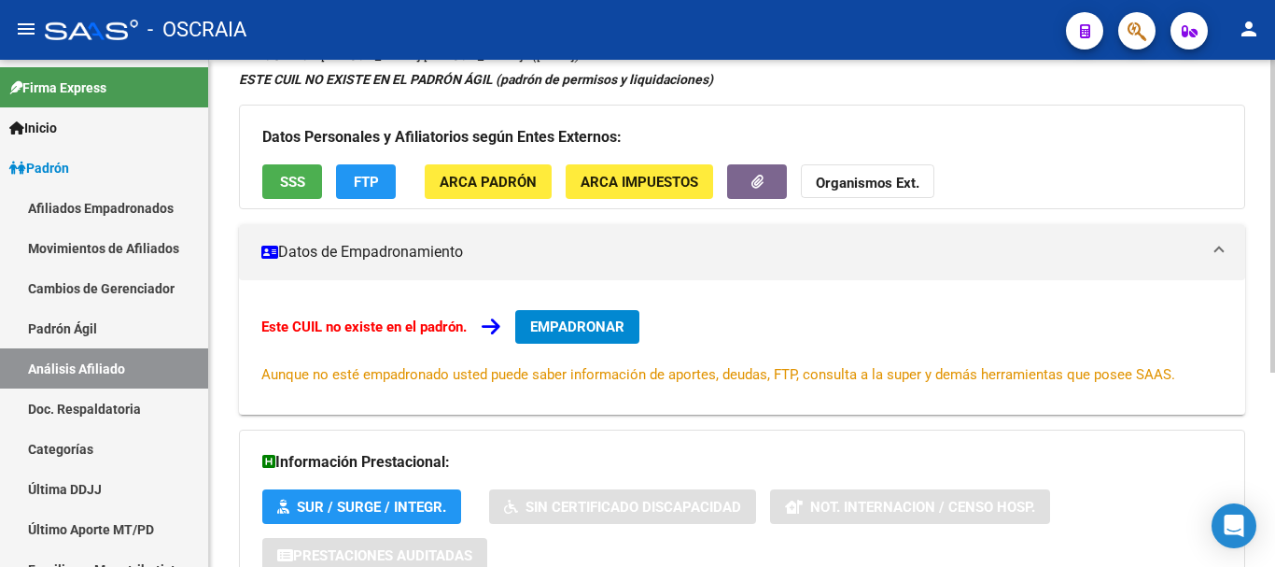
scroll to position [315, 0]
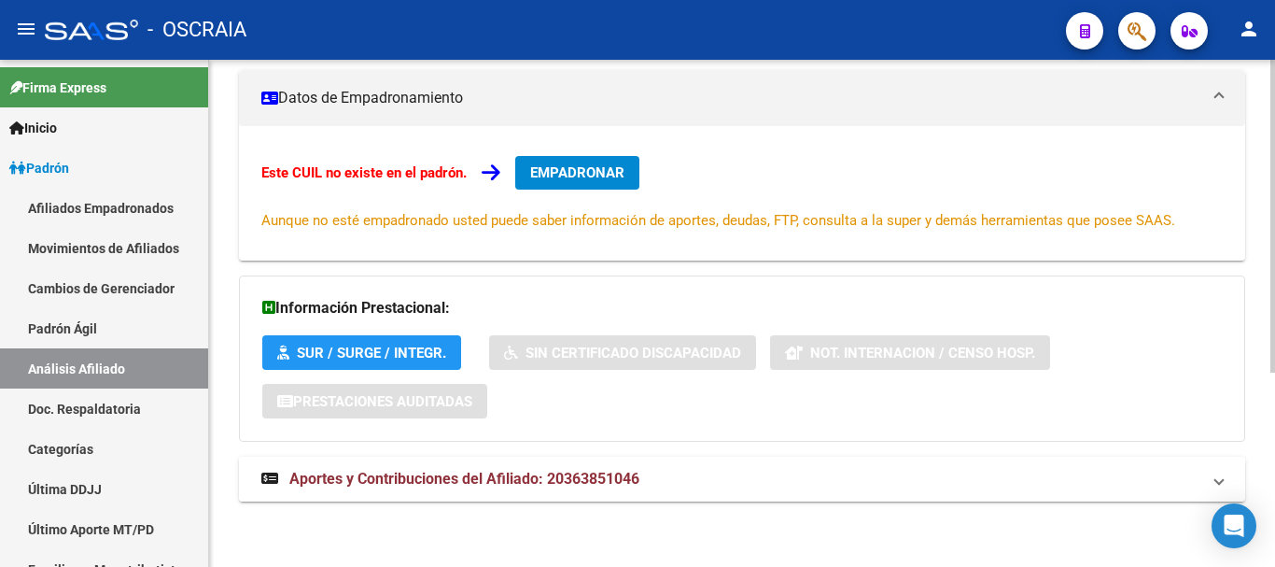
click at [497, 469] on span "Aportes y Contribuciones del Afiliado: 20363851046" at bounding box center [464, 478] width 350 height 18
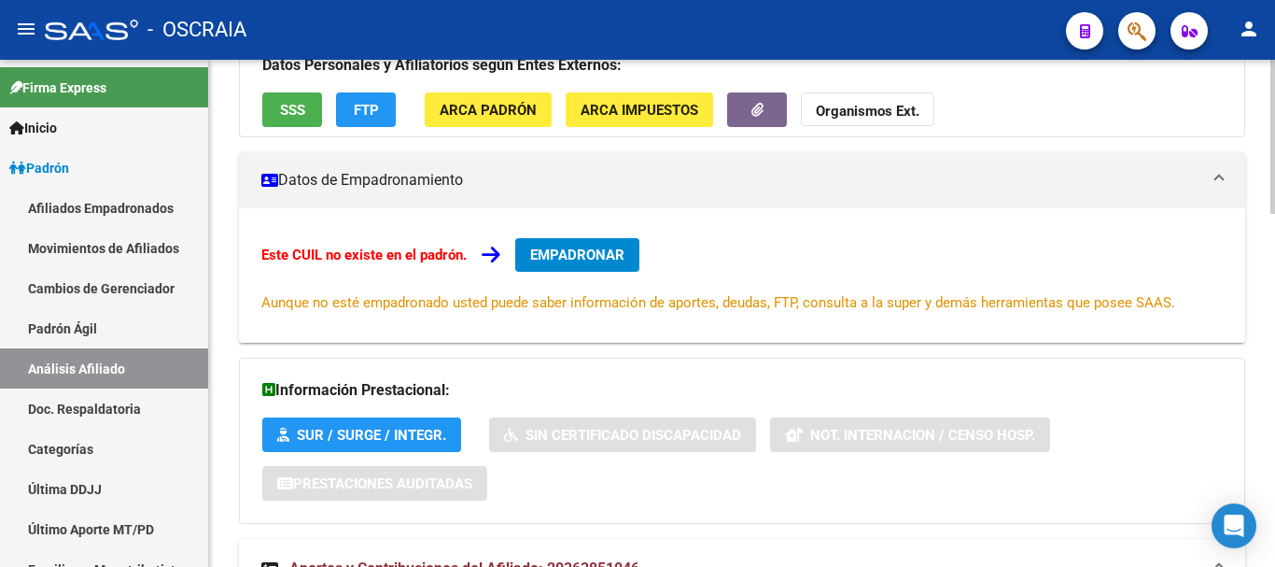
scroll to position [0, 0]
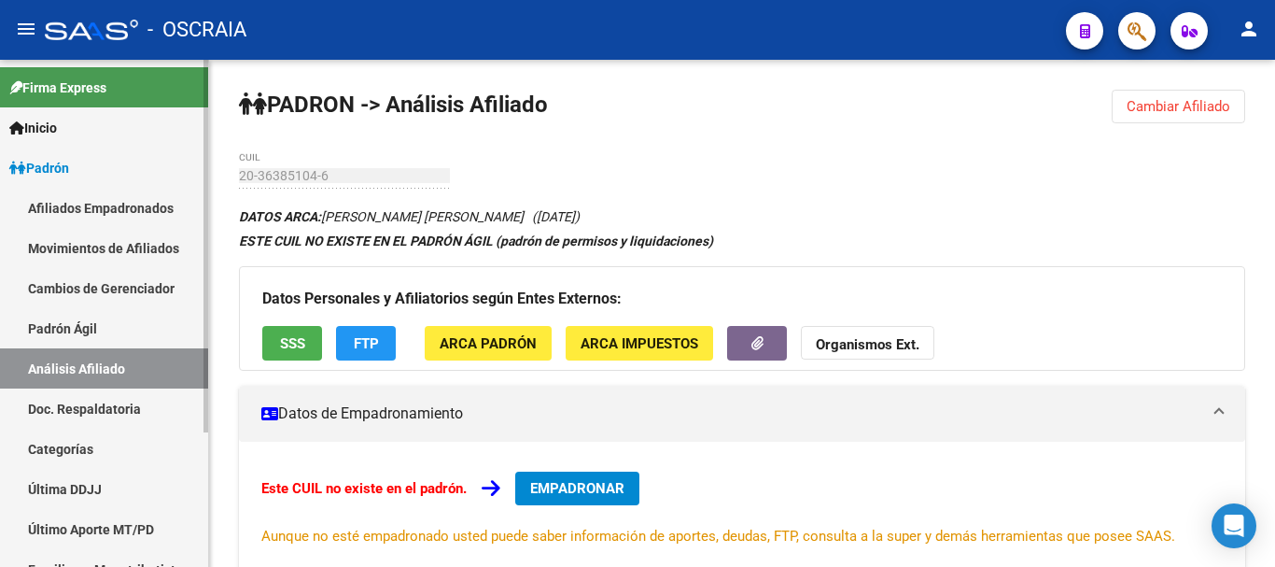
click at [67, 172] on span "Padrón" at bounding box center [39, 168] width 60 height 21
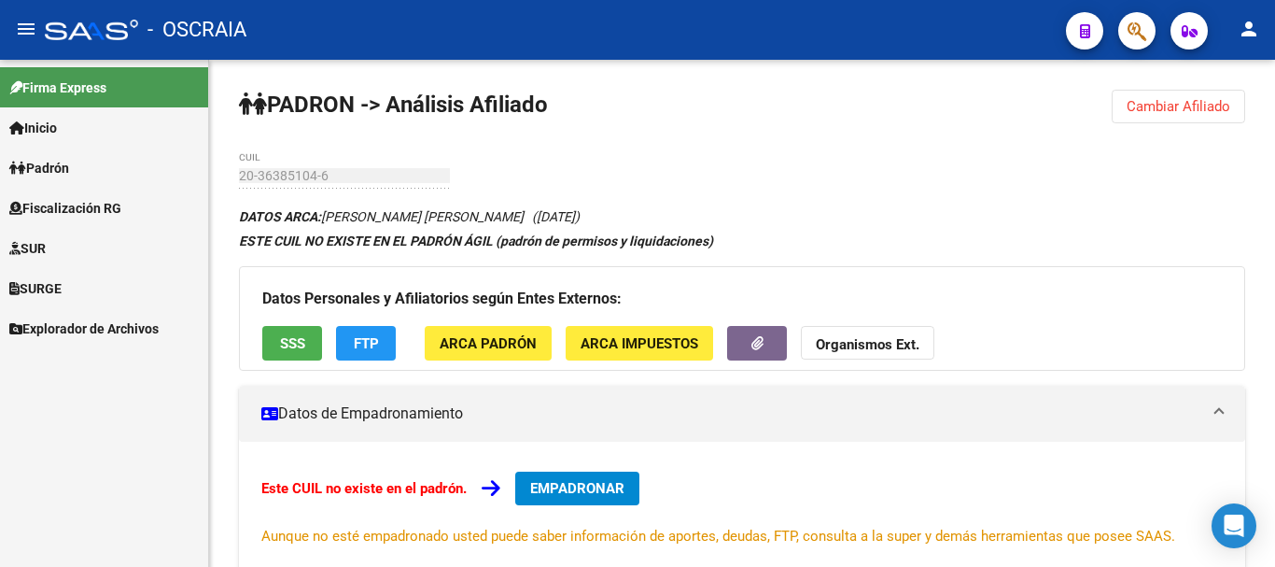
click at [62, 169] on span "Padrón" at bounding box center [39, 168] width 60 height 21
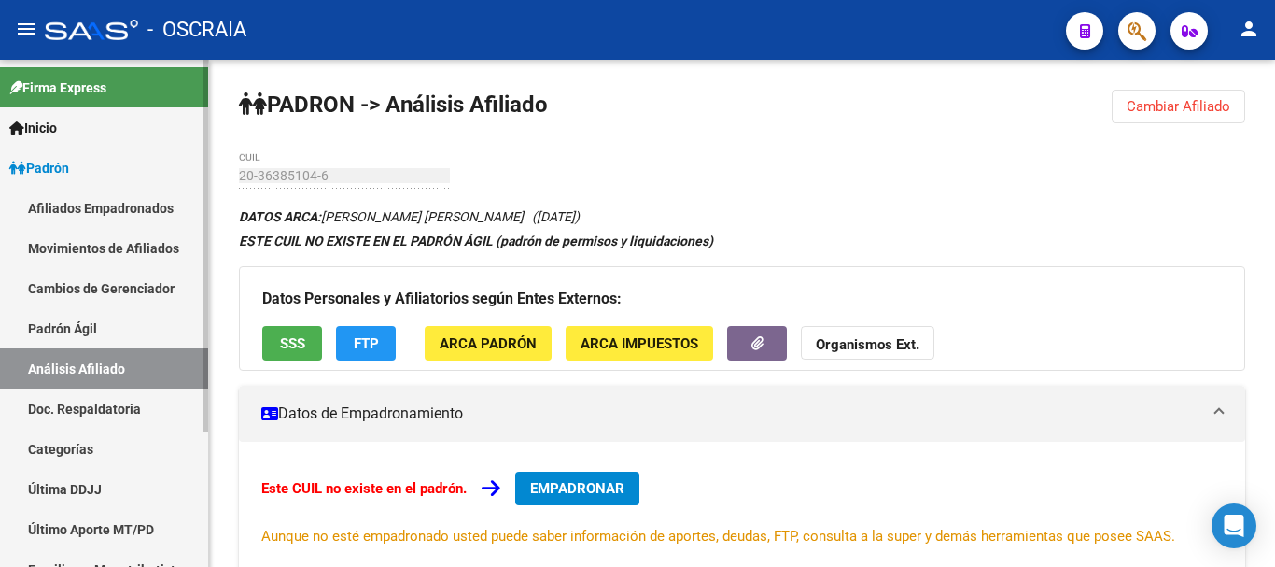
click at [85, 367] on link "Análisis Afiliado" at bounding box center [104, 368] width 208 height 40
click at [75, 331] on link "Padrón Ágil" at bounding box center [104, 328] width 208 height 40
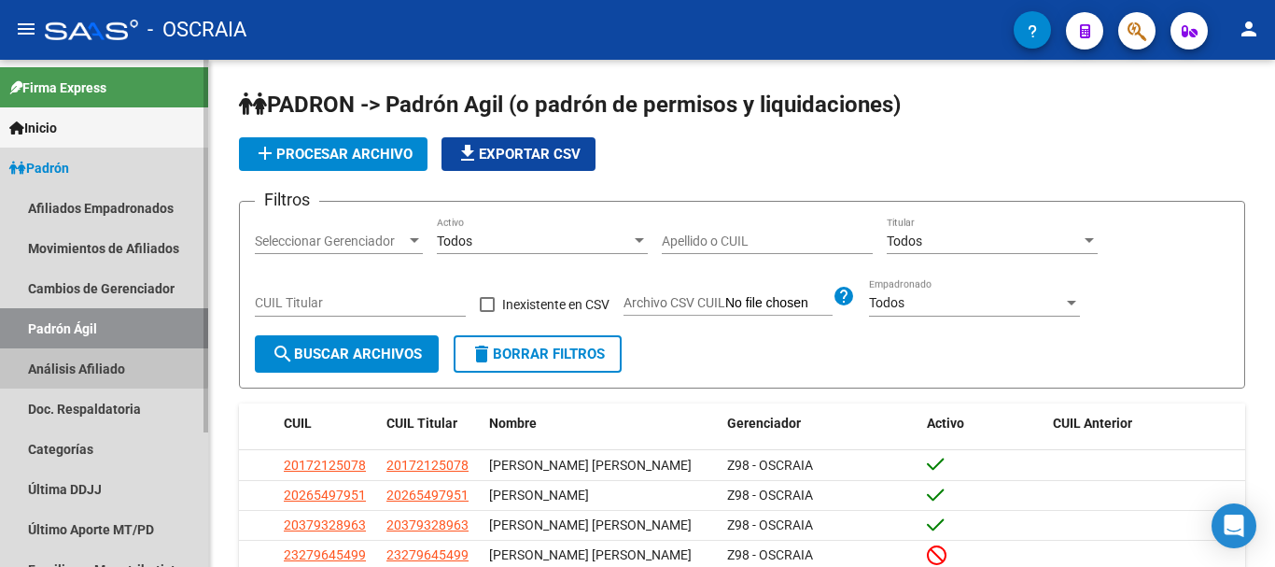
click at [77, 359] on link "Análisis Afiliado" at bounding box center [104, 368] width 208 height 40
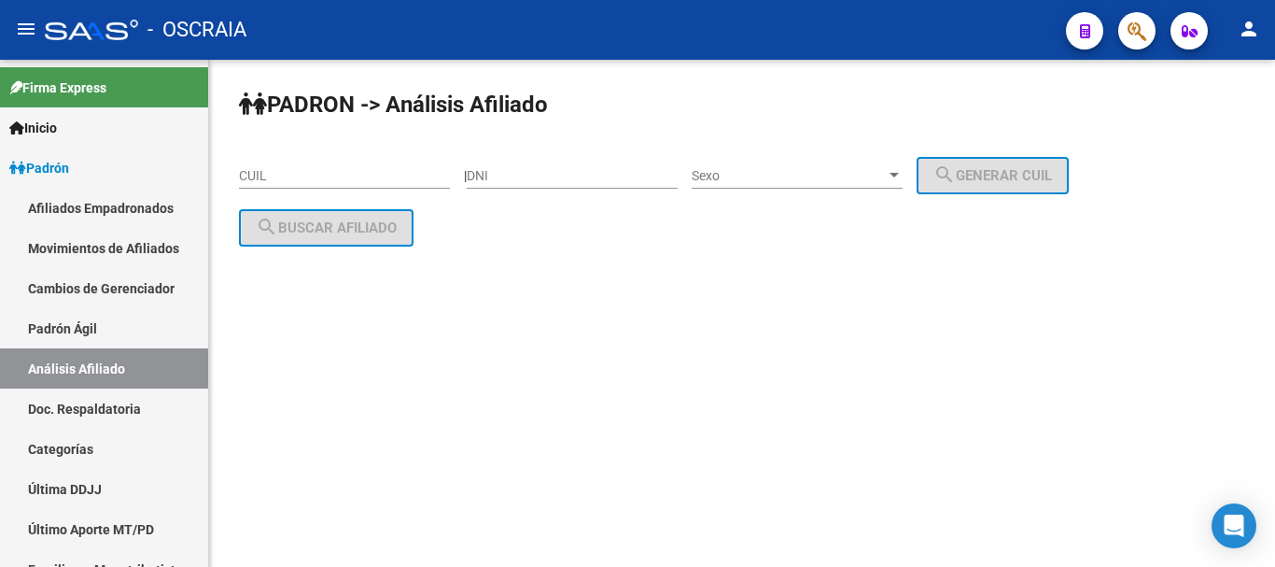
click at [270, 176] on input "CUIL" at bounding box center [344, 176] width 211 height 16
paste input "20-17015014-8"
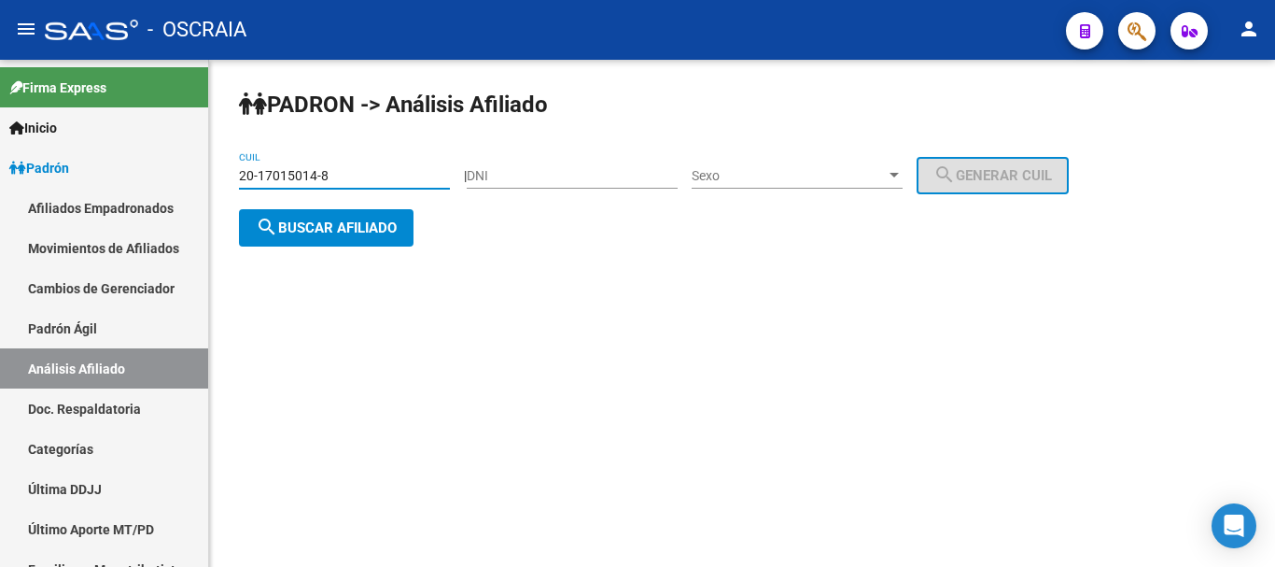
type input "20-17015014-8"
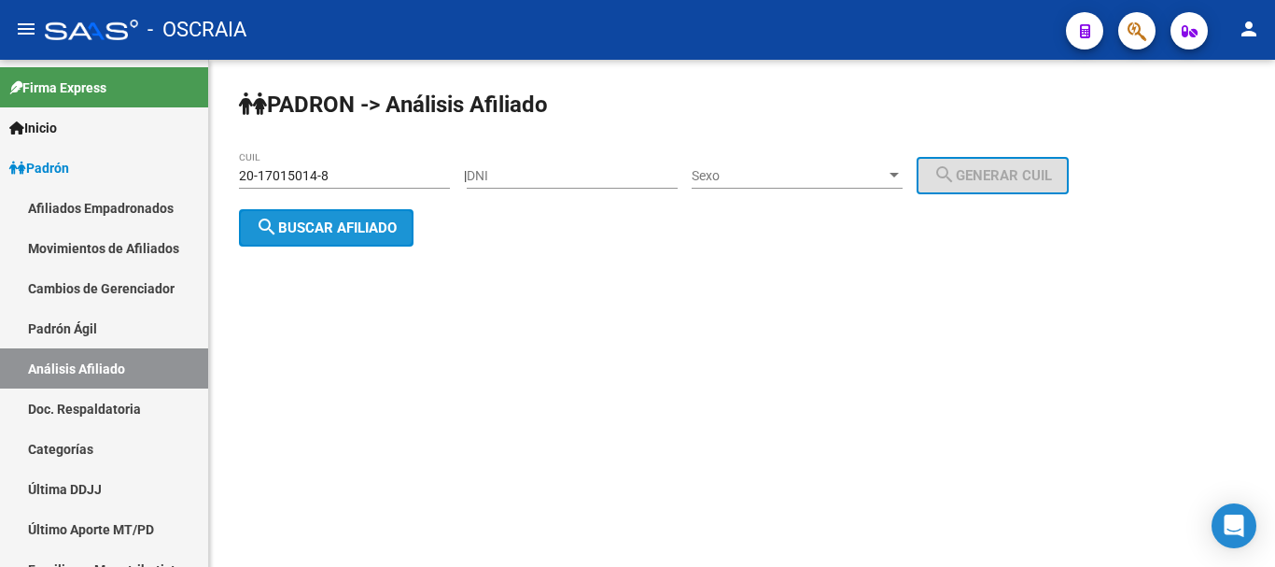
click at [333, 223] on span "search Buscar afiliado" at bounding box center [326, 227] width 141 height 17
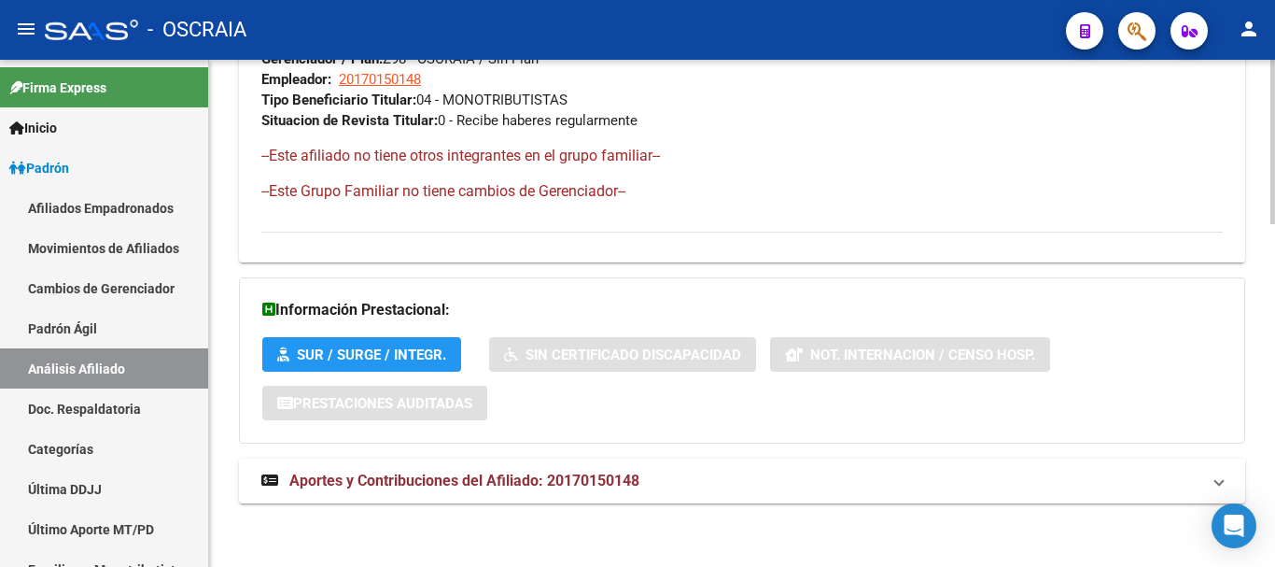
scroll to position [1053, 0]
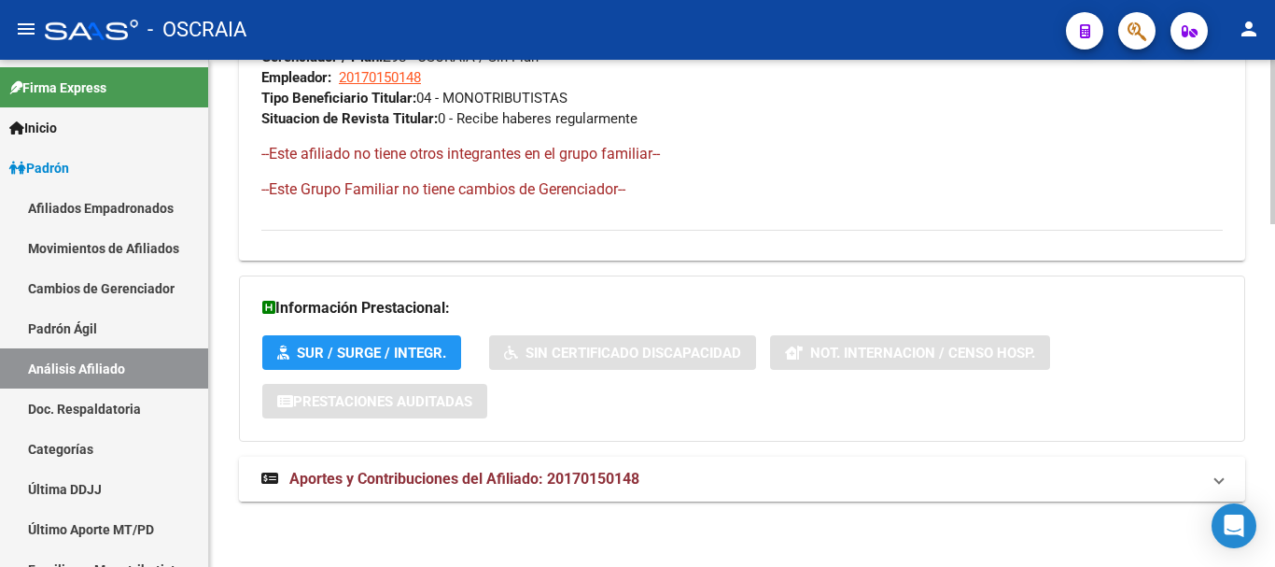
click at [431, 475] on span "Aportes y Contribuciones del Afiliado: 20170150148" at bounding box center [464, 478] width 350 height 18
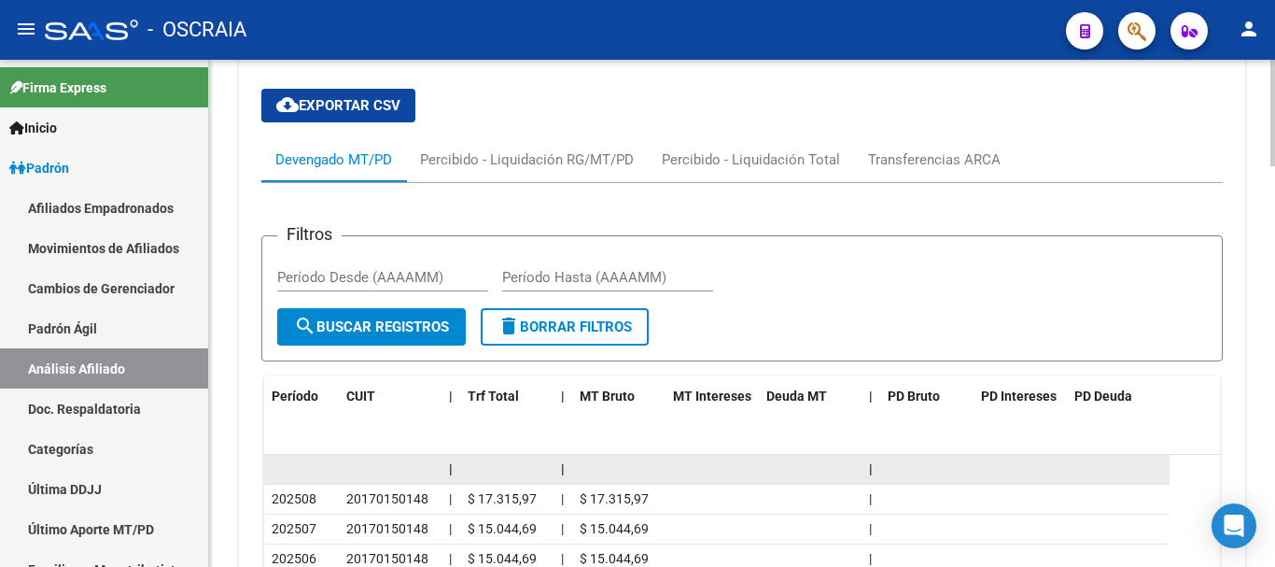
scroll to position [1587, 0]
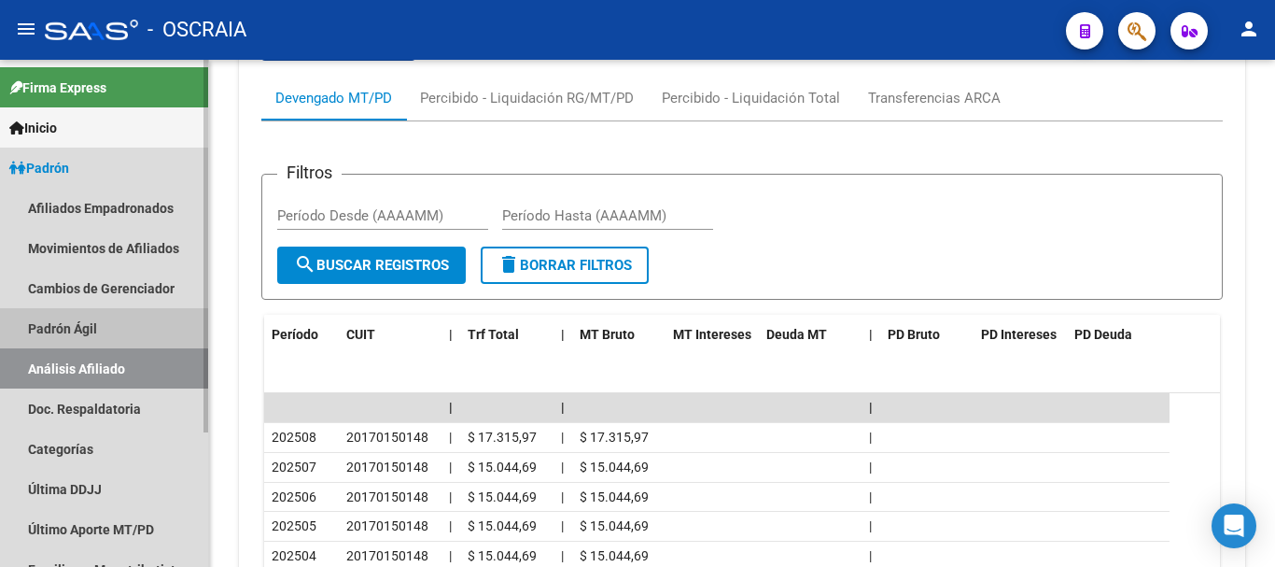
click at [93, 327] on link "Padrón Ágil" at bounding box center [104, 328] width 208 height 40
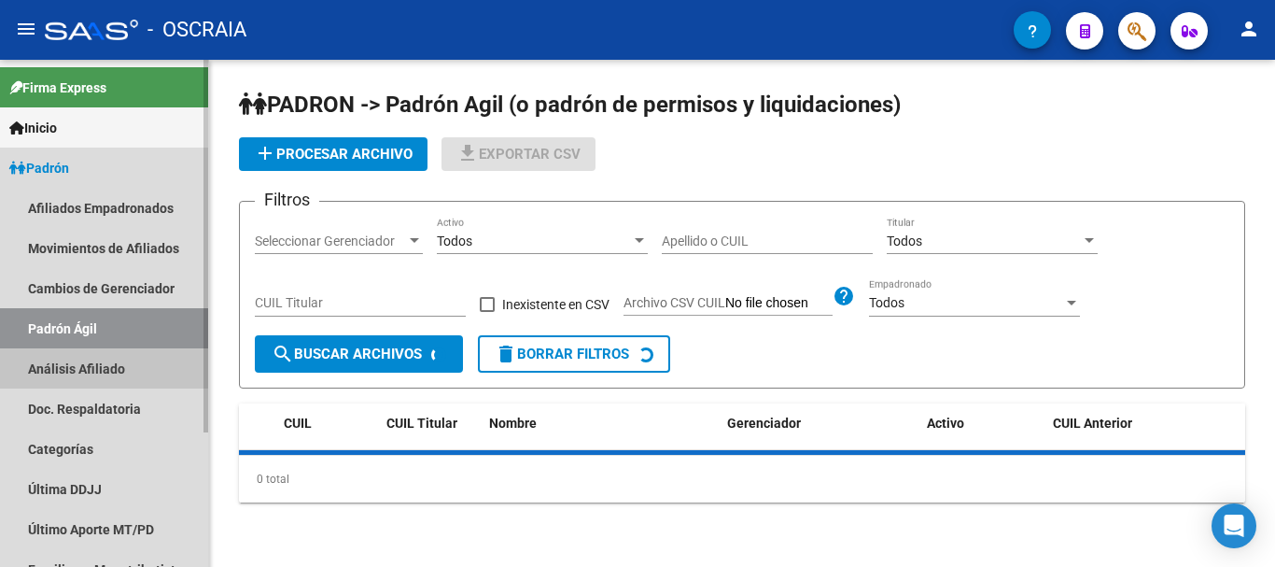
click at [98, 363] on link "Análisis Afiliado" at bounding box center [104, 368] width 208 height 40
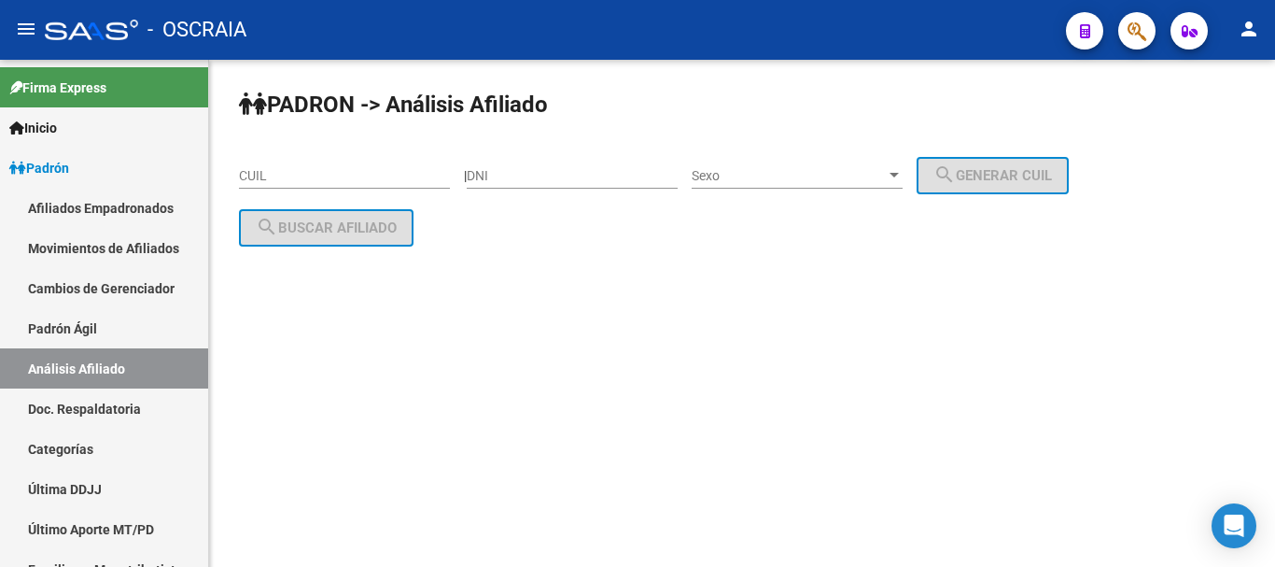
click at [313, 179] on input "CUIL" at bounding box center [344, 176] width 211 height 16
paste input "27-17898738-6"
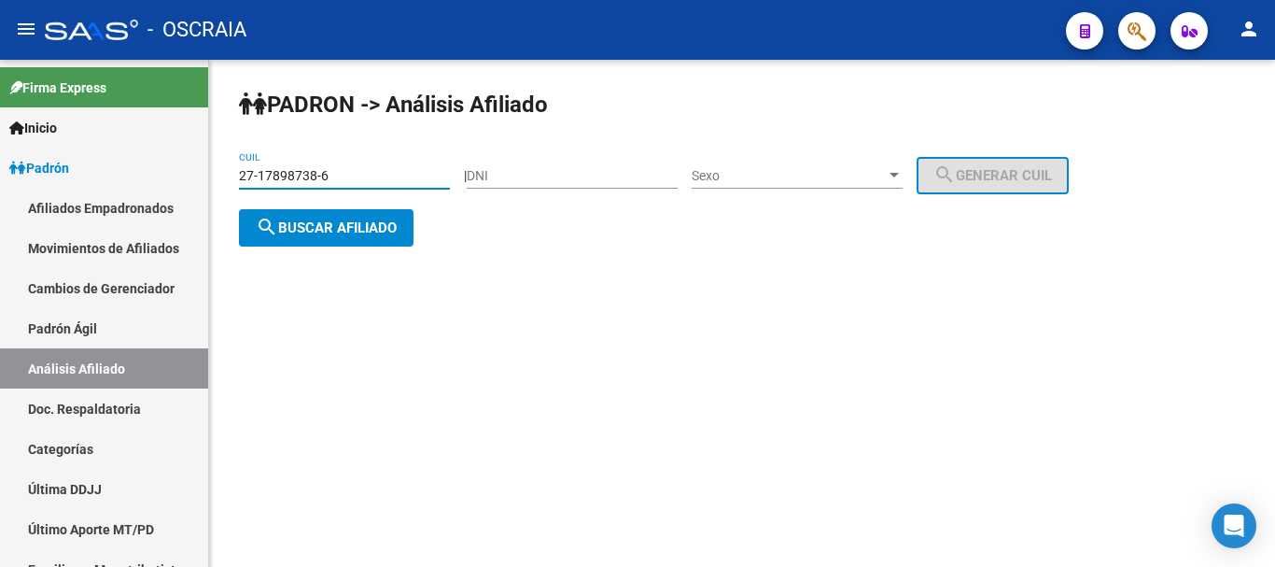
type input "27-17898738-6"
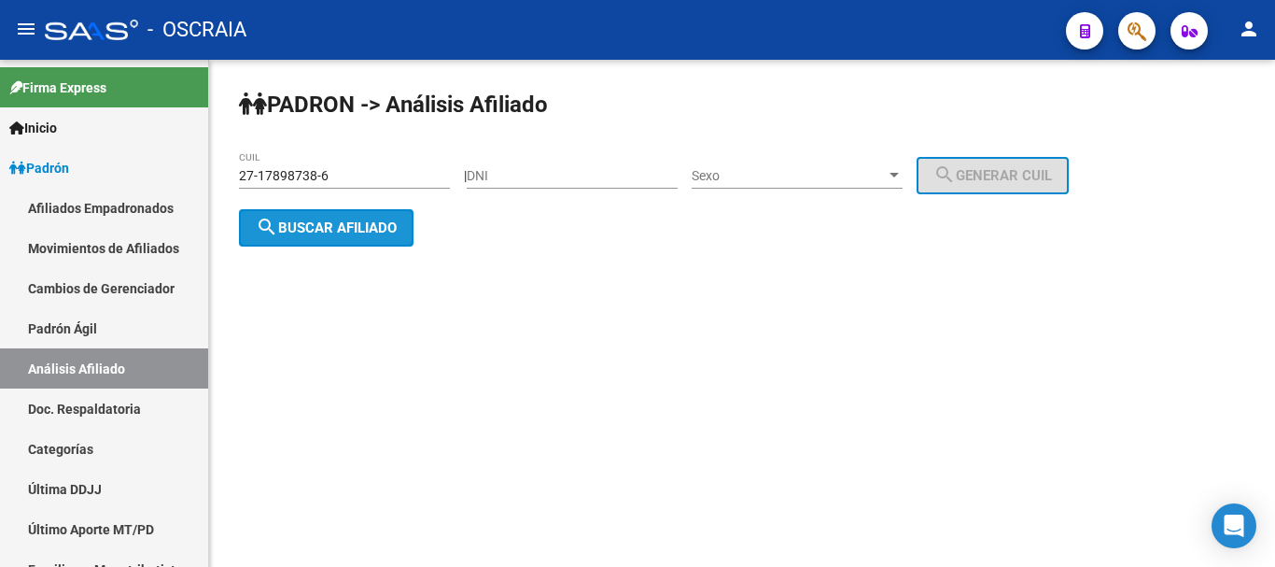
click at [351, 226] on span "search Buscar afiliado" at bounding box center [326, 227] width 141 height 17
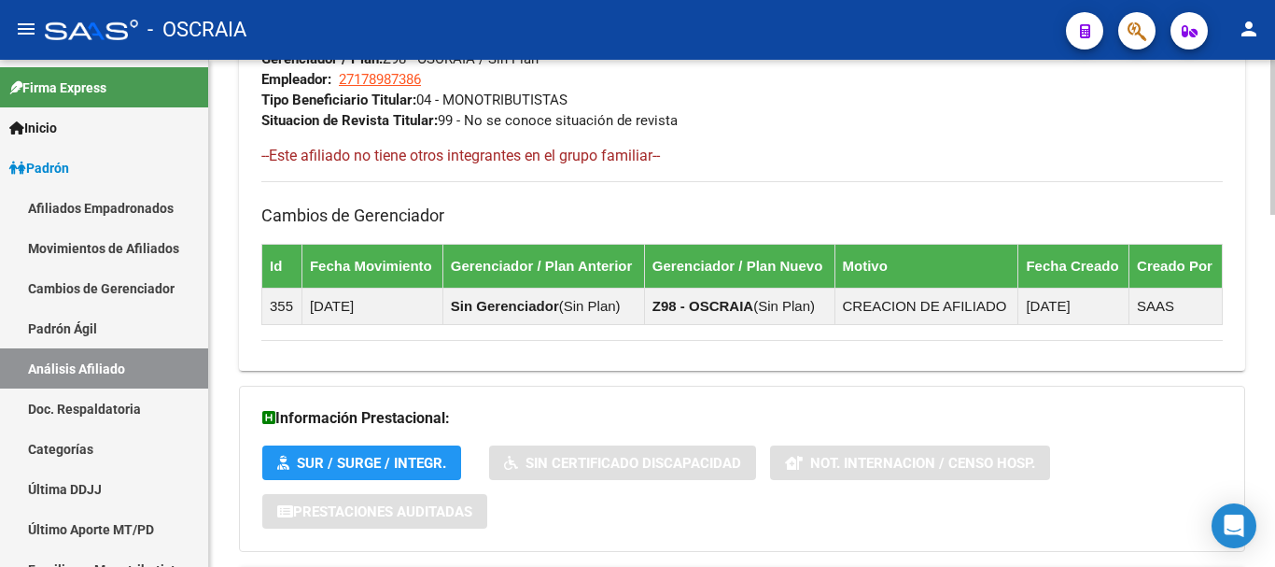
scroll to position [1146, 0]
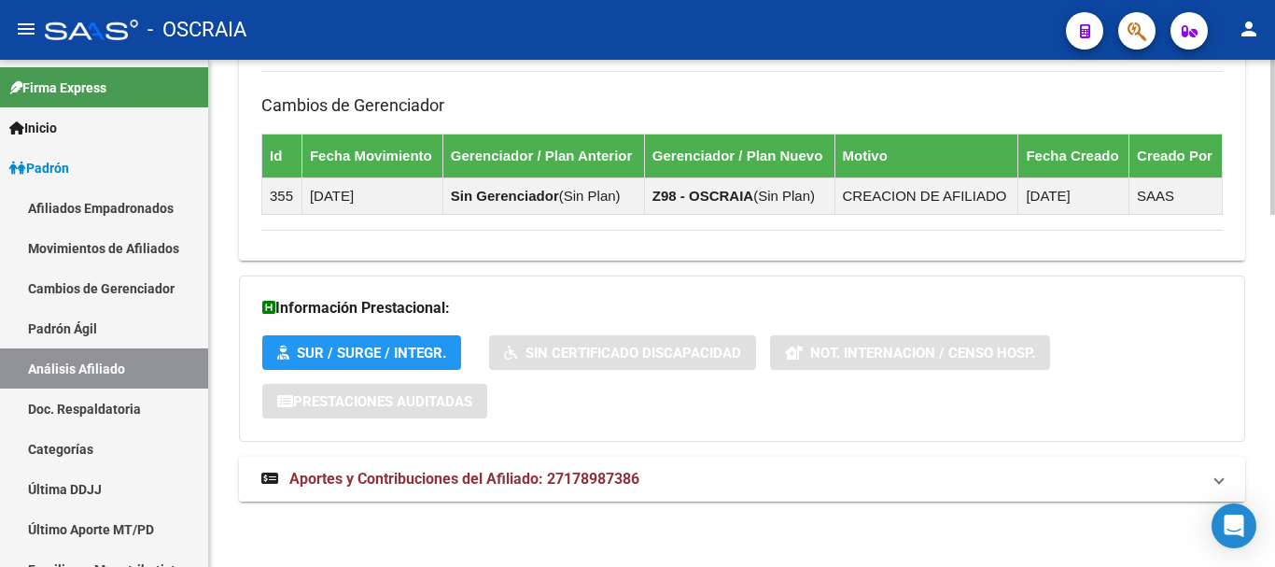
click at [397, 472] on span "Aportes y Contribuciones del Afiliado: 27178987386" at bounding box center [464, 478] width 350 height 18
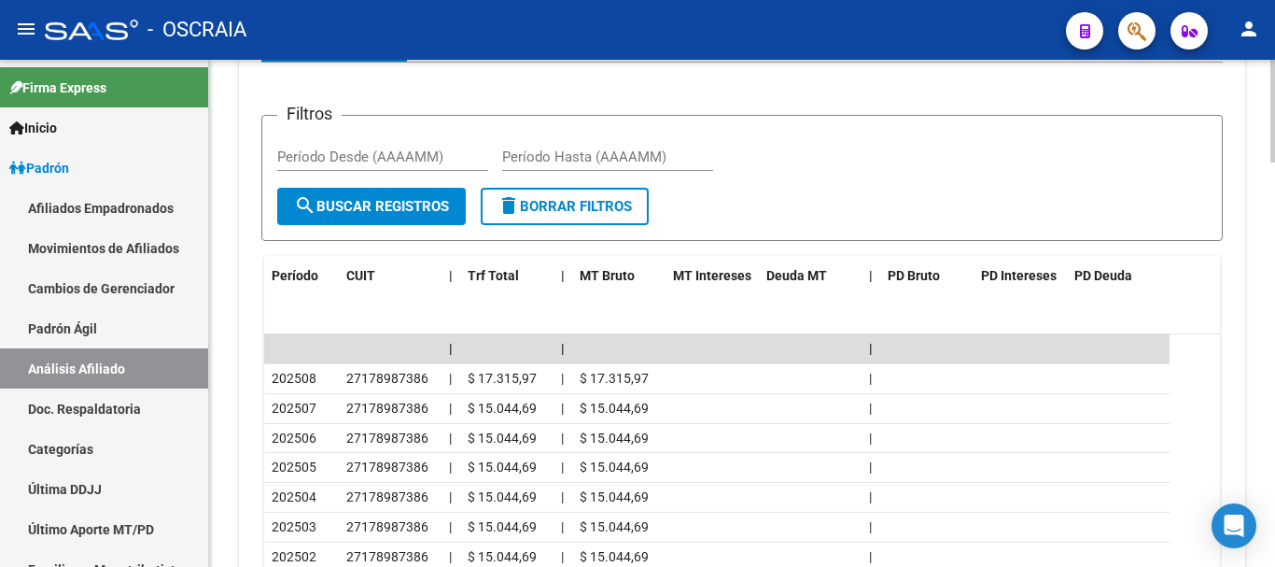
scroll to position [1799, 0]
